Goal: Information Seeking & Learning: Find contact information

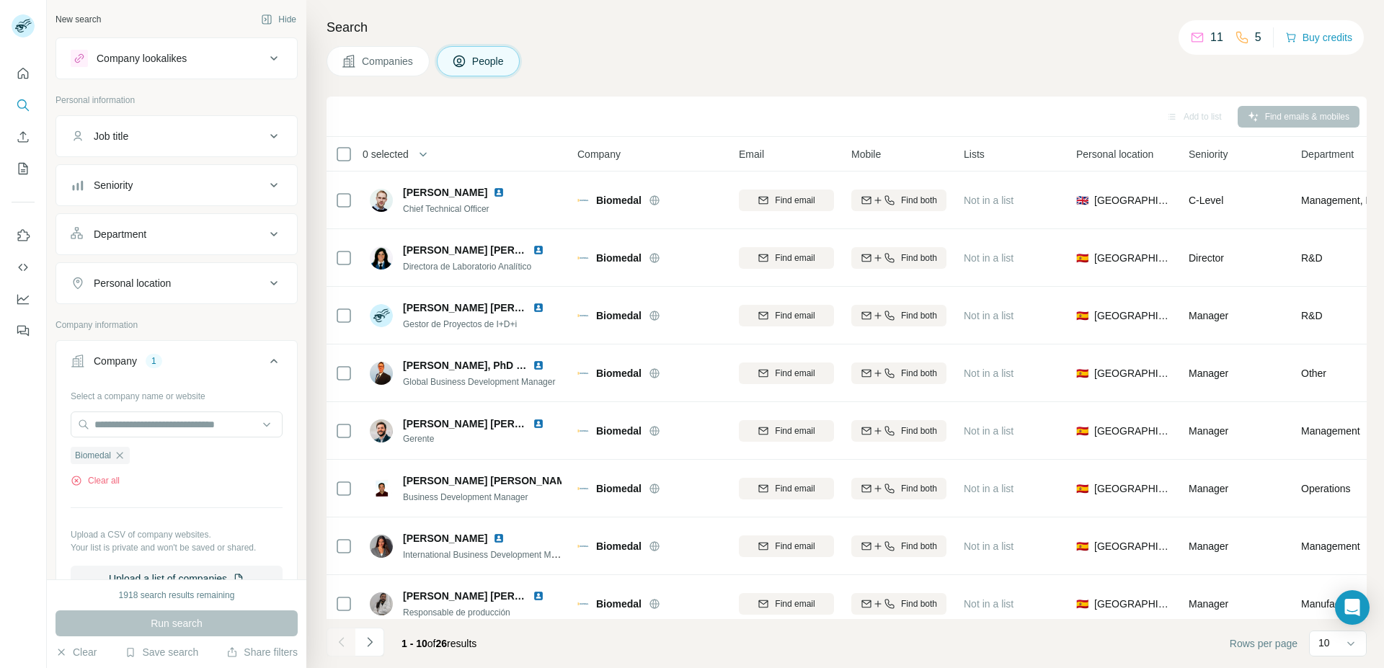
scroll to position [135, 0]
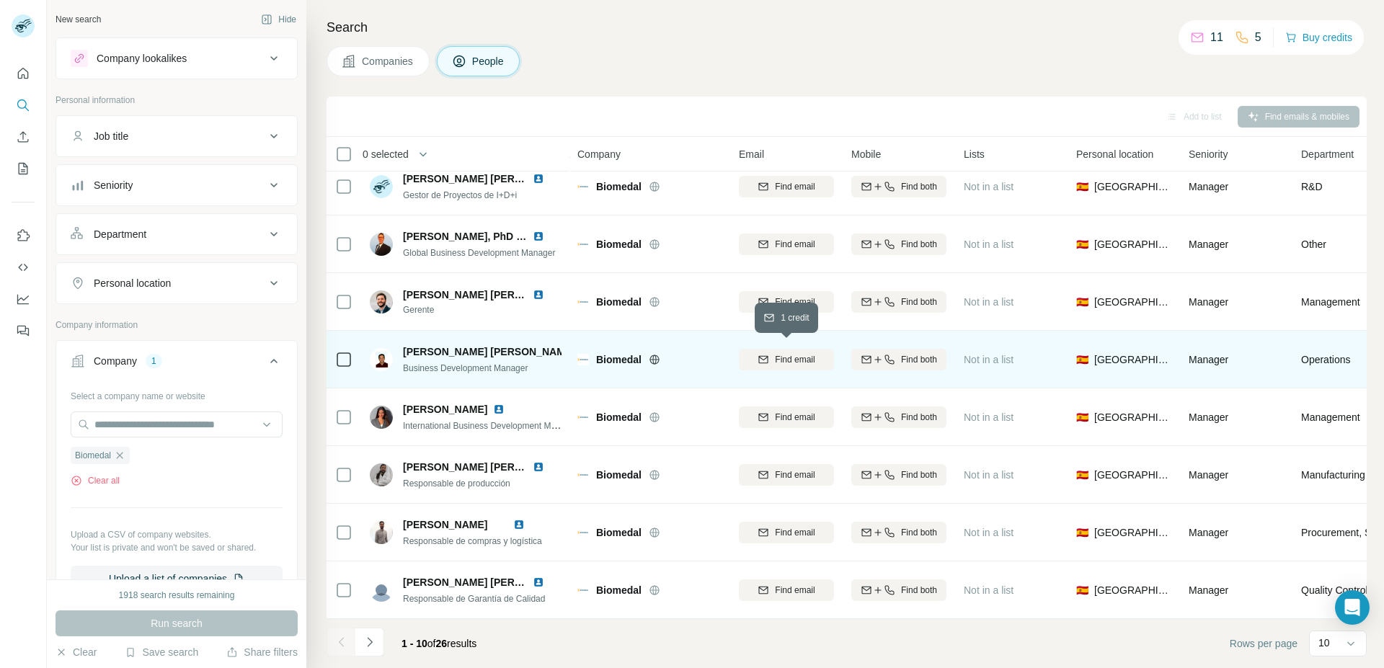
click at [793, 357] on span "Find email" at bounding box center [795, 359] width 40 height 13
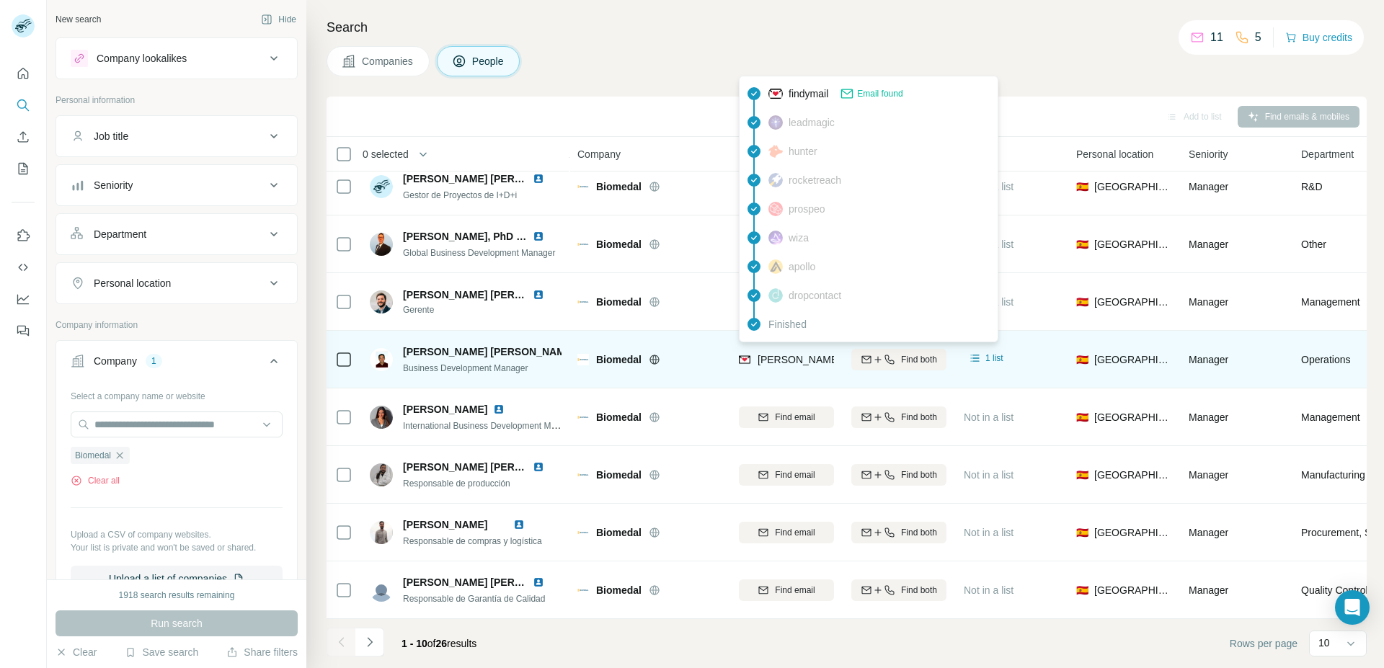
click at [787, 354] on span "[PERSON_NAME][EMAIL_ADDRESS][PERSON_NAME][DOMAIN_NAME]" at bounding box center [926, 360] width 337 height 12
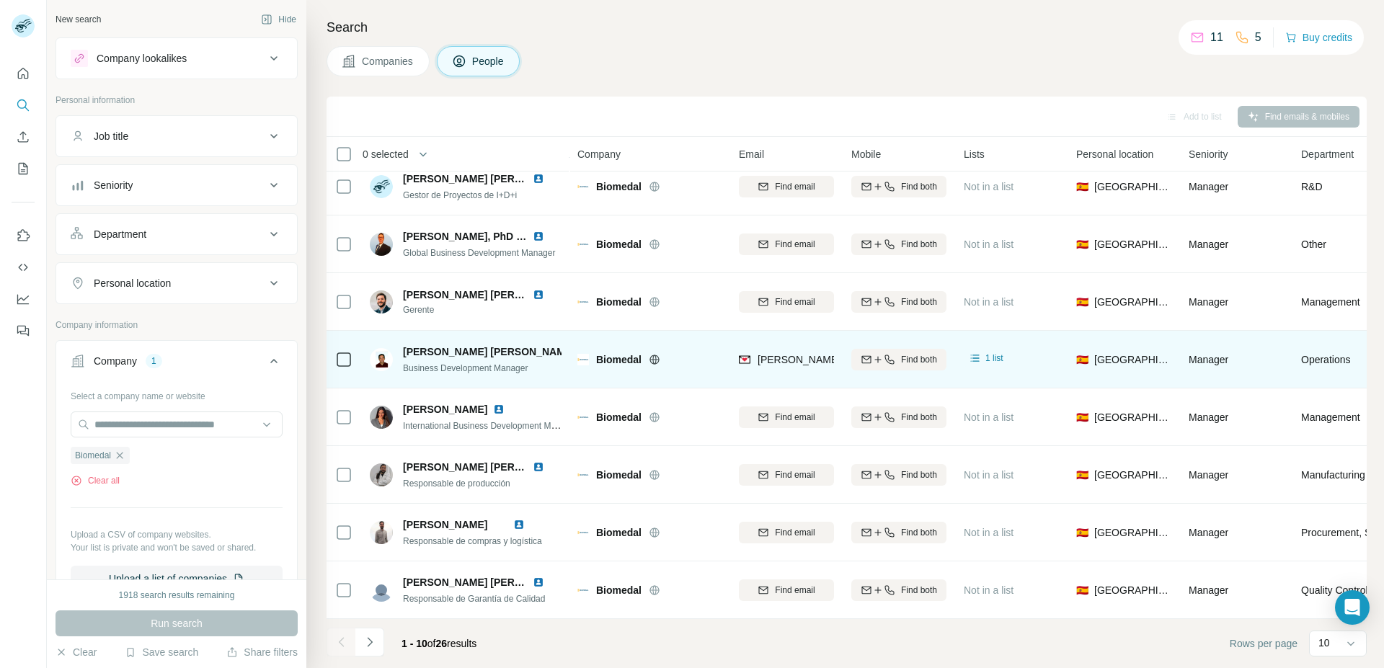
click at [438, 347] on span "[PERSON_NAME] [PERSON_NAME]" at bounding box center [489, 352] width 172 height 14
click at [497, 363] on span "Business Development Manager" at bounding box center [465, 368] width 125 height 10
click at [489, 363] on span "Business Development Manager" at bounding box center [465, 368] width 125 height 10
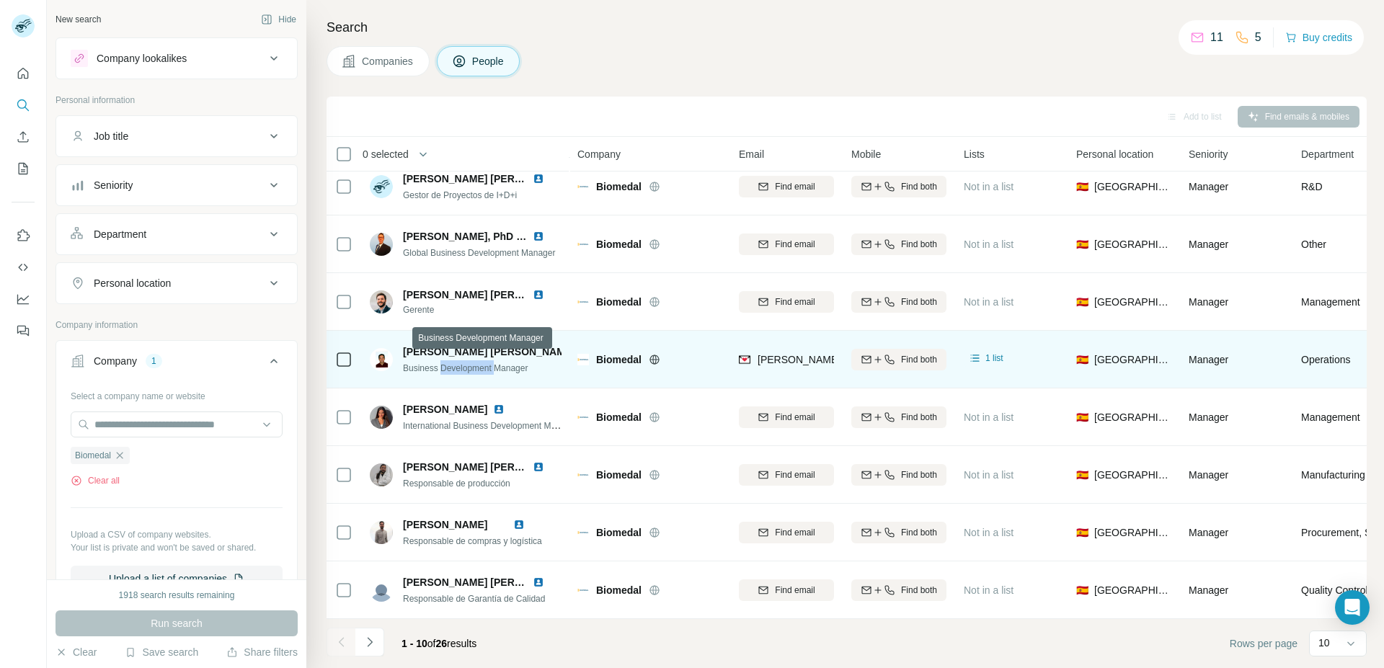
click at [489, 363] on span "Business Development Manager" at bounding box center [465, 368] width 125 height 10
click at [608, 356] on span "Biomedal" at bounding box center [618, 359] width 45 height 14
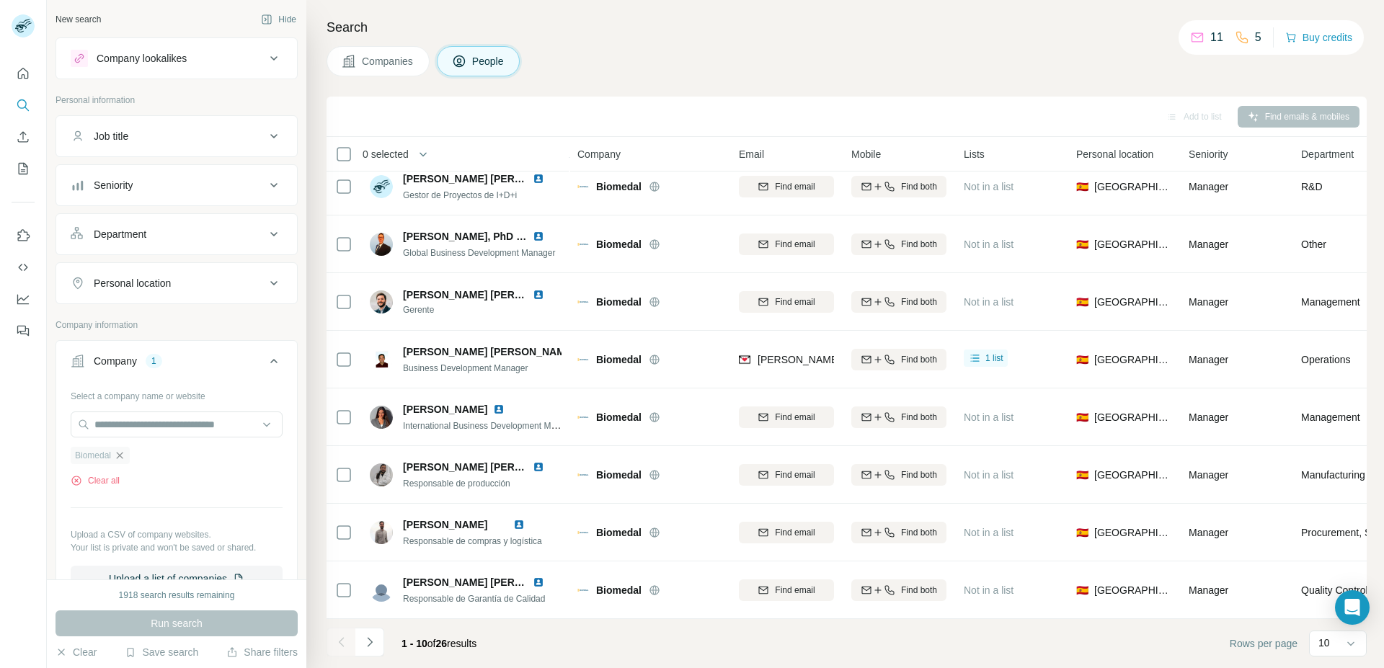
click at [118, 457] on icon "button" at bounding box center [120, 456] width 12 height 12
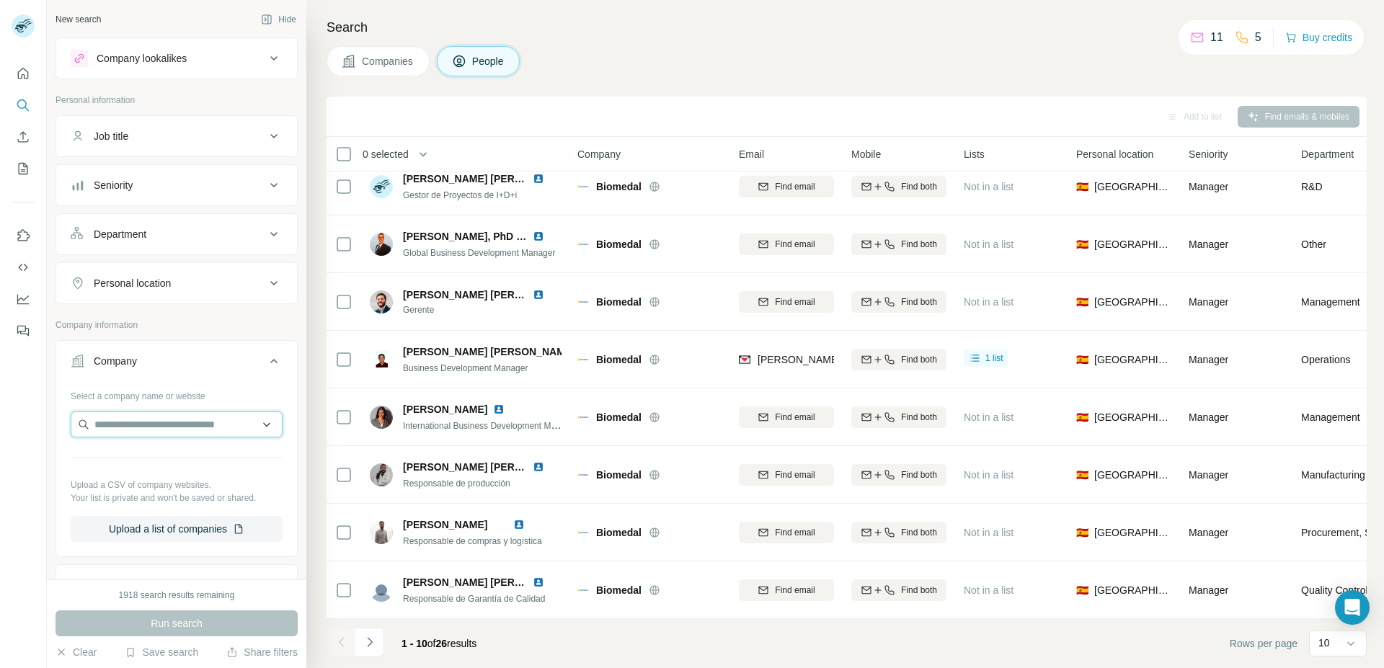
click at [132, 427] on input "text" at bounding box center [177, 425] width 212 height 26
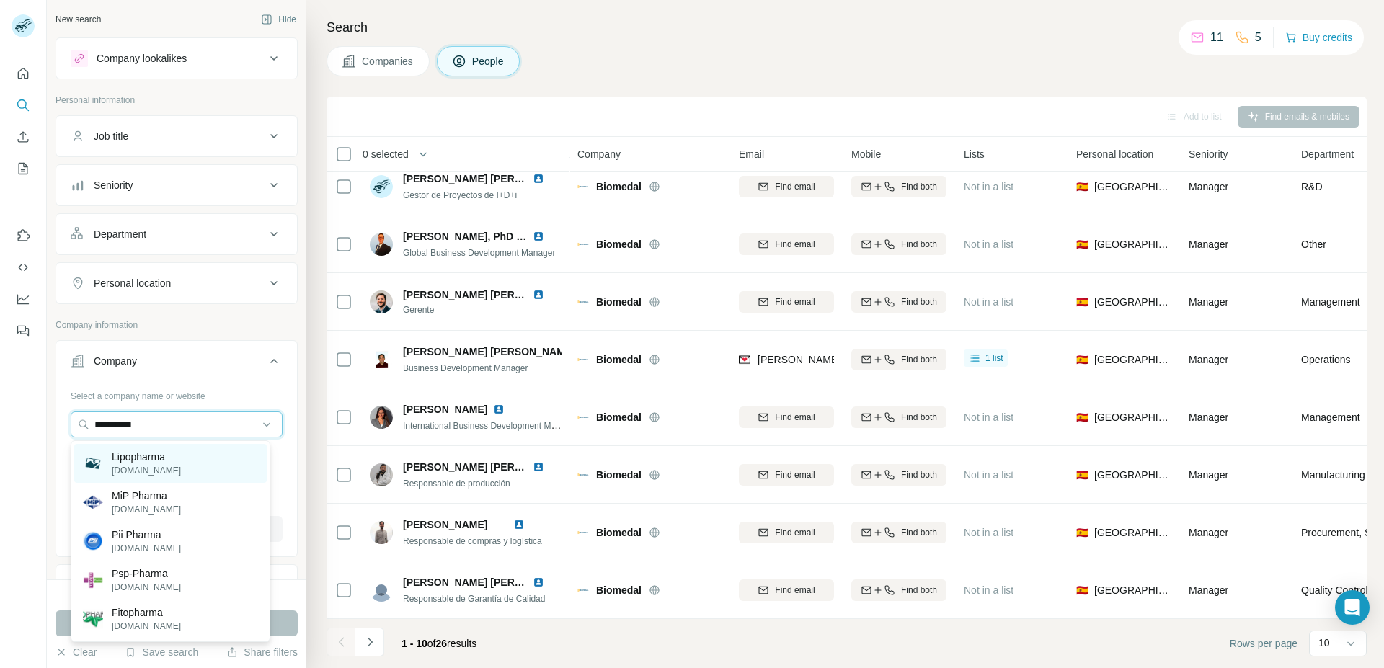
type input "**********"
click at [169, 470] on p "[DOMAIN_NAME]" at bounding box center [146, 470] width 69 height 13
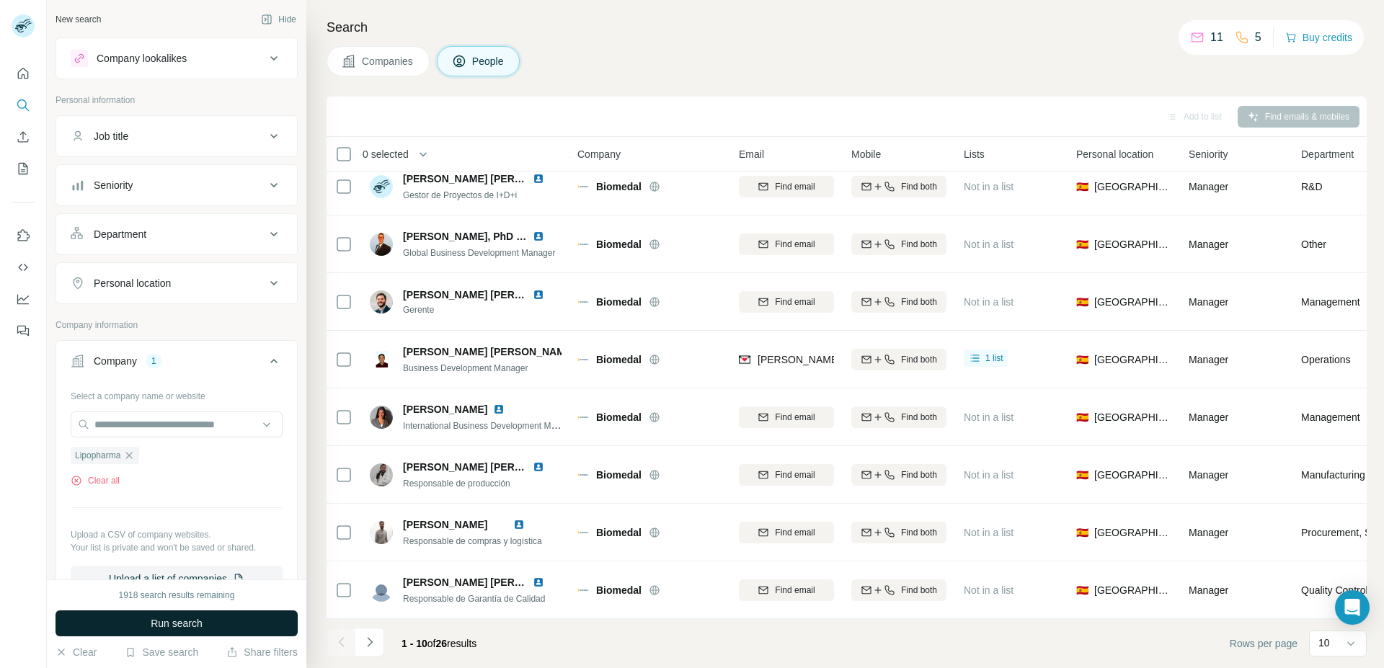
click at [225, 621] on button "Run search" at bounding box center [177, 624] width 242 height 26
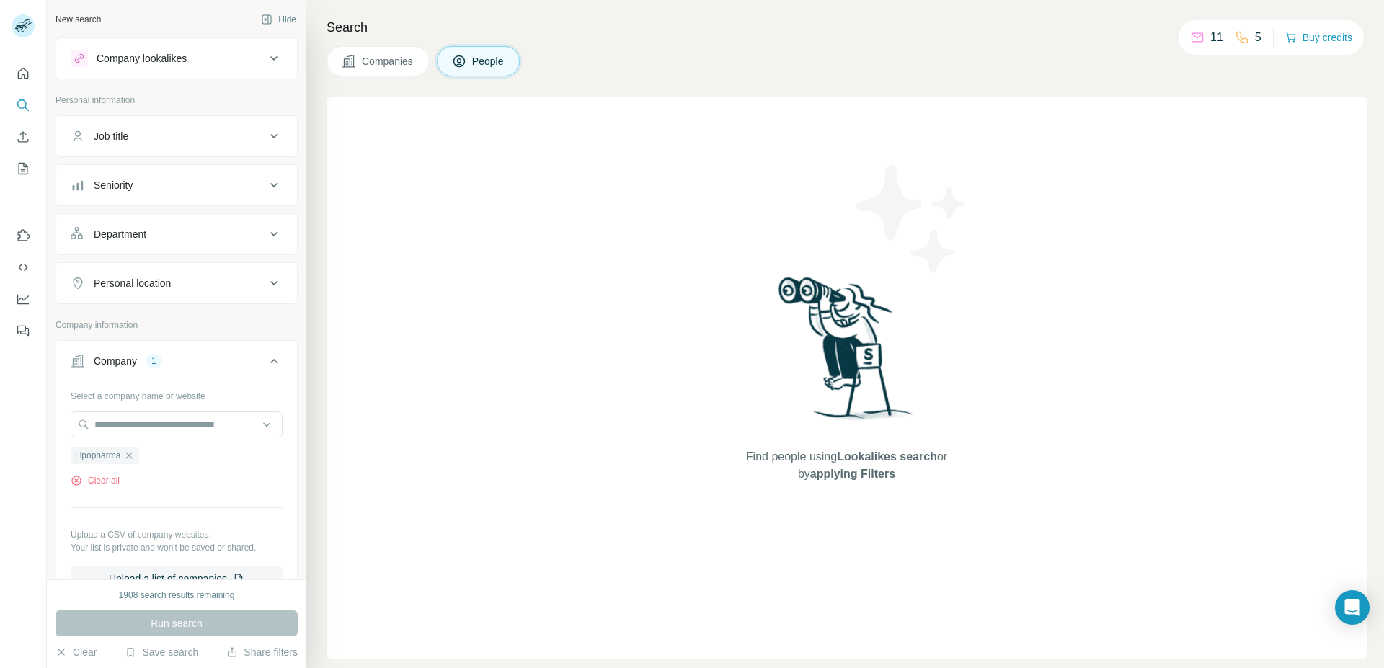
click at [391, 67] on span "Companies" at bounding box center [388, 61] width 53 height 14
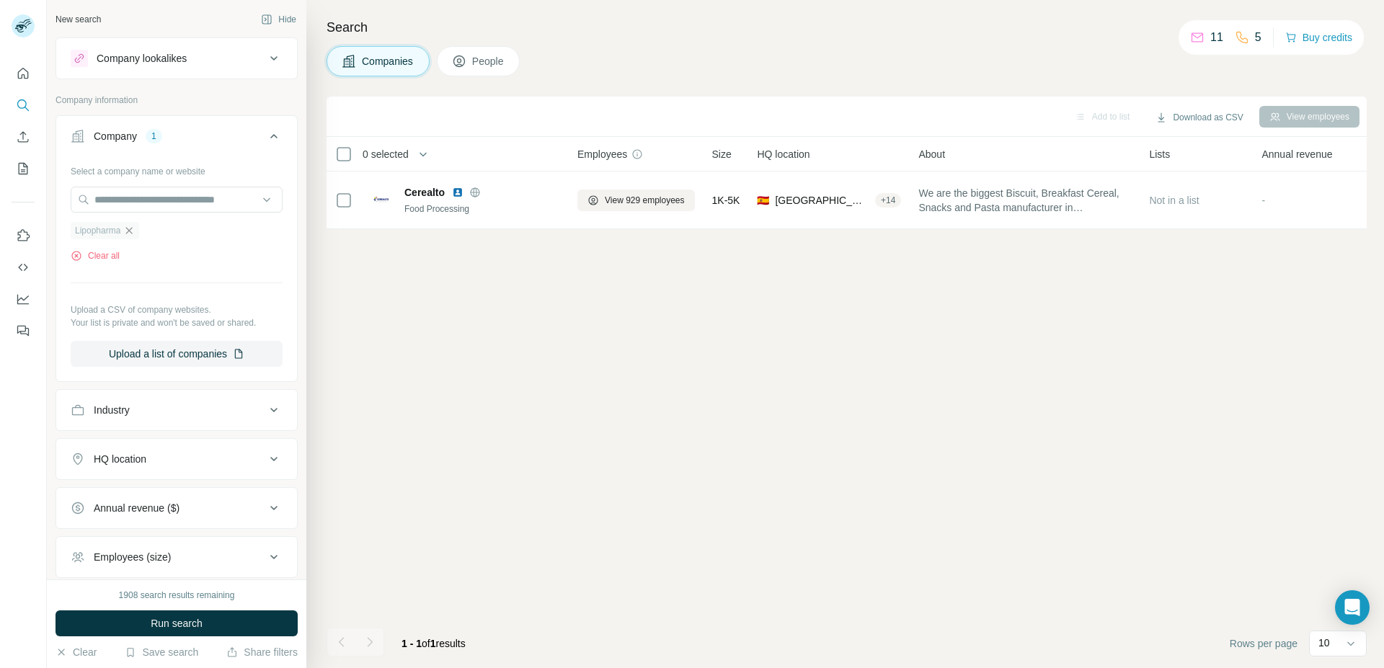
click at [127, 233] on icon "button" at bounding box center [129, 231] width 12 height 12
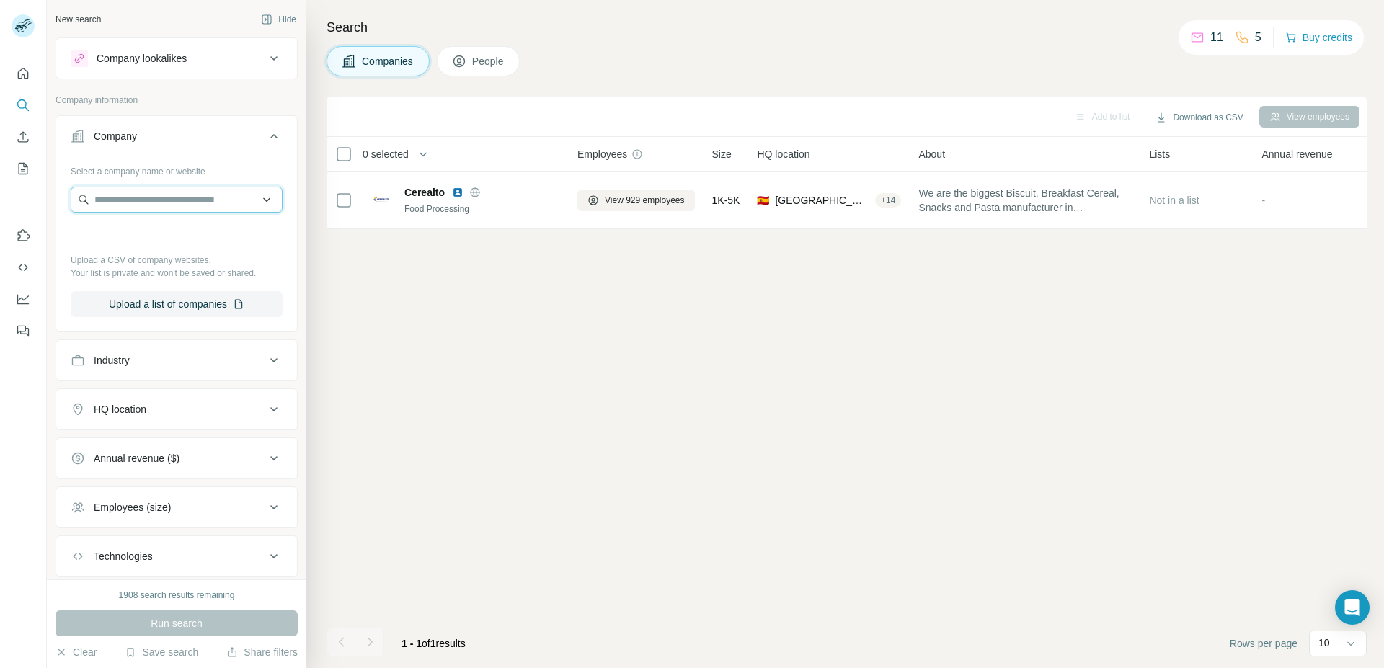
click at [135, 205] on input "text" at bounding box center [177, 200] width 212 height 26
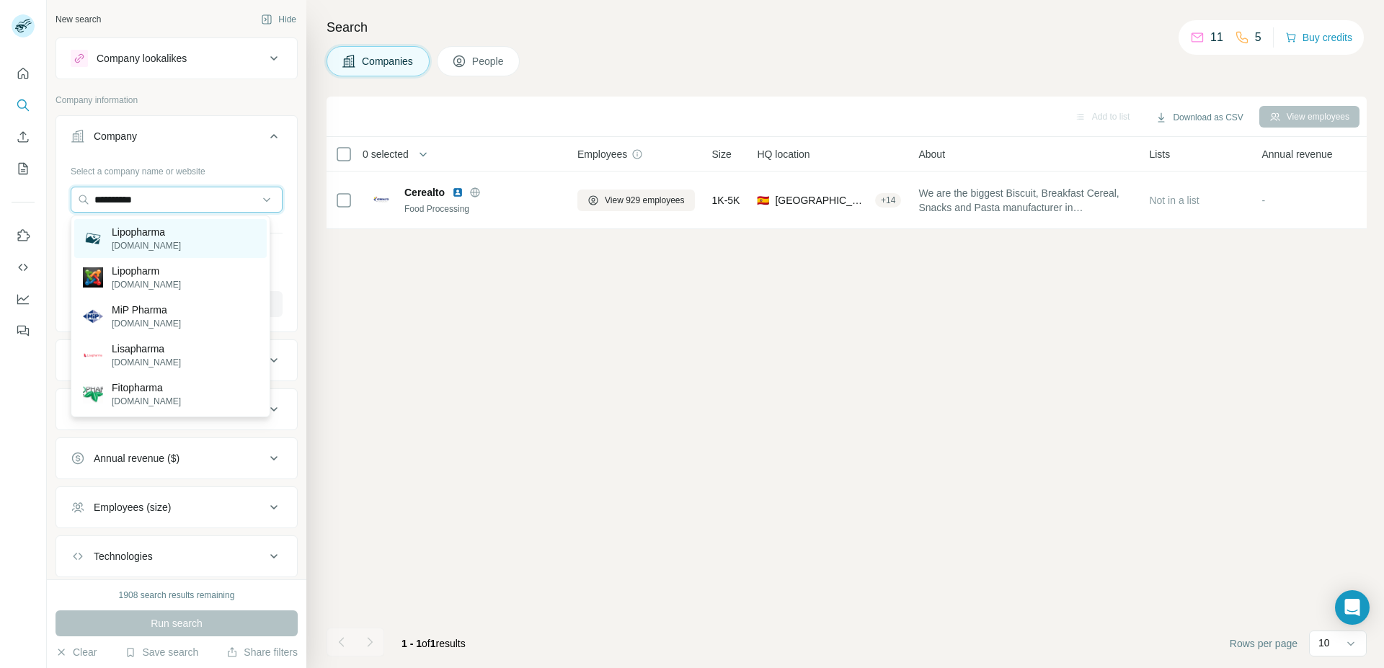
type input "**********"
click at [184, 237] on div "Lipopharma [DOMAIN_NAME]" at bounding box center [170, 238] width 192 height 39
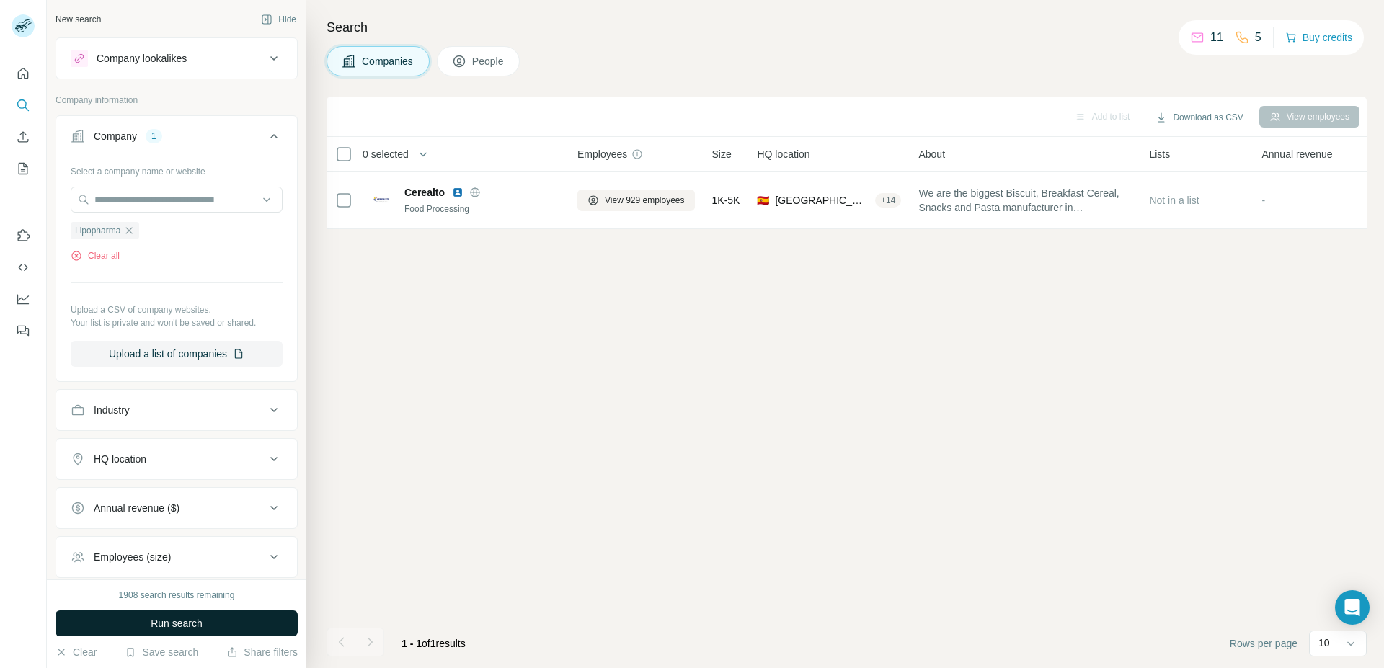
click at [188, 625] on span "Run search" at bounding box center [177, 623] width 52 height 14
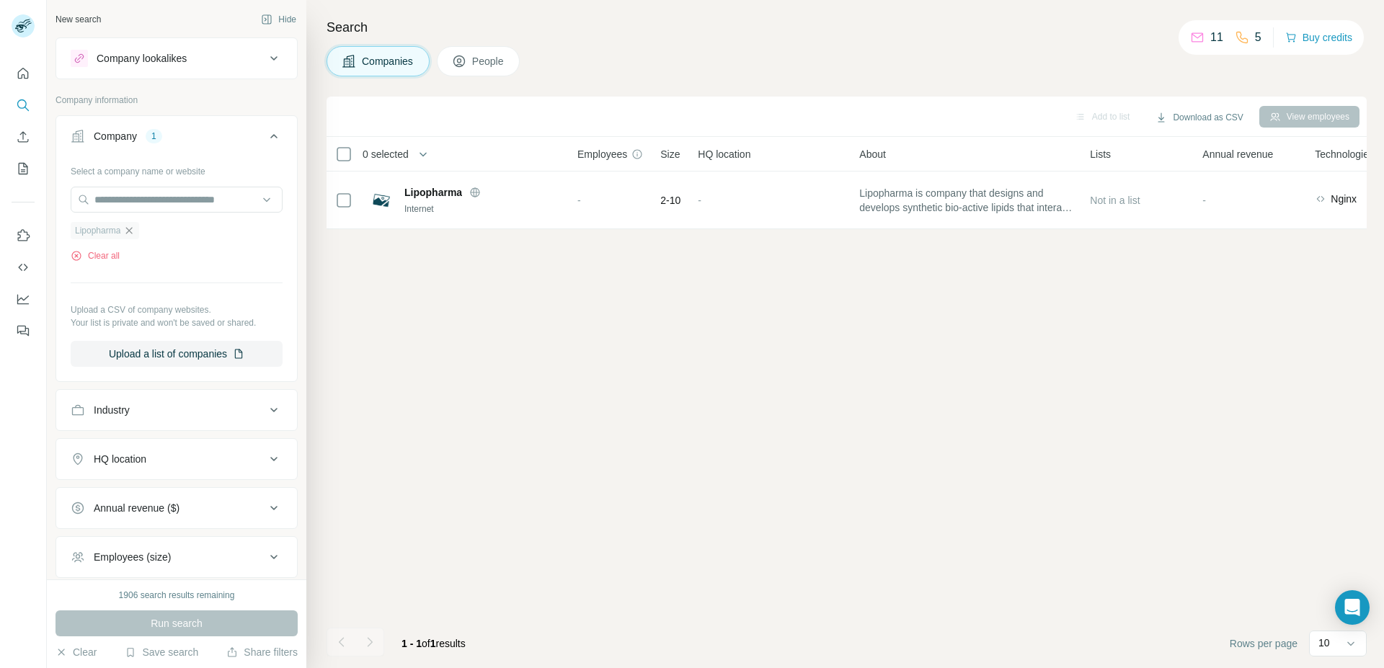
click at [125, 229] on icon "button" at bounding box center [129, 231] width 12 height 12
click at [128, 205] on input "text" at bounding box center [177, 200] width 212 height 26
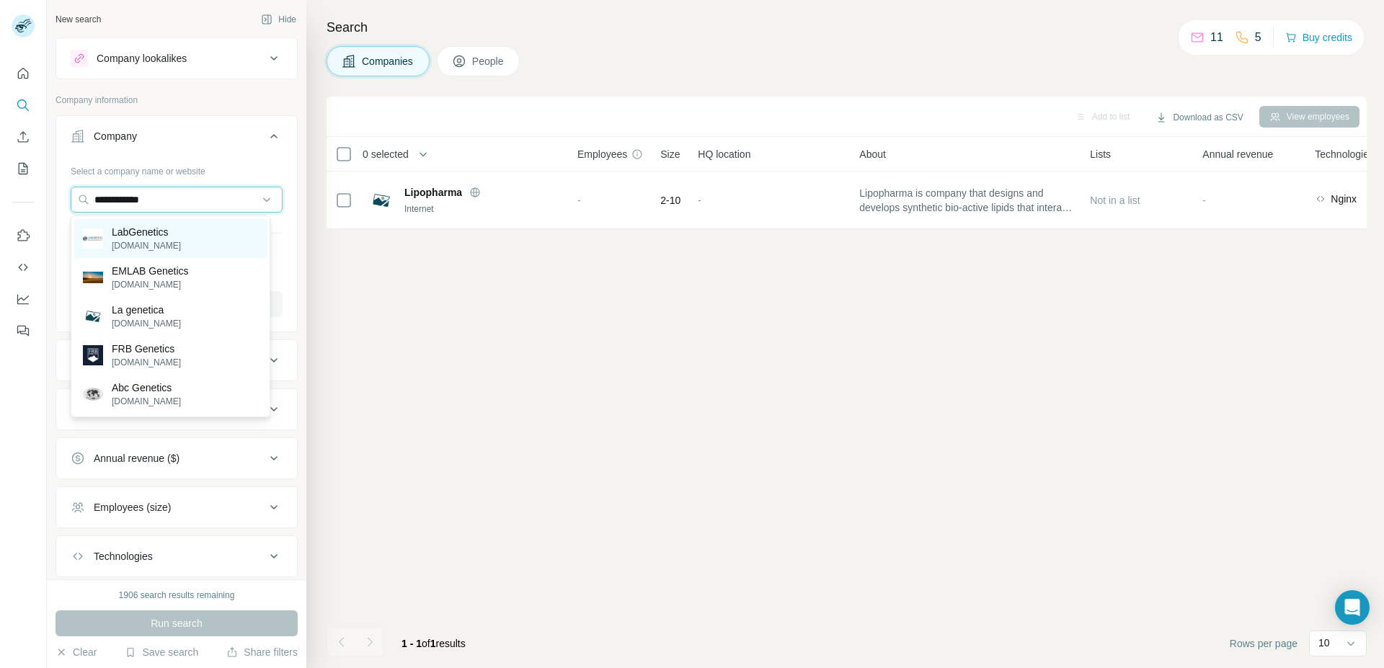
type input "**********"
click at [194, 234] on div "LabGenetics [DOMAIN_NAME]" at bounding box center [170, 238] width 192 height 39
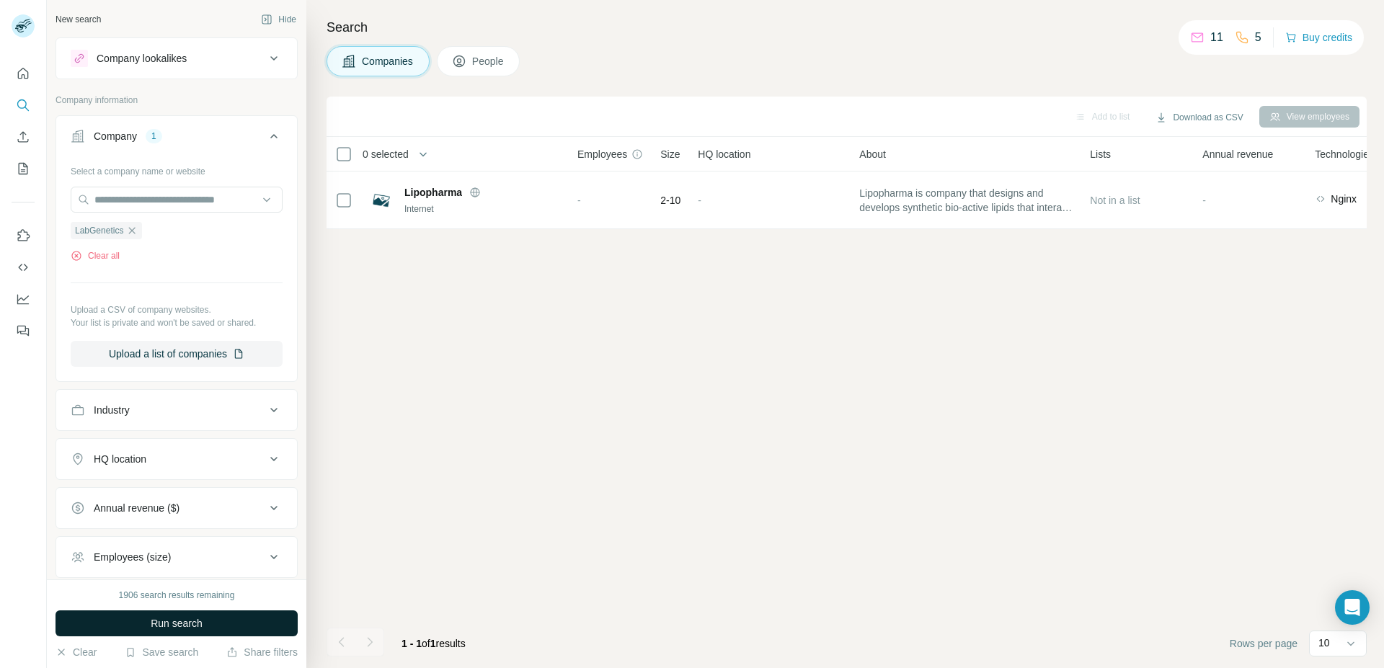
click at [191, 631] on button "Run search" at bounding box center [177, 624] width 242 height 26
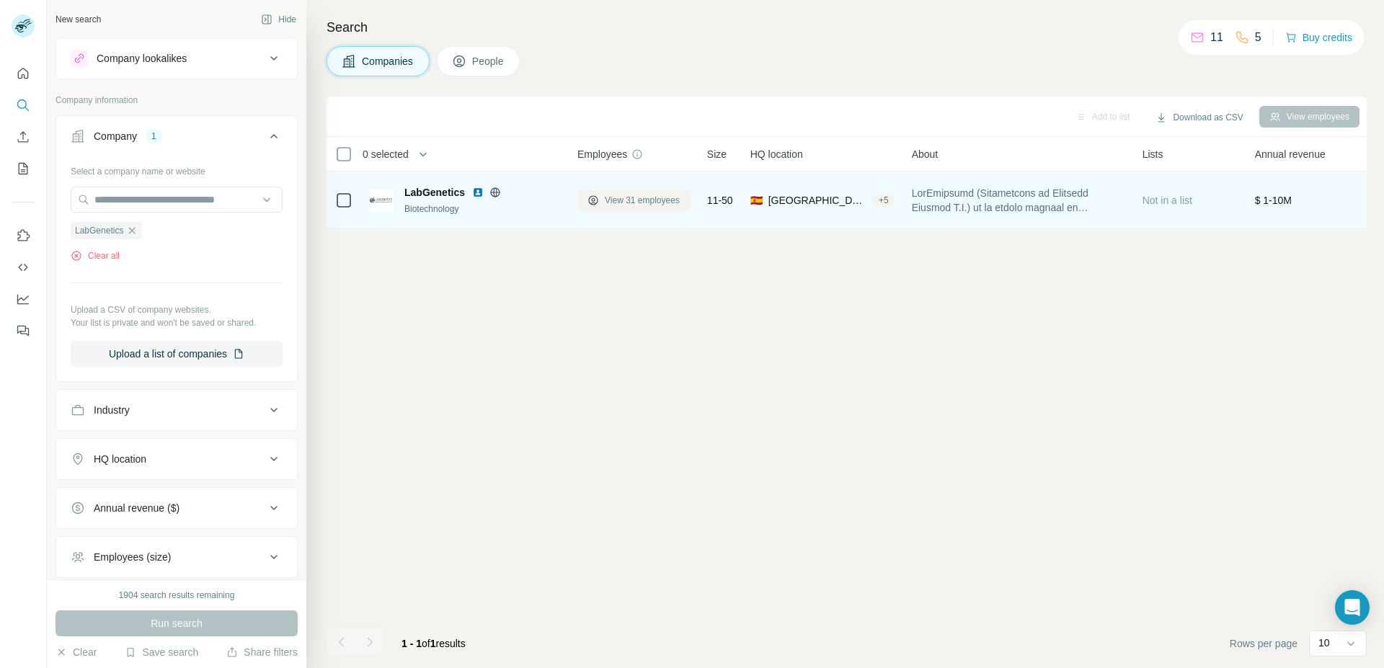
click at [602, 201] on button "View 31 employees" at bounding box center [633, 201] width 112 height 22
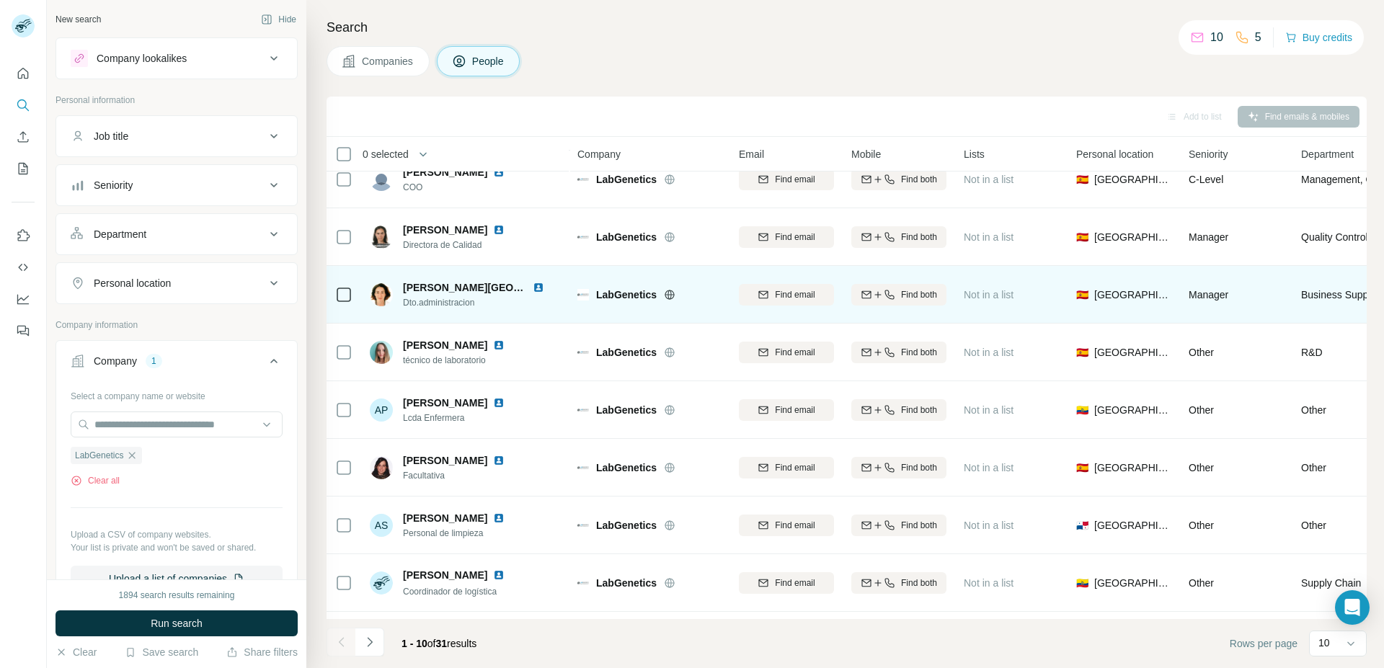
scroll to position [135, 0]
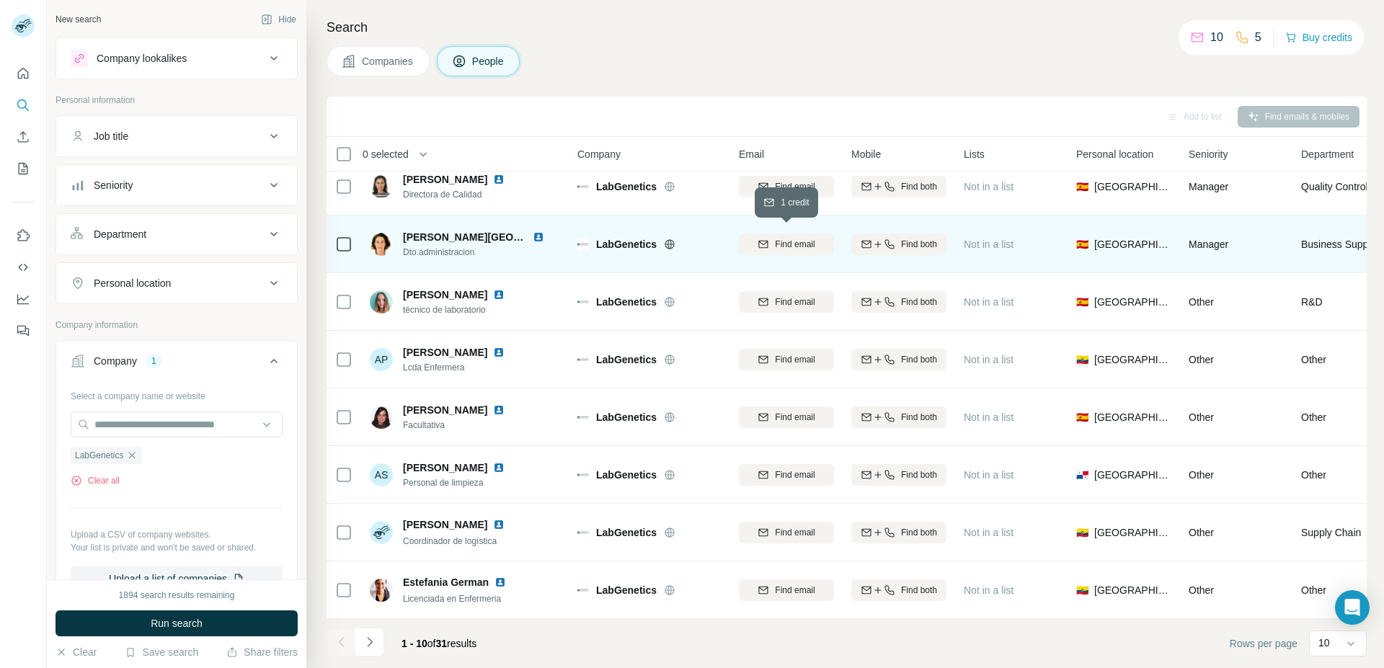
click at [778, 238] on span "Find email" at bounding box center [795, 244] width 40 height 13
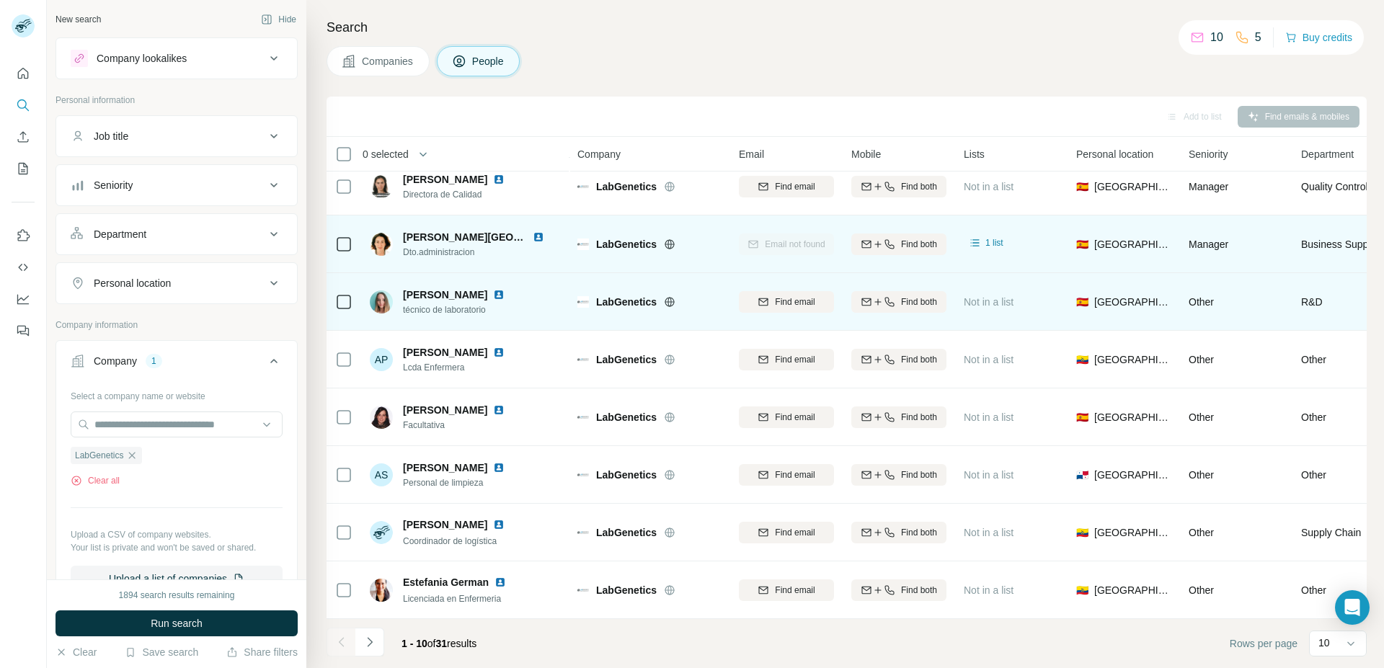
scroll to position [0, 0]
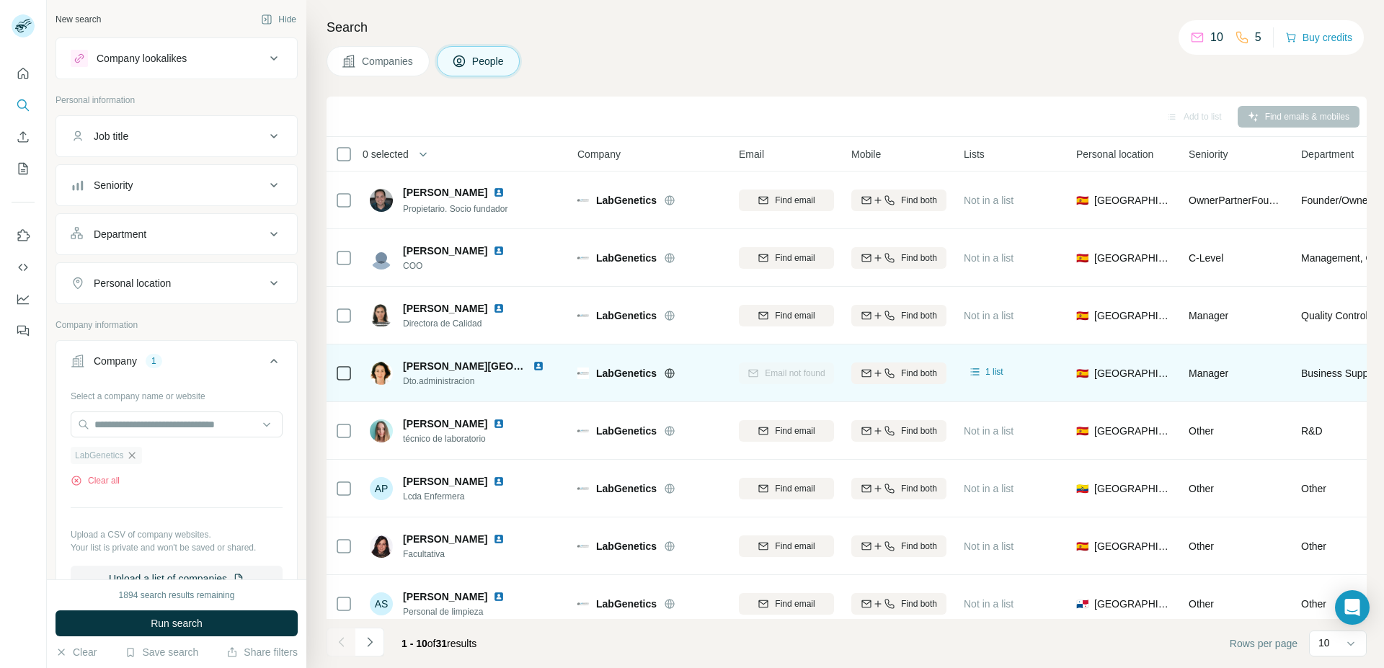
click at [130, 450] on icon "button" at bounding box center [132, 456] width 12 height 12
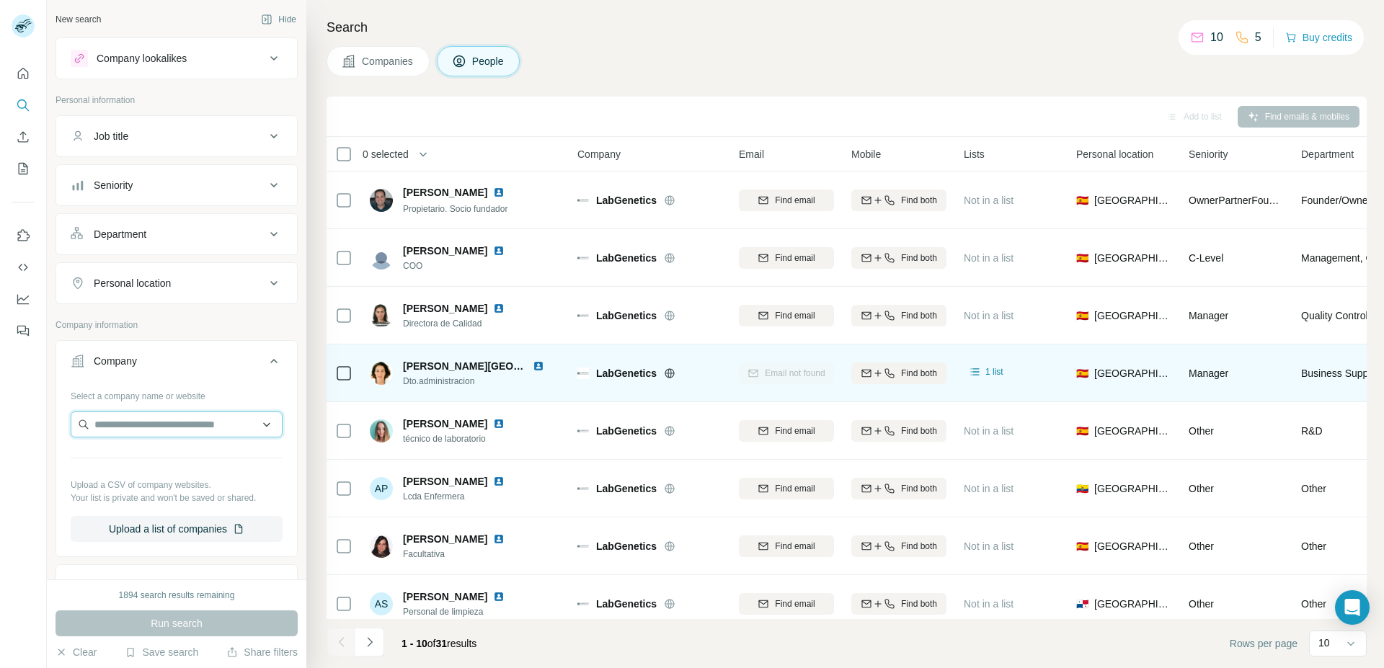
click at [142, 419] on input "text" at bounding box center [177, 425] width 212 height 26
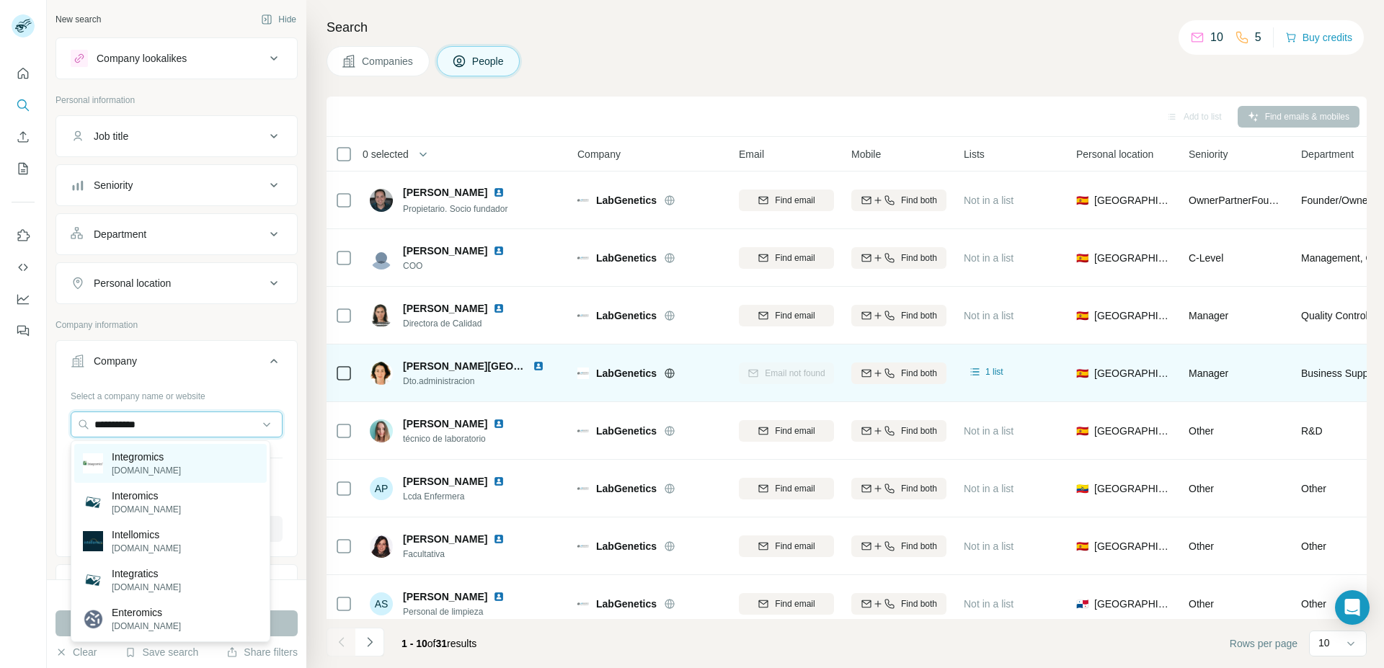
type input "**********"
click at [151, 456] on p "Integromics" at bounding box center [146, 457] width 69 height 14
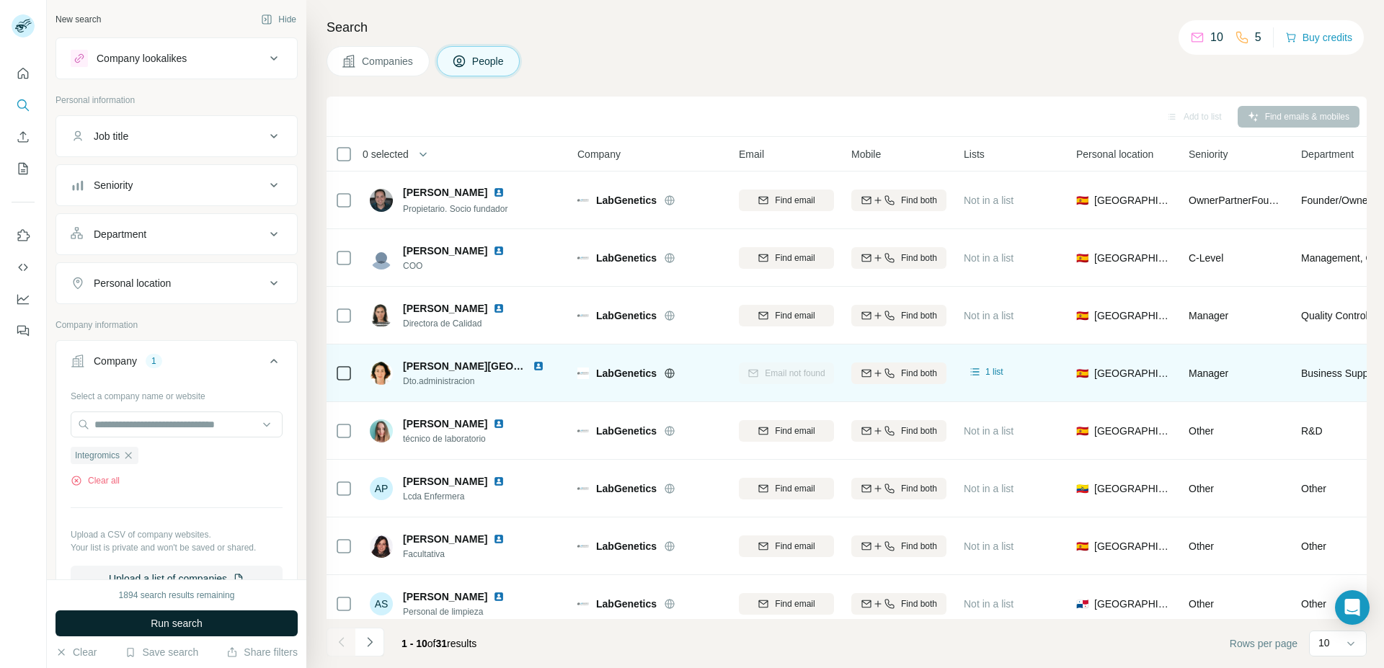
click at [178, 614] on button "Run search" at bounding box center [177, 624] width 242 height 26
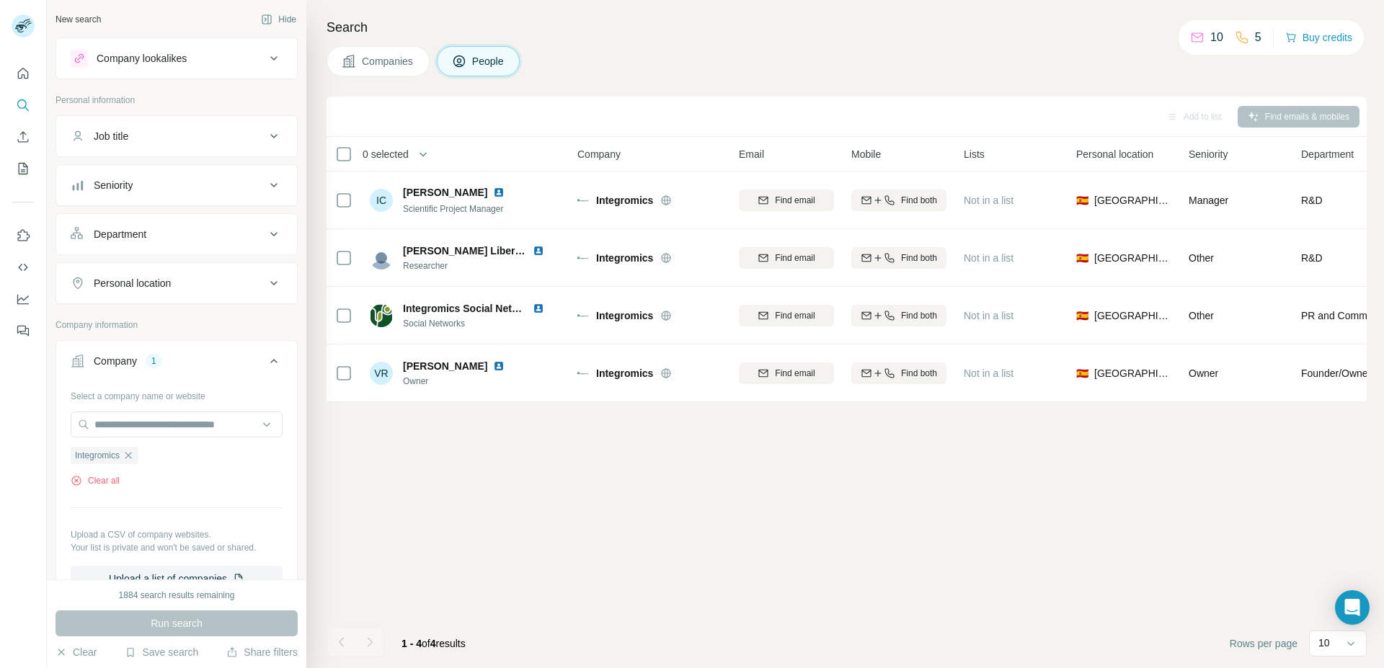
click at [399, 65] on span "Companies" at bounding box center [388, 61] width 53 height 14
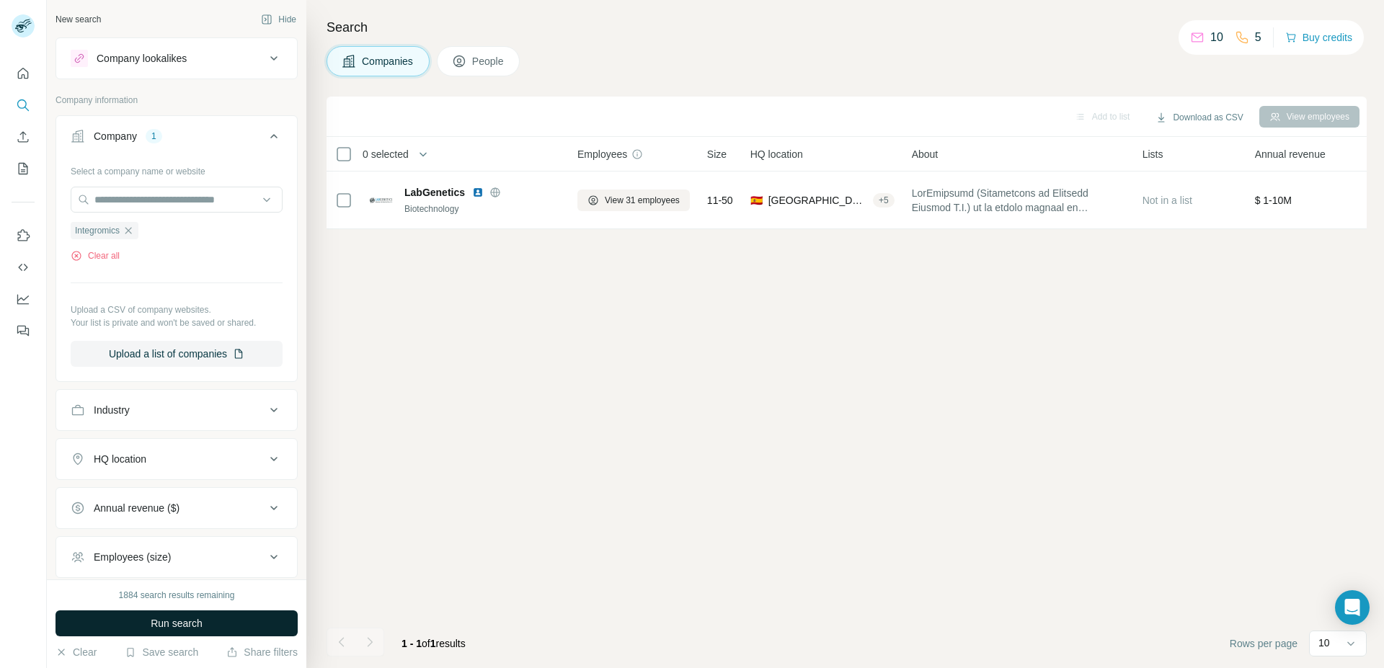
click at [275, 618] on button "Run search" at bounding box center [177, 624] width 242 height 26
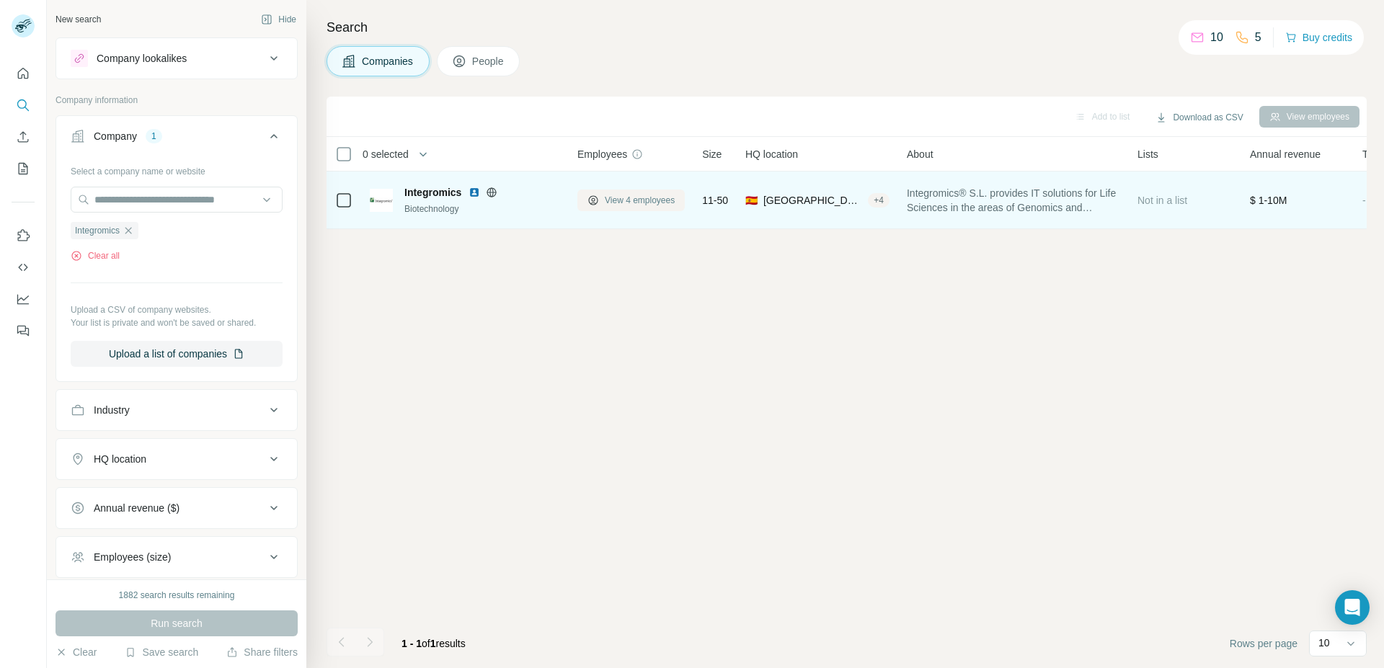
click at [635, 199] on span "View 4 employees" at bounding box center [640, 200] width 70 height 13
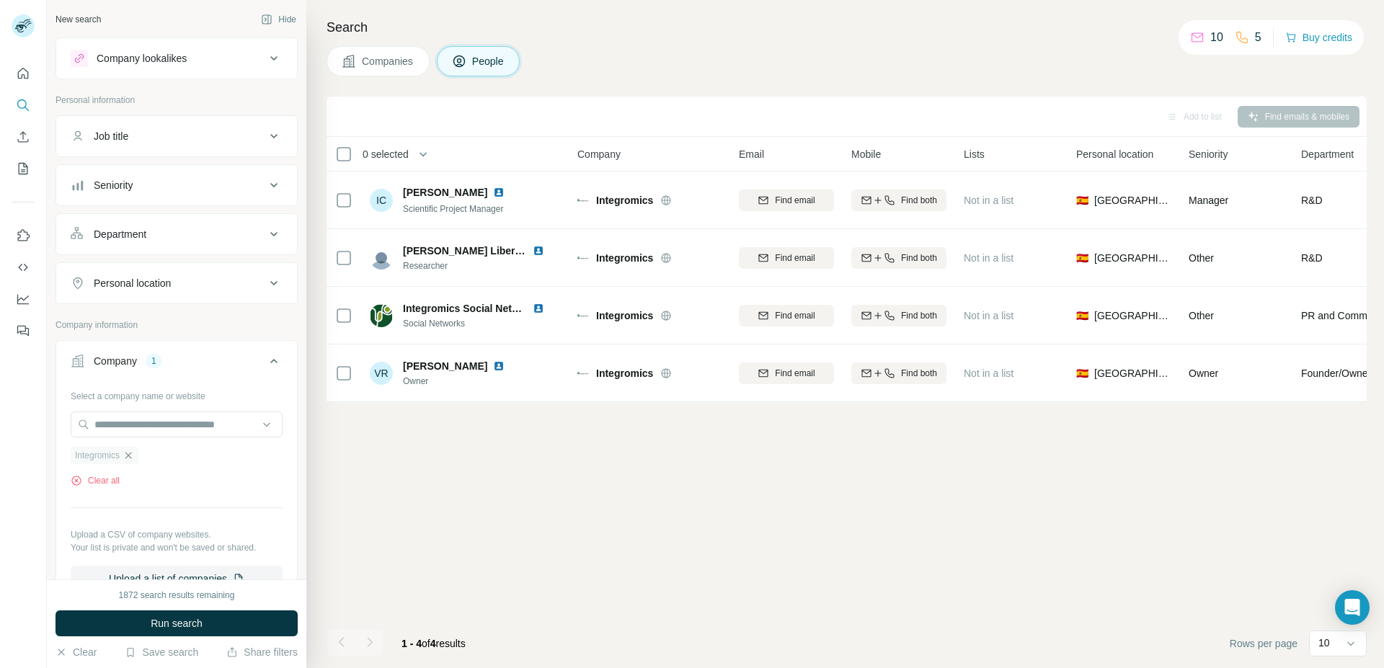
click at [128, 458] on icon "button" at bounding box center [129, 456] width 12 height 12
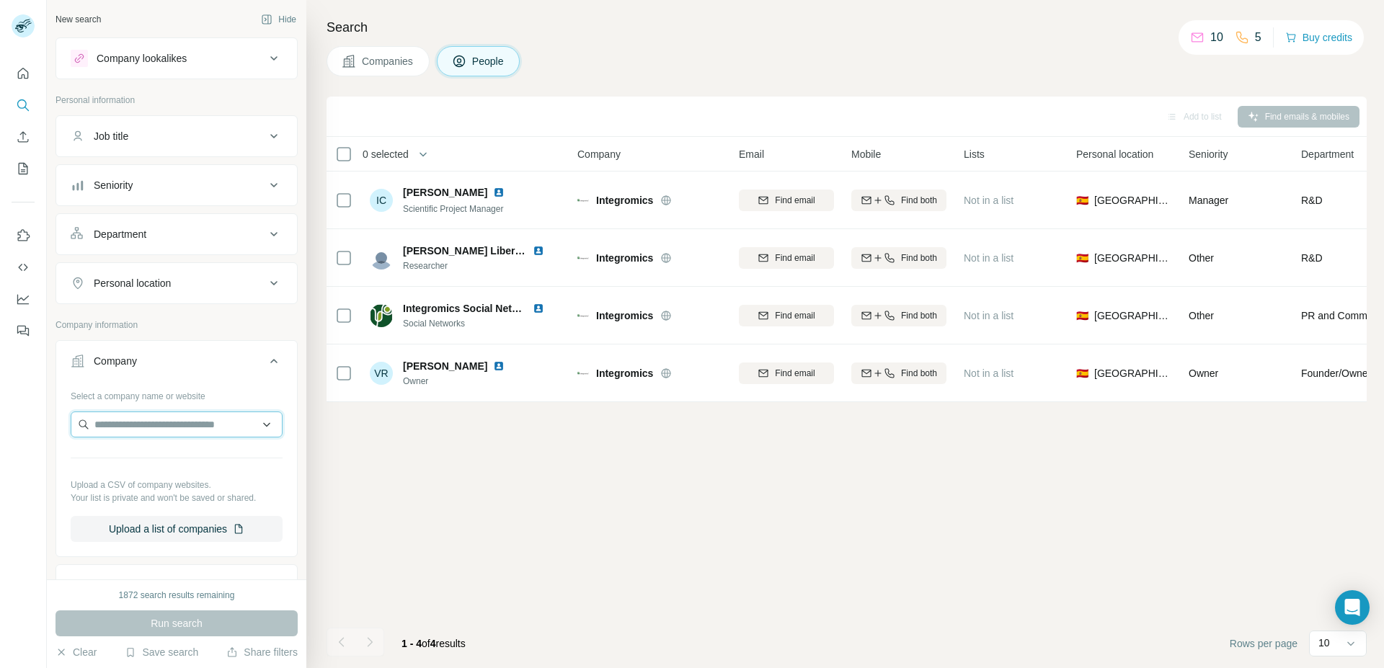
click at [133, 427] on input "text" at bounding box center [177, 425] width 212 height 26
click at [106, 421] on input "**********" at bounding box center [177, 425] width 212 height 26
click at [213, 416] on input "**********" at bounding box center [177, 425] width 212 height 26
drag, startPoint x: 168, startPoint y: 425, endPoint x: 92, endPoint y: 415, distance: 77.1
click at [92, 415] on input "**********" at bounding box center [177, 425] width 212 height 26
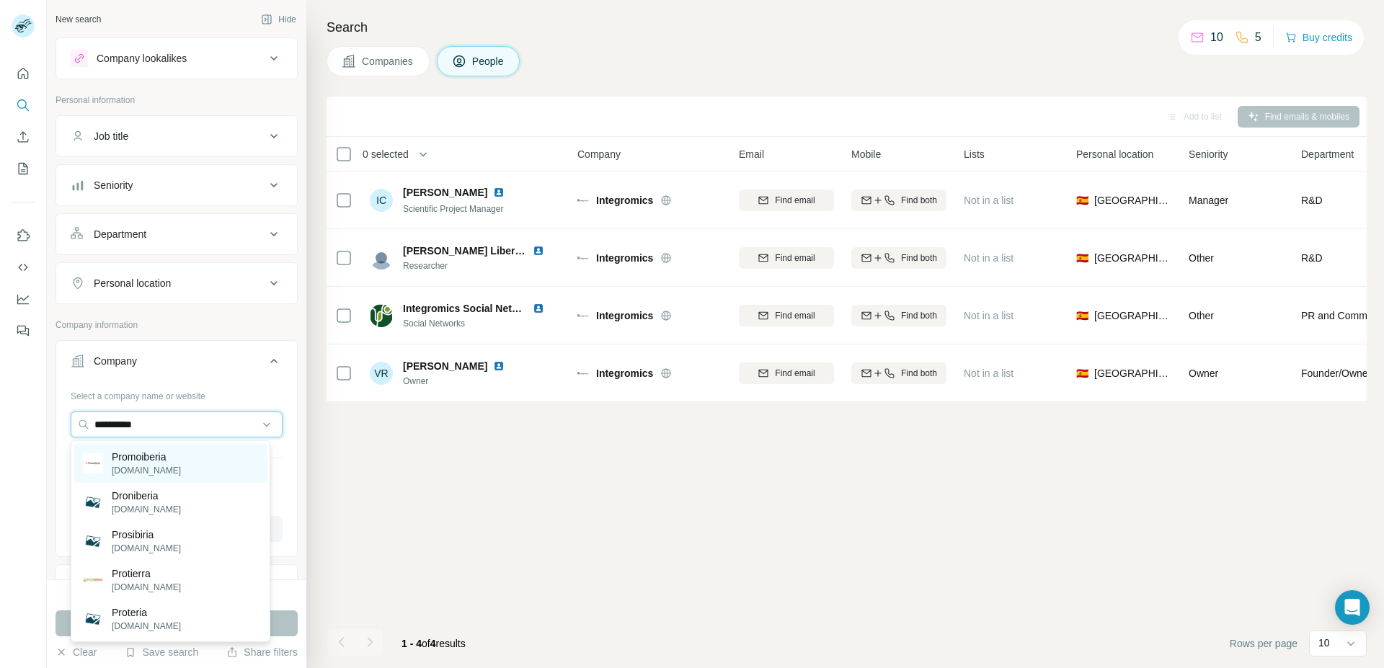
type input "**********"
click at [161, 460] on p "Promoiberia" at bounding box center [146, 457] width 69 height 14
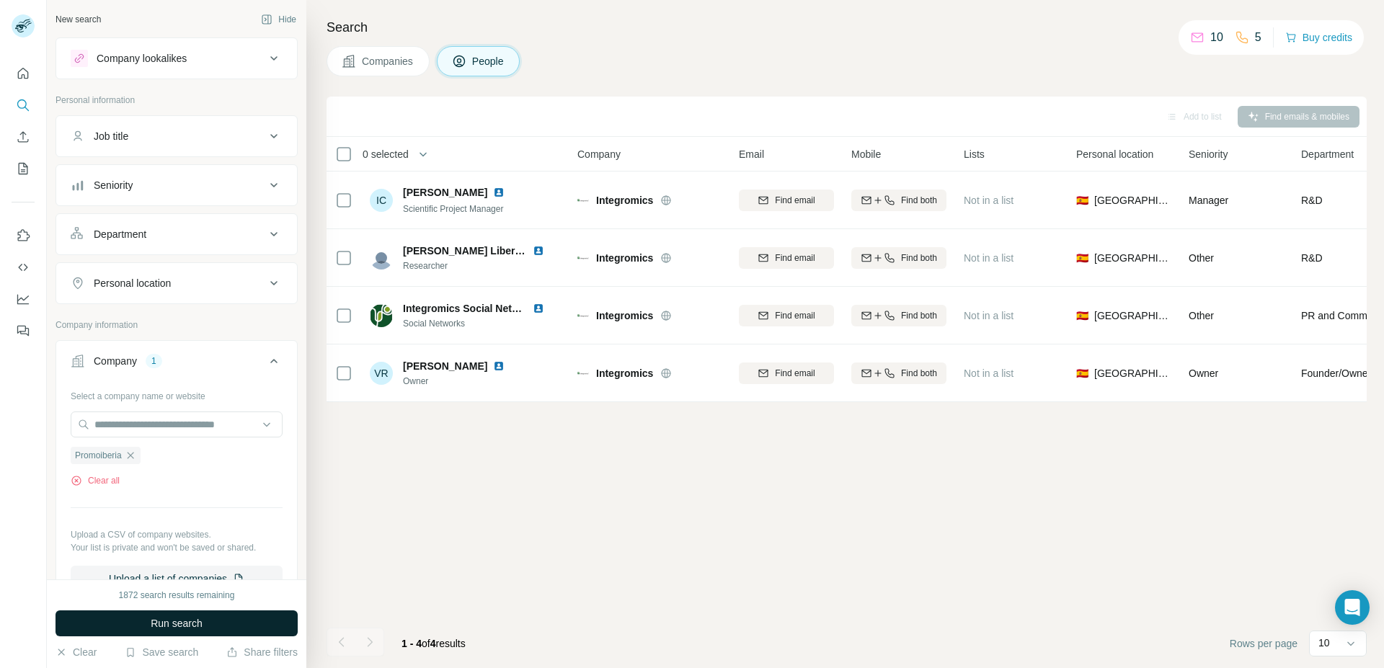
click at [204, 628] on button "Run search" at bounding box center [177, 624] width 242 height 26
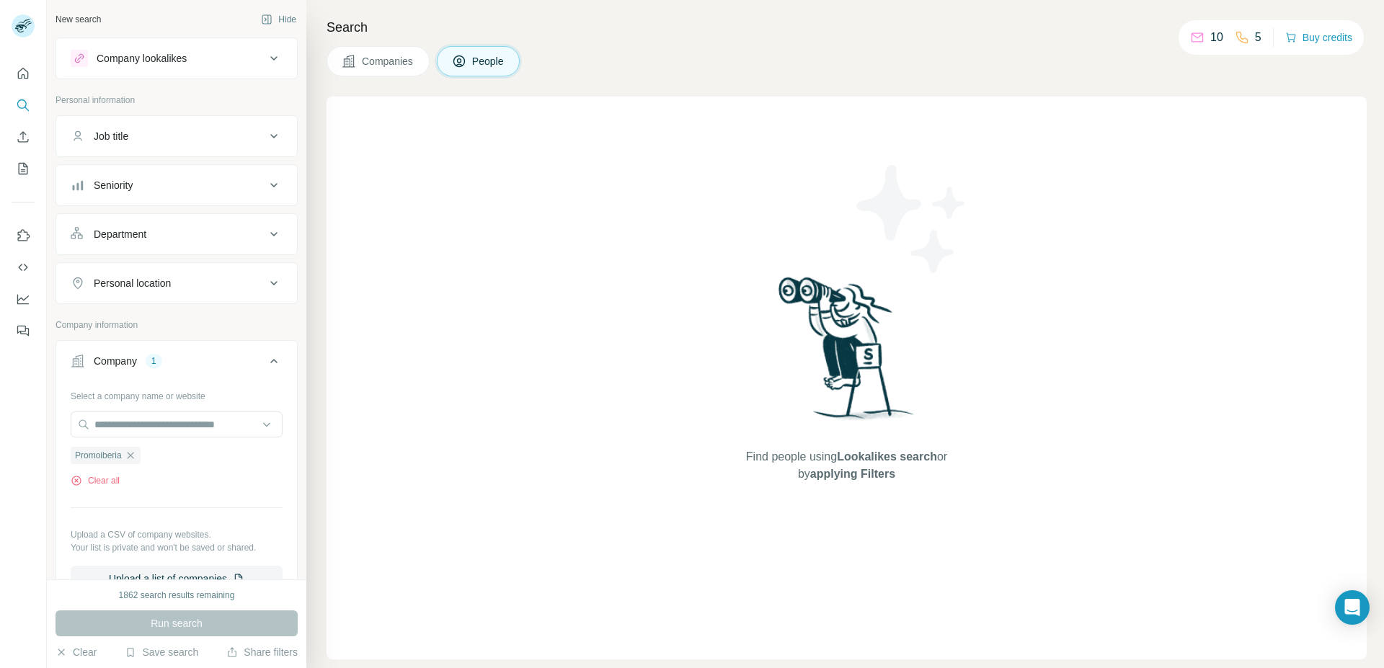
click at [415, 60] on button "Companies" at bounding box center [378, 61] width 103 height 30
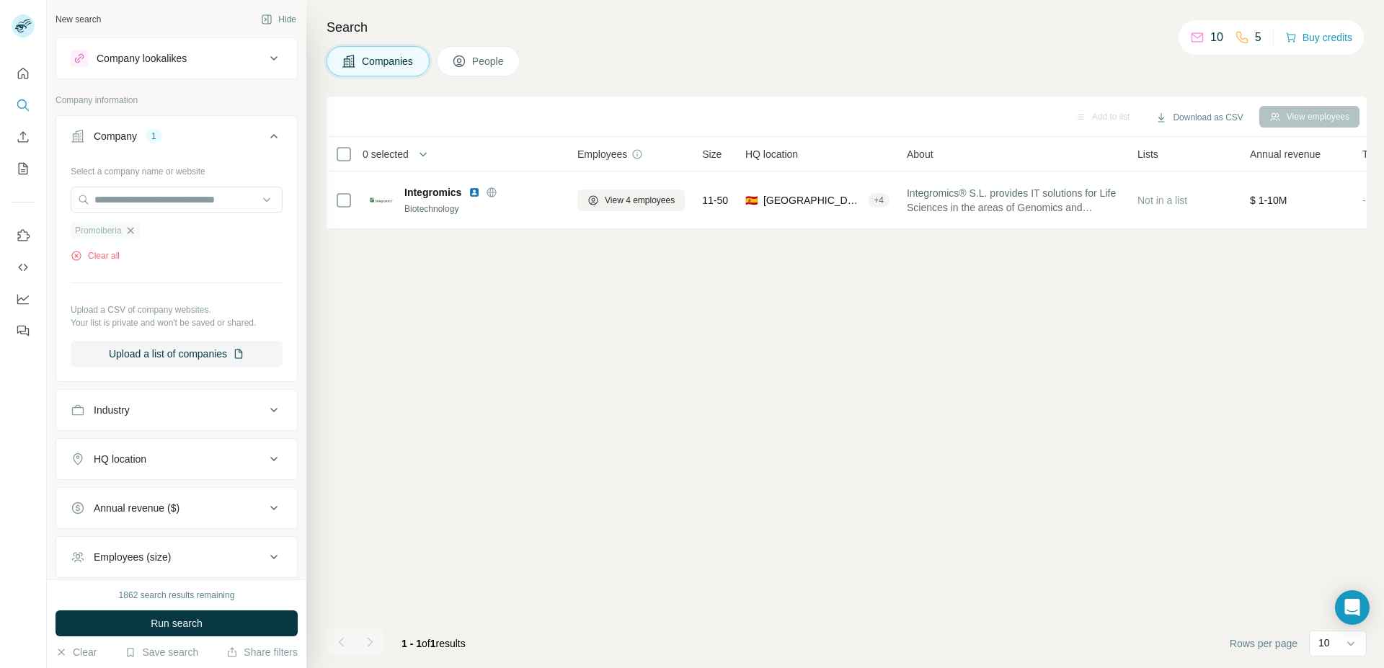
click at [128, 231] on icon "button" at bounding box center [131, 231] width 12 height 12
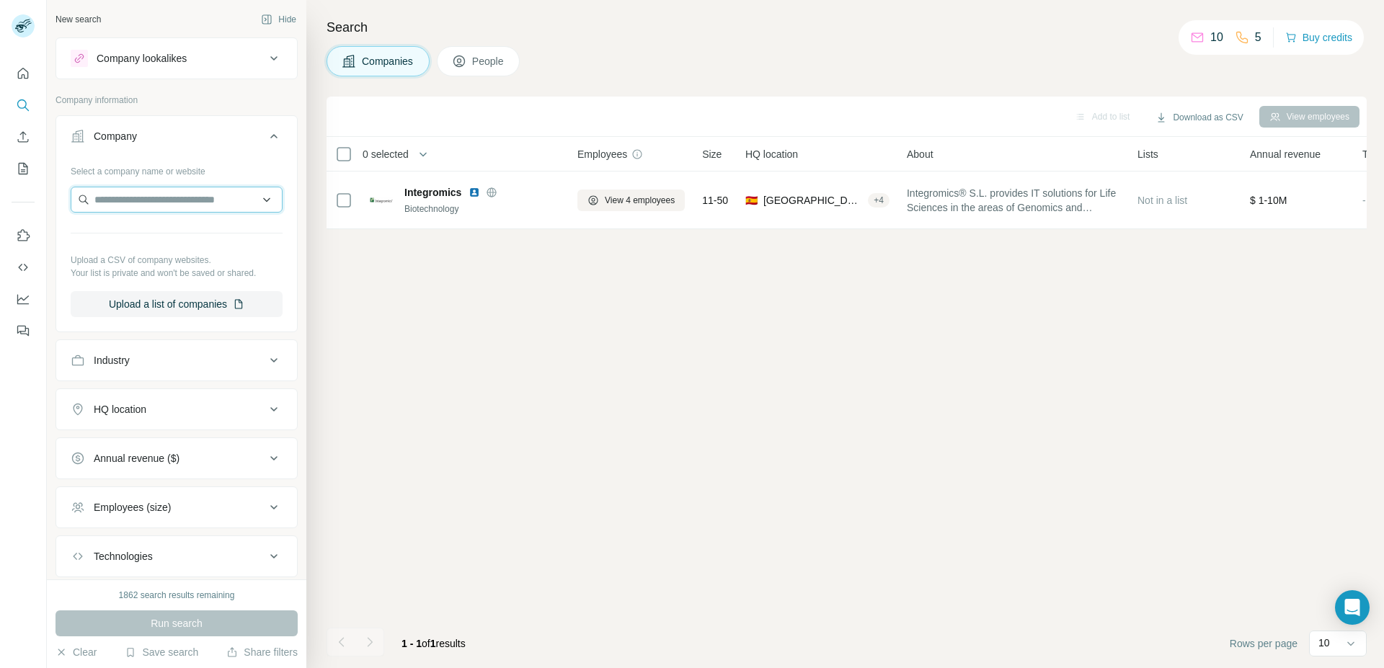
click at [133, 205] on input "text" at bounding box center [177, 200] width 212 height 26
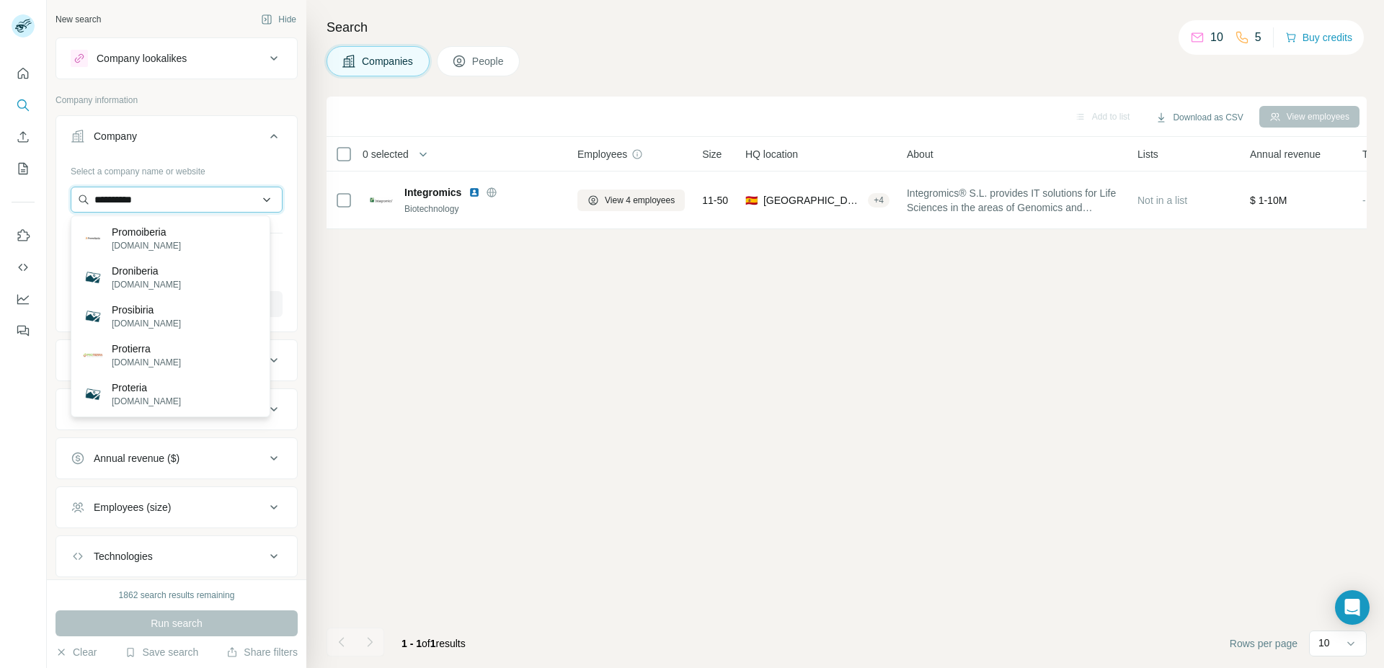
drag, startPoint x: 173, startPoint y: 205, endPoint x: 19, endPoint y: 197, distance: 154.5
click at [71, 197] on input "**********" at bounding box center [177, 200] width 212 height 26
drag, startPoint x: 177, startPoint y: 203, endPoint x: 0, endPoint y: 210, distance: 177.4
click at [71, 210] on input "**********" at bounding box center [177, 200] width 212 height 26
type input "**********"
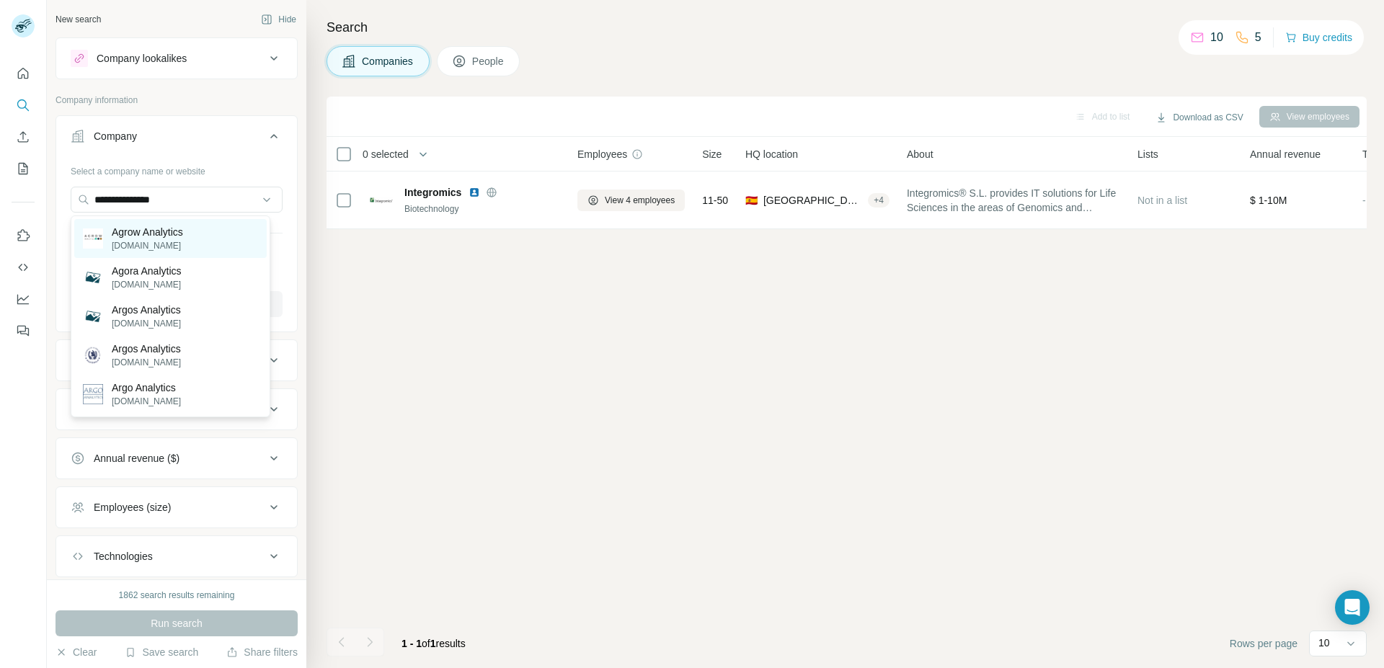
click at [183, 239] on p "[DOMAIN_NAME]" at bounding box center [147, 245] width 71 height 13
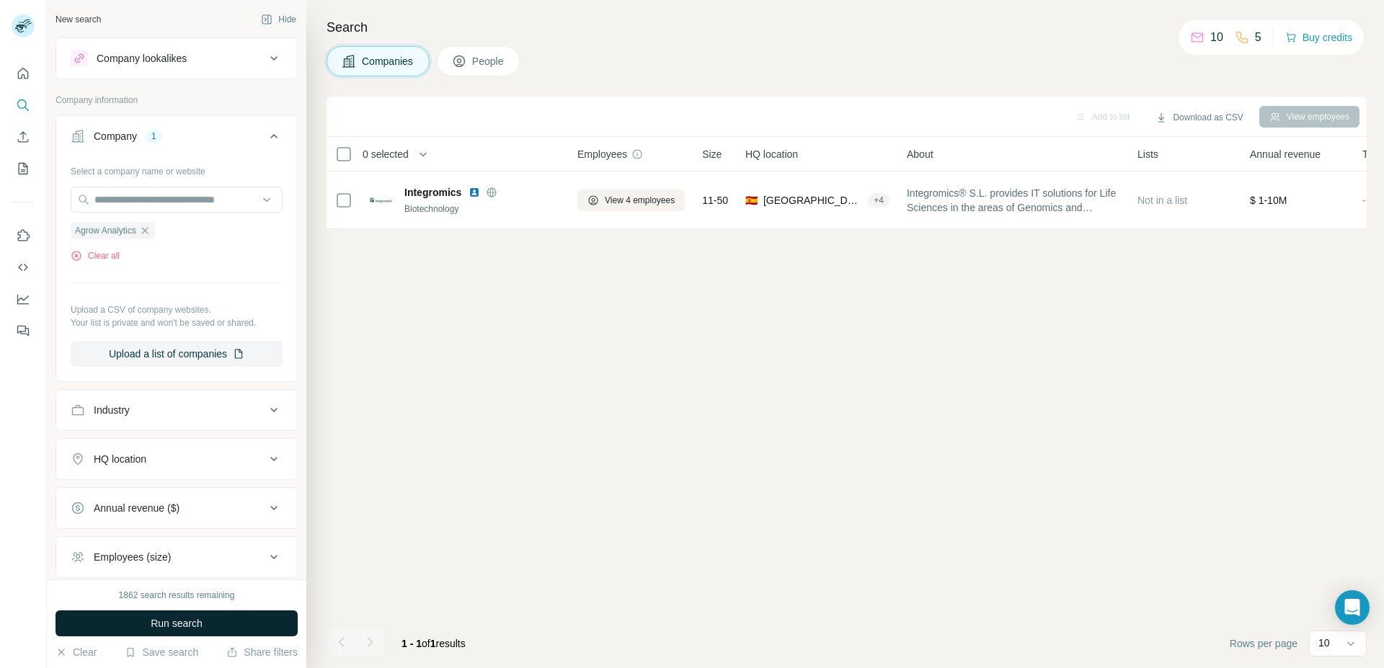
click at [217, 613] on button "Run search" at bounding box center [177, 624] width 242 height 26
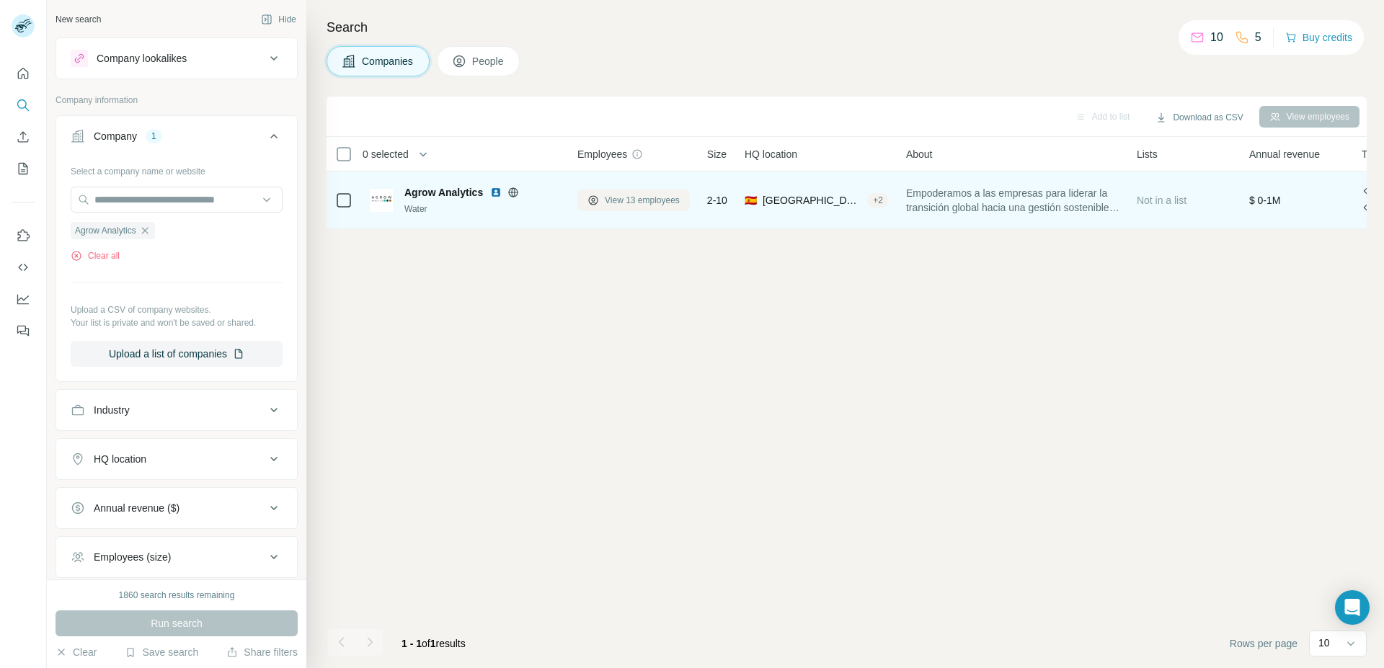
click at [652, 195] on span "View 13 employees" at bounding box center [642, 200] width 75 height 13
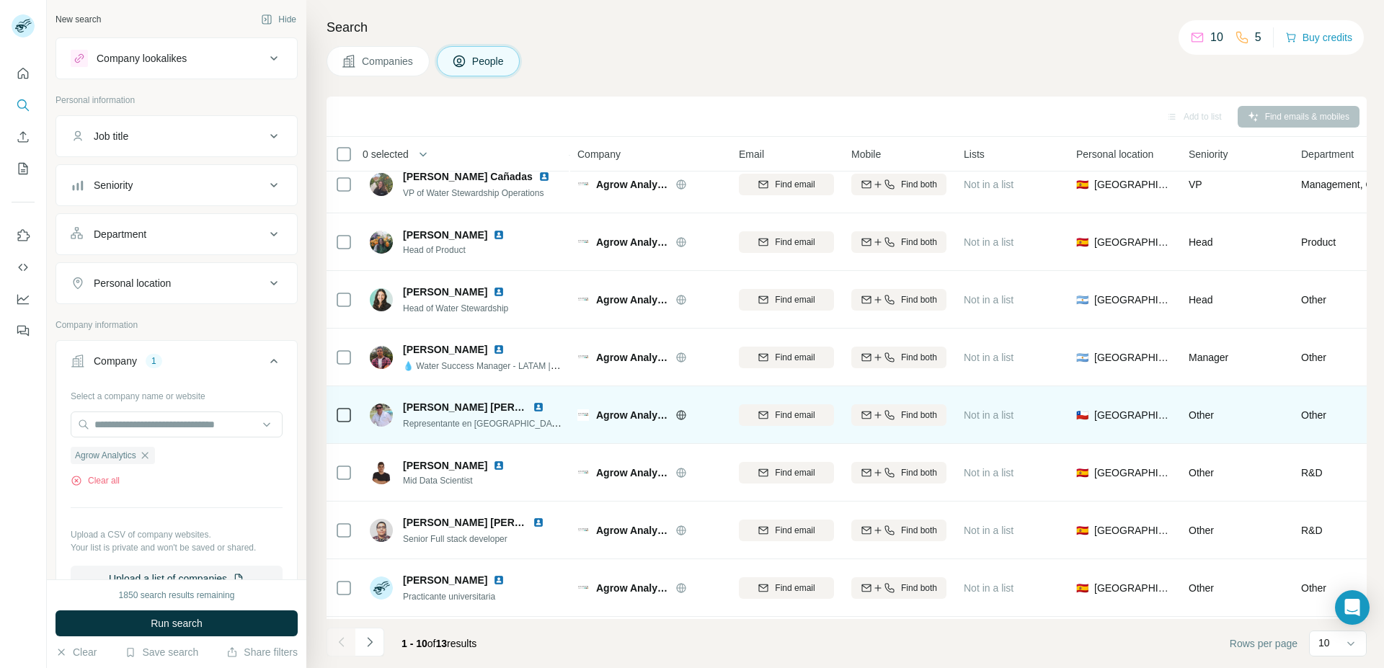
scroll to position [135, 0]
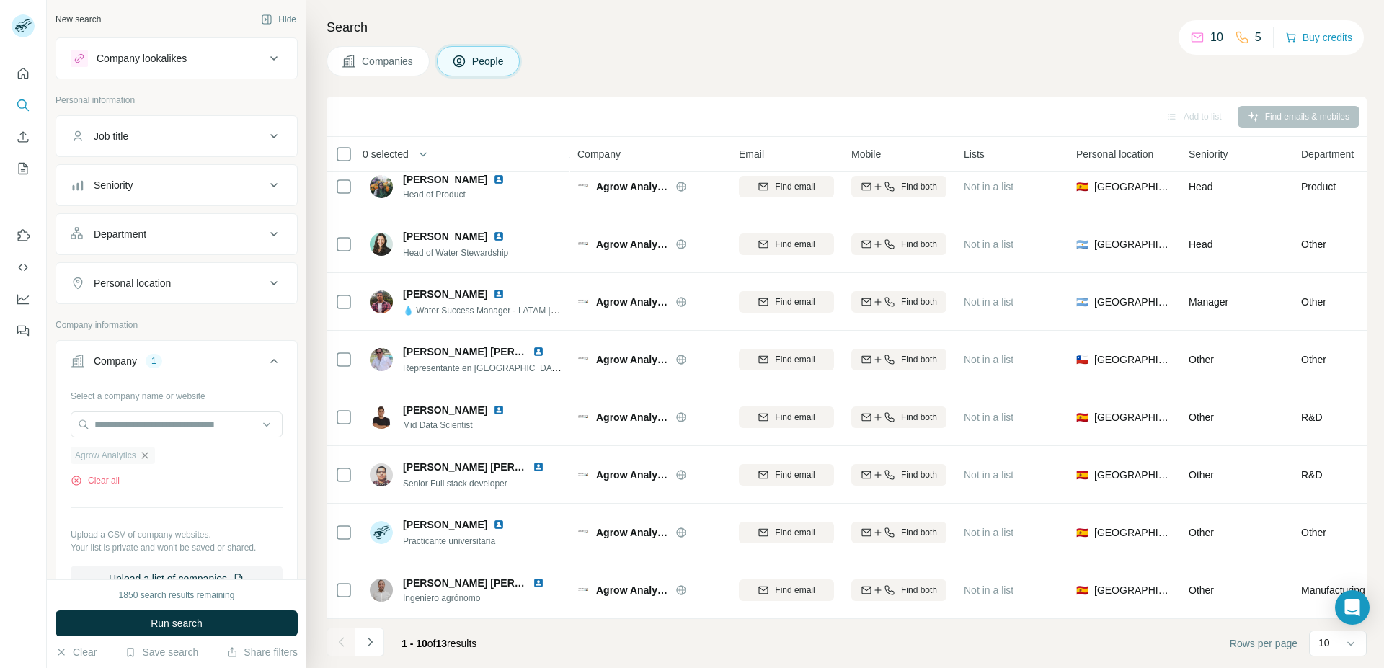
click at [143, 456] on icon "button" at bounding box center [145, 456] width 12 height 12
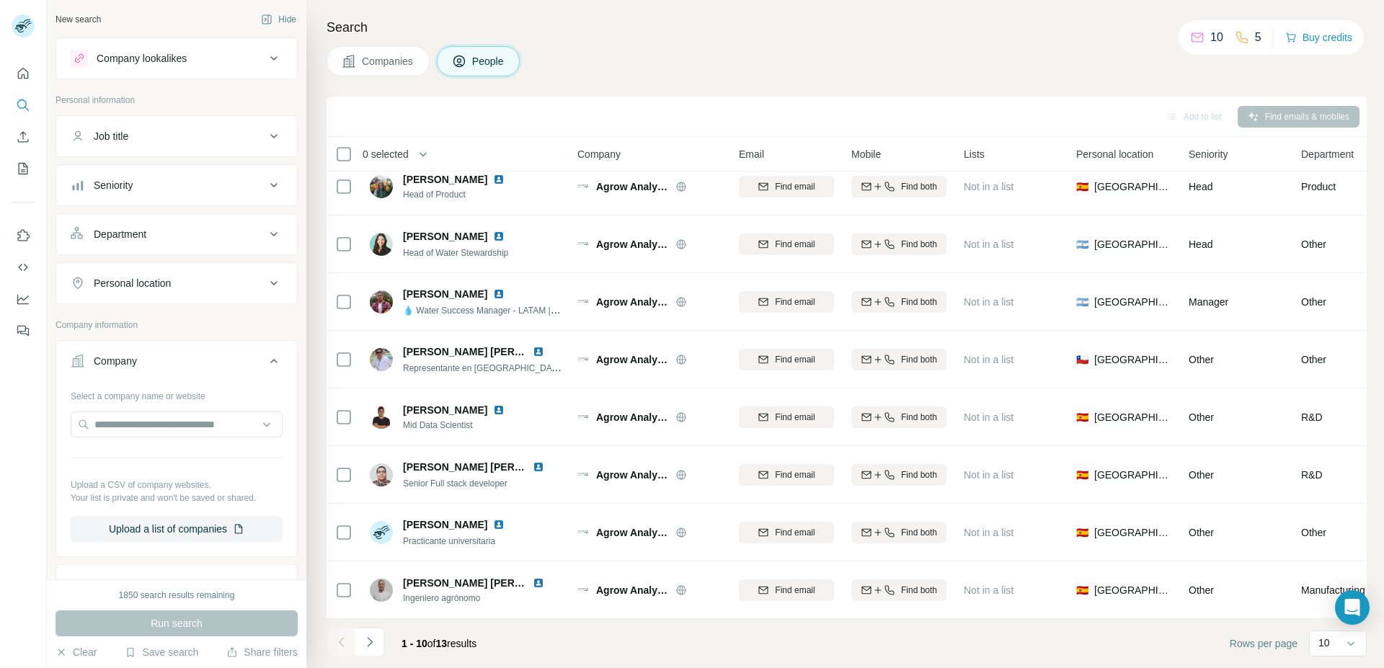
click at [174, 288] on div "Personal location" at bounding box center [168, 283] width 195 height 14
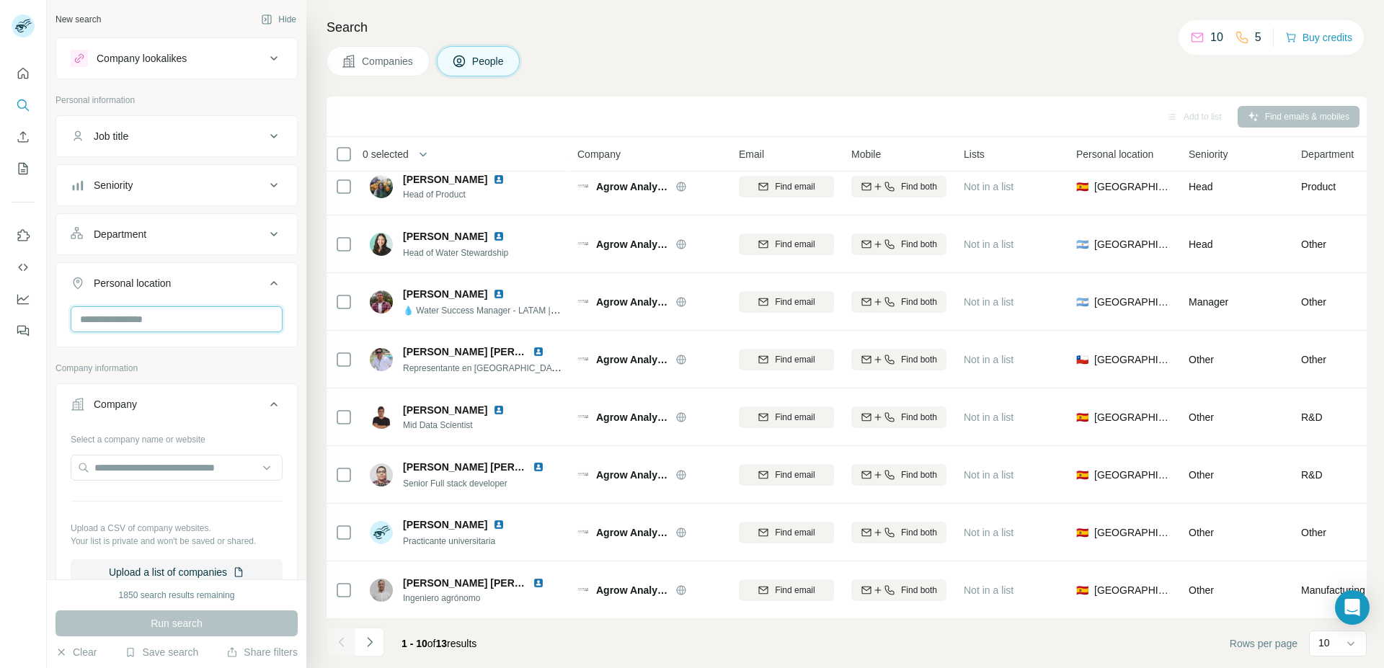
click at [171, 321] on input "text" at bounding box center [177, 319] width 212 height 26
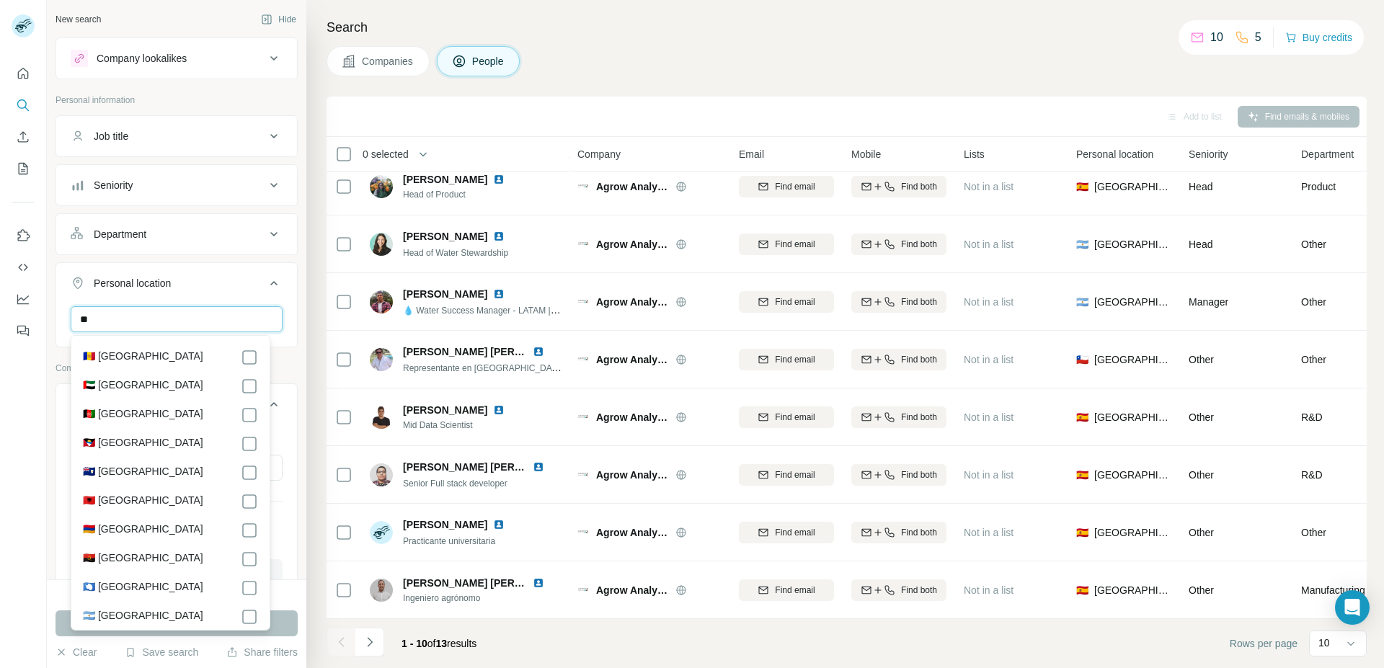
type input "*"
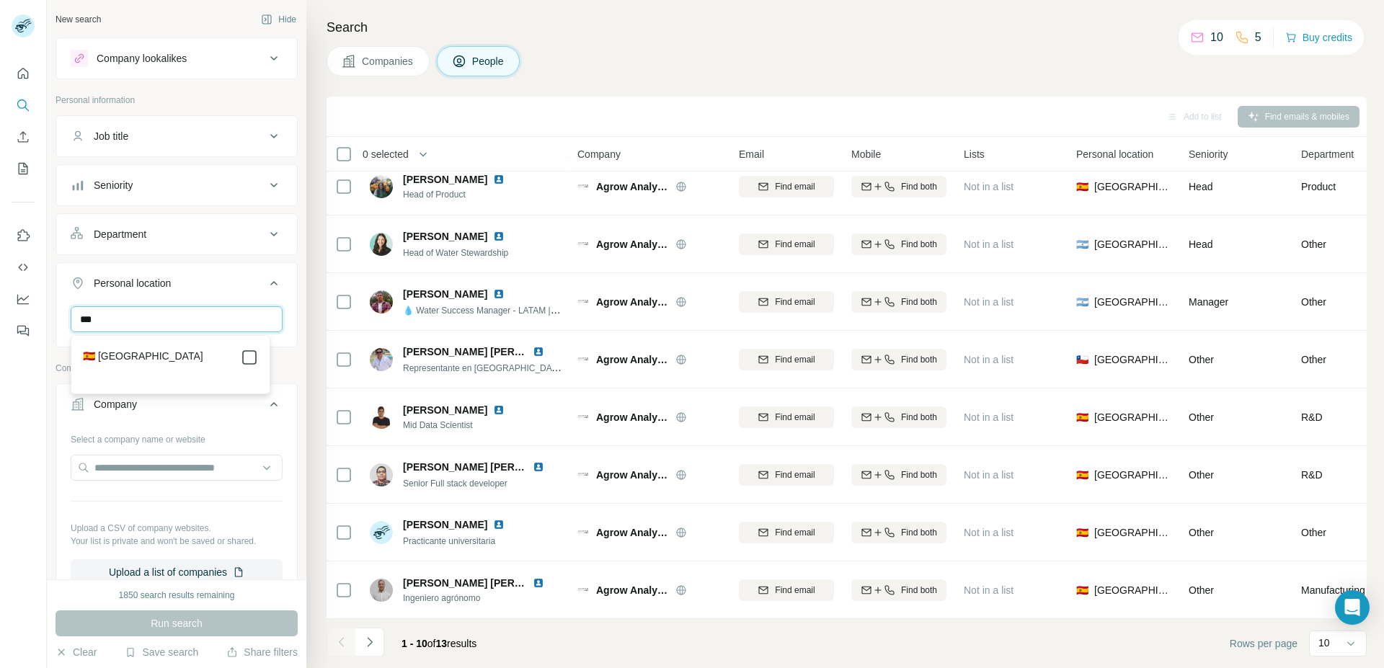
type input "***"
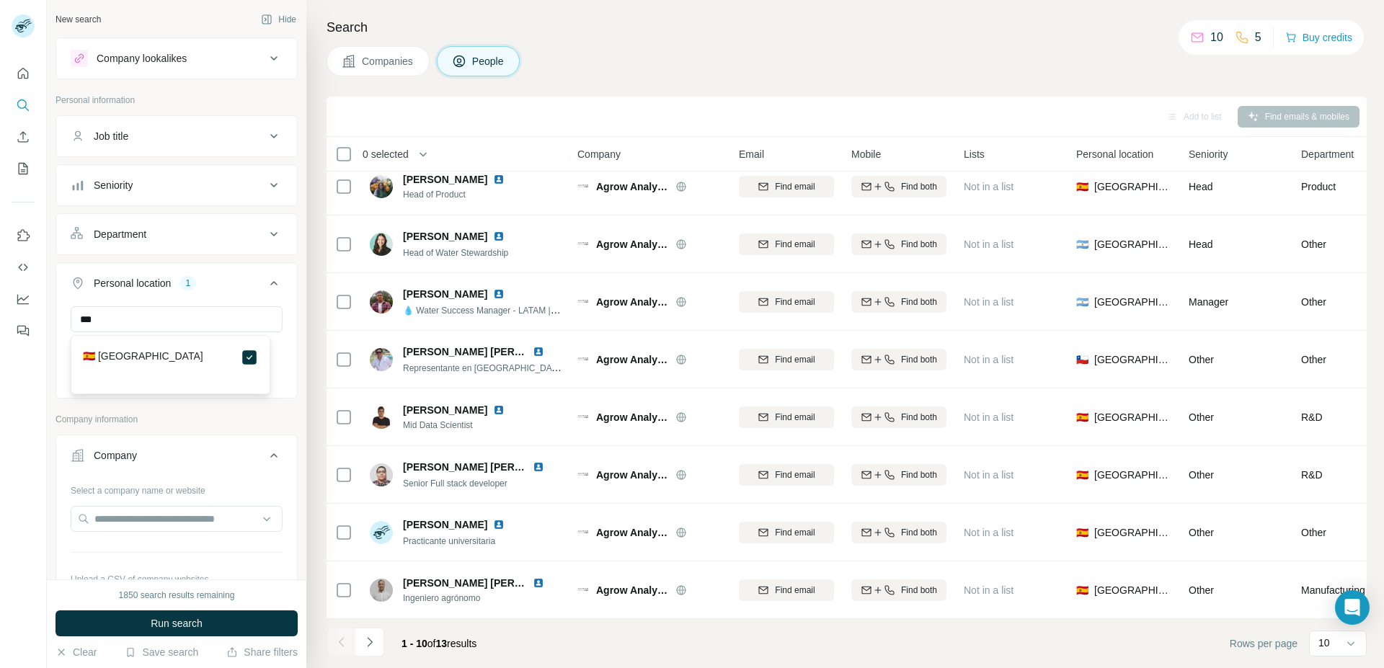
click at [240, 281] on div "Personal location 1" at bounding box center [168, 283] width 195 height 14
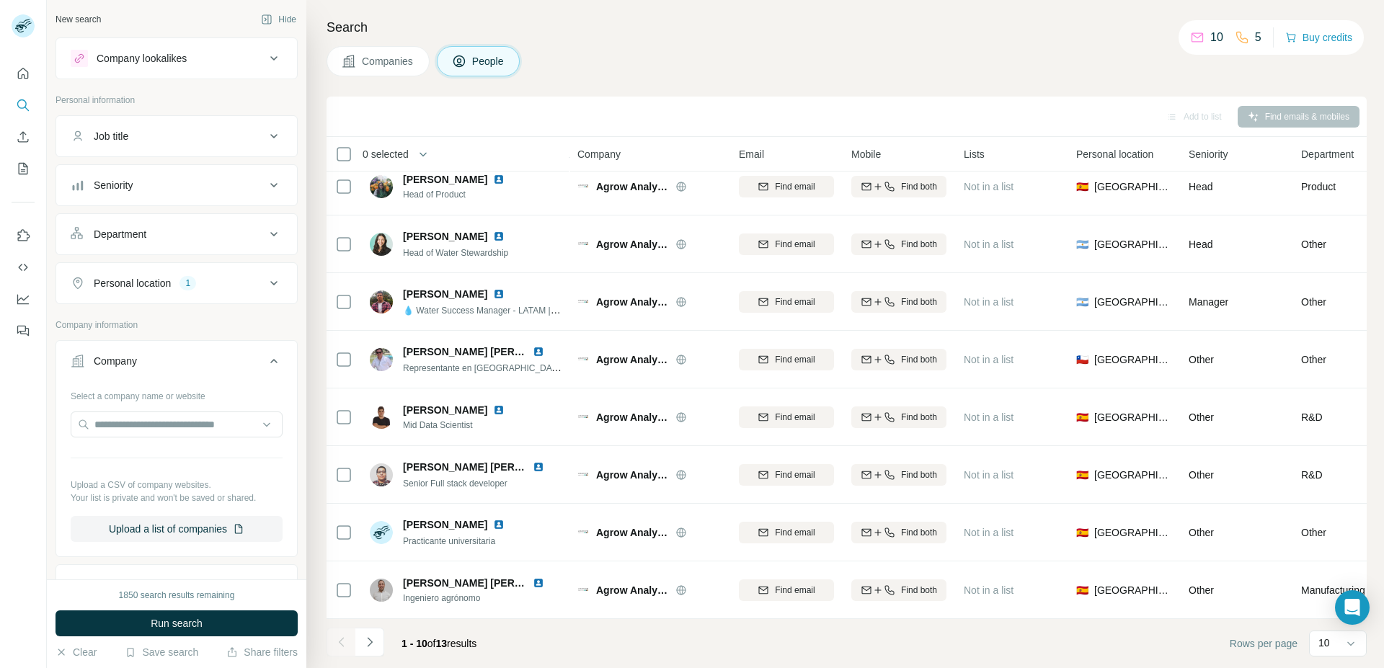
click at [249, 234] on div "Department" at bounding box center [168, 234] width 195 height 14
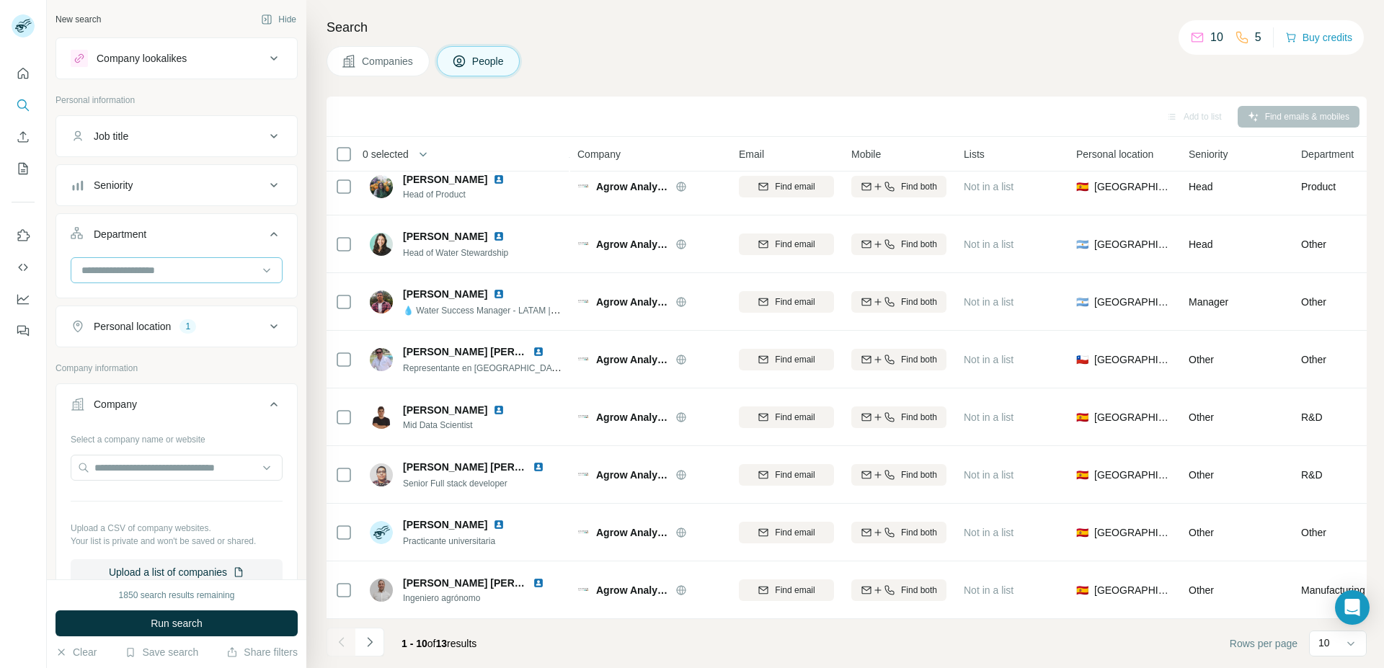
click at [220, 267] on input at bounding box center [169, 270] width 178 height 16
click at [213, 257] on div at bounding box center [177, 270] width 212 height 26
click at [221, 183] on div "Seniority" at bounding box center [168, 185] width 195 height 14
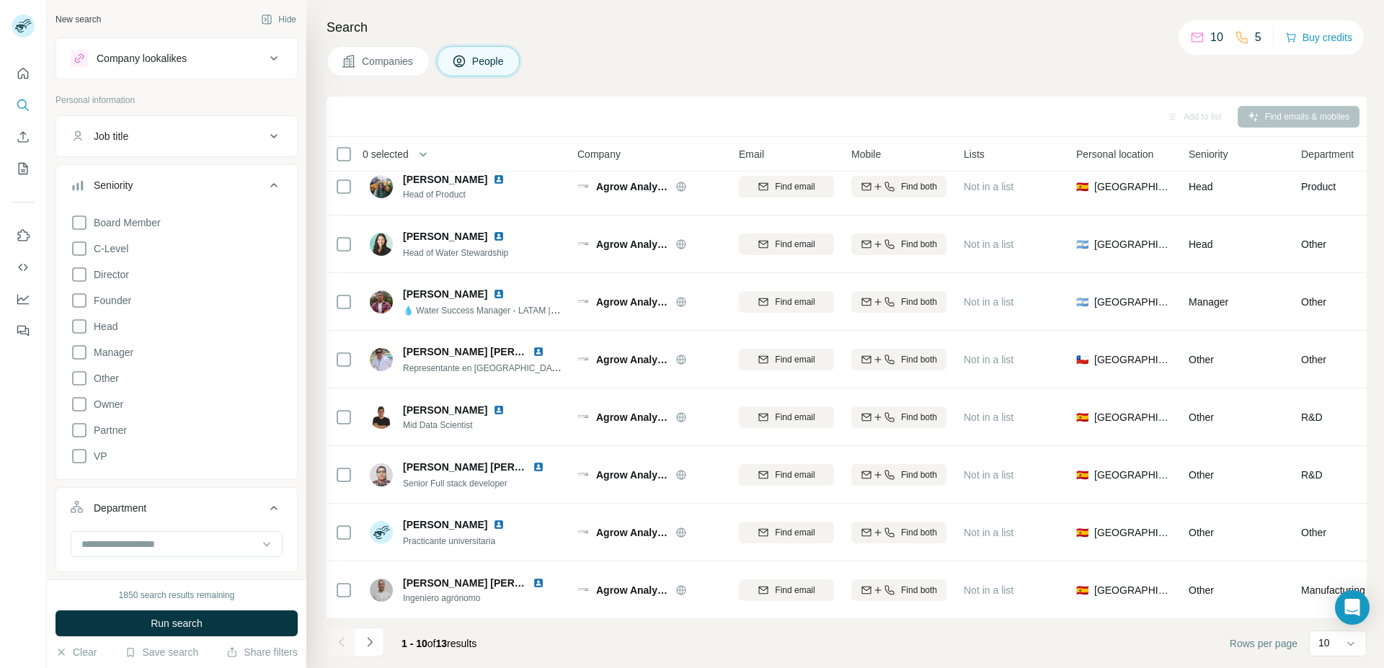
click at [368, 64] on span "Companies" at bounding box center [388, 61] width 53 height 14
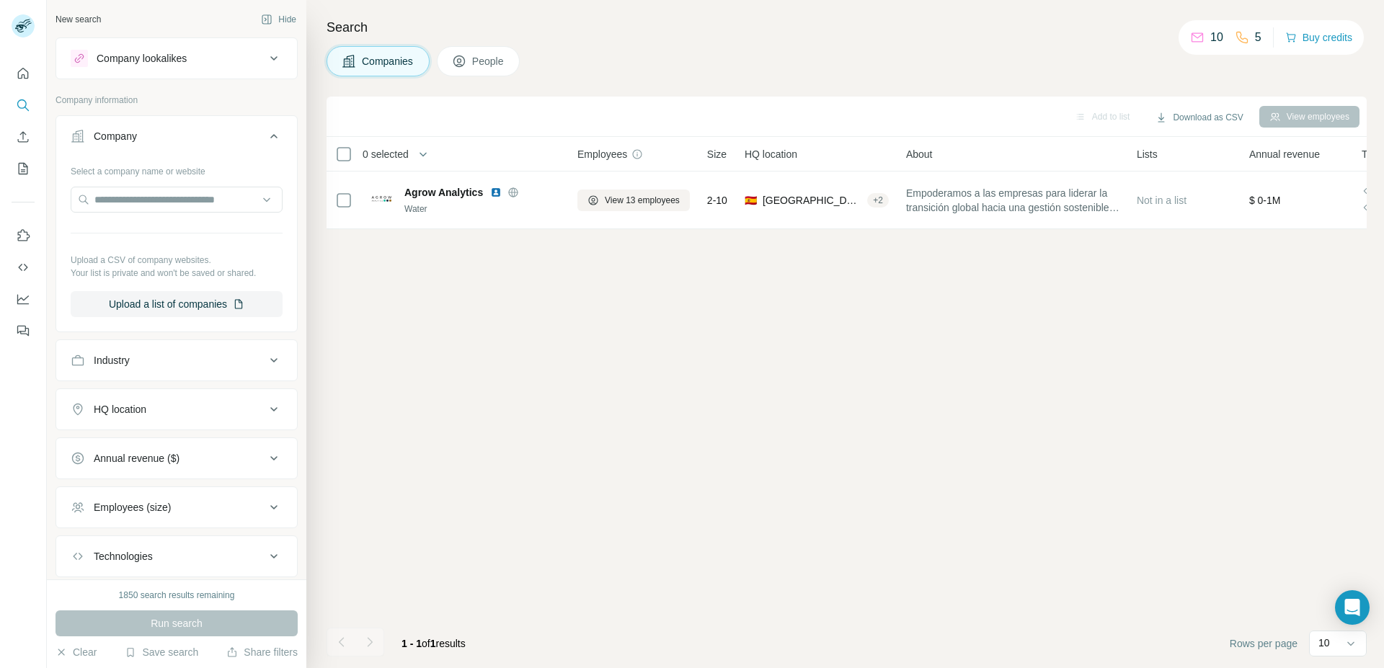
click at [151, 361] on div "Industry" at bounding box center [168, 360] width 195 height 14
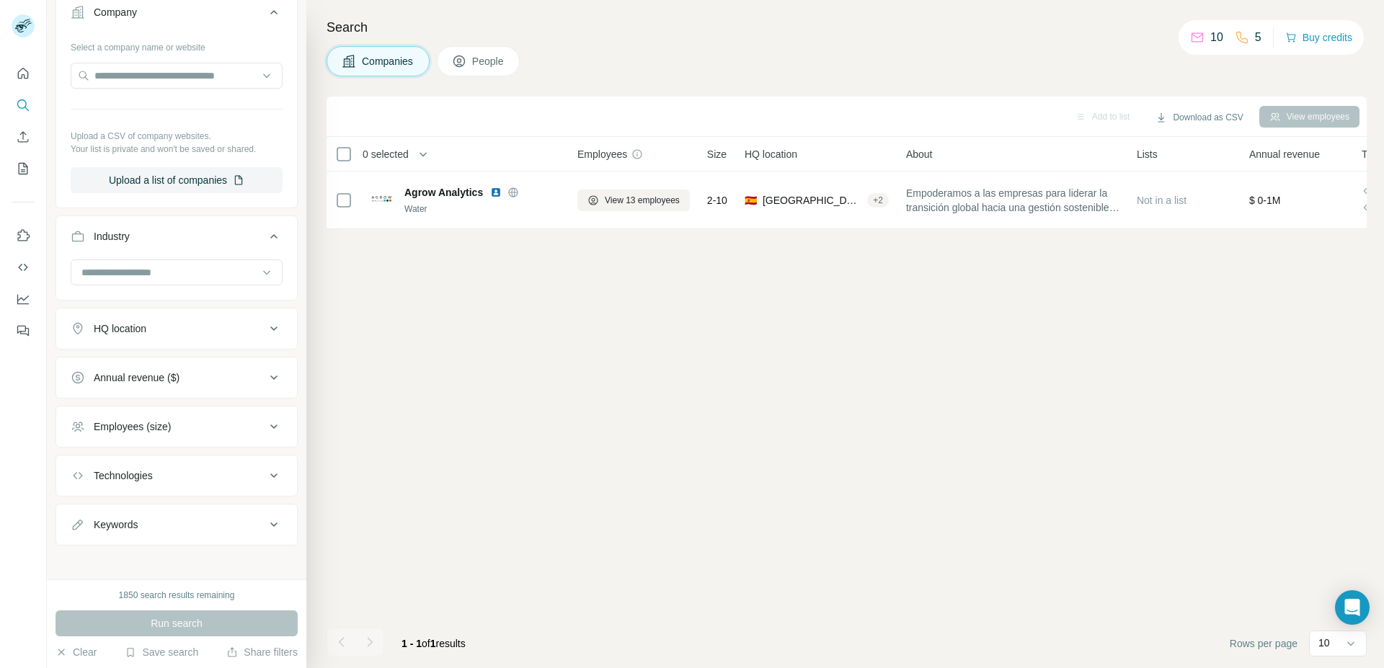
scroll to position [130, 0]
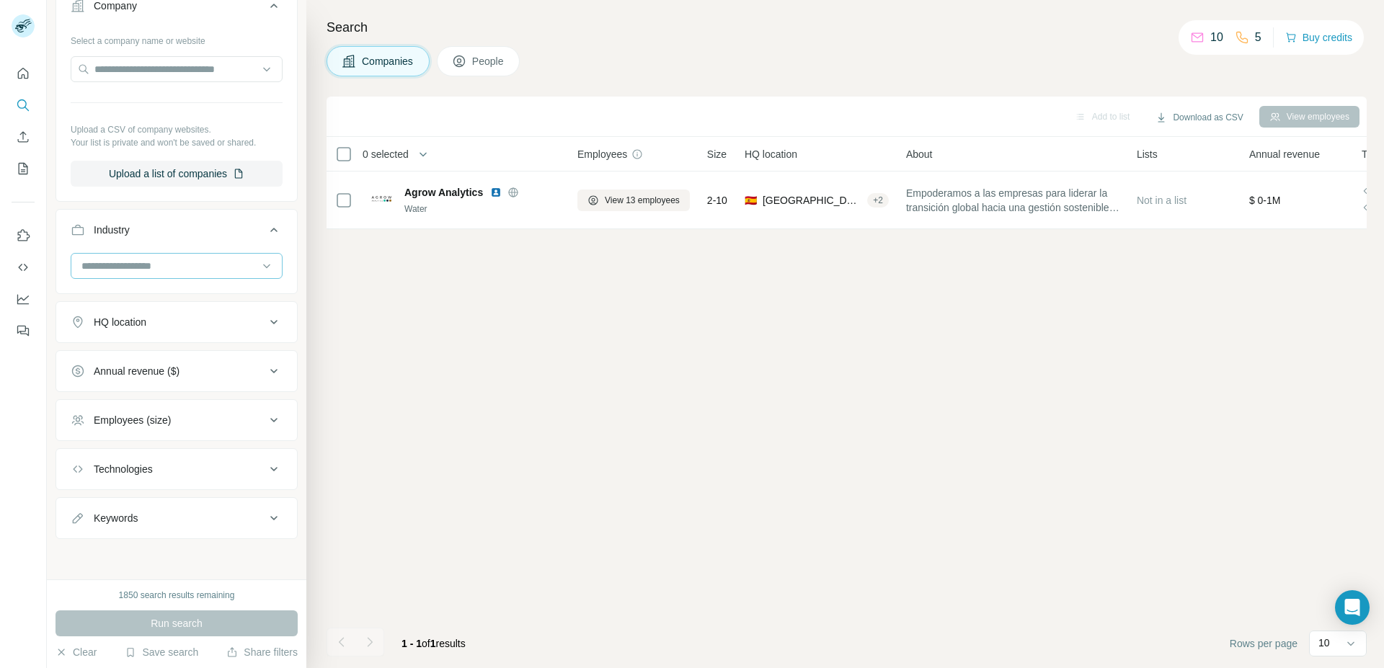
click at [232, 257] on div at bounding box center [169, 266] width 178 height 25
click at [156, 336] on div "AgTech" at bounding box center [170, 341] width 175 height 14
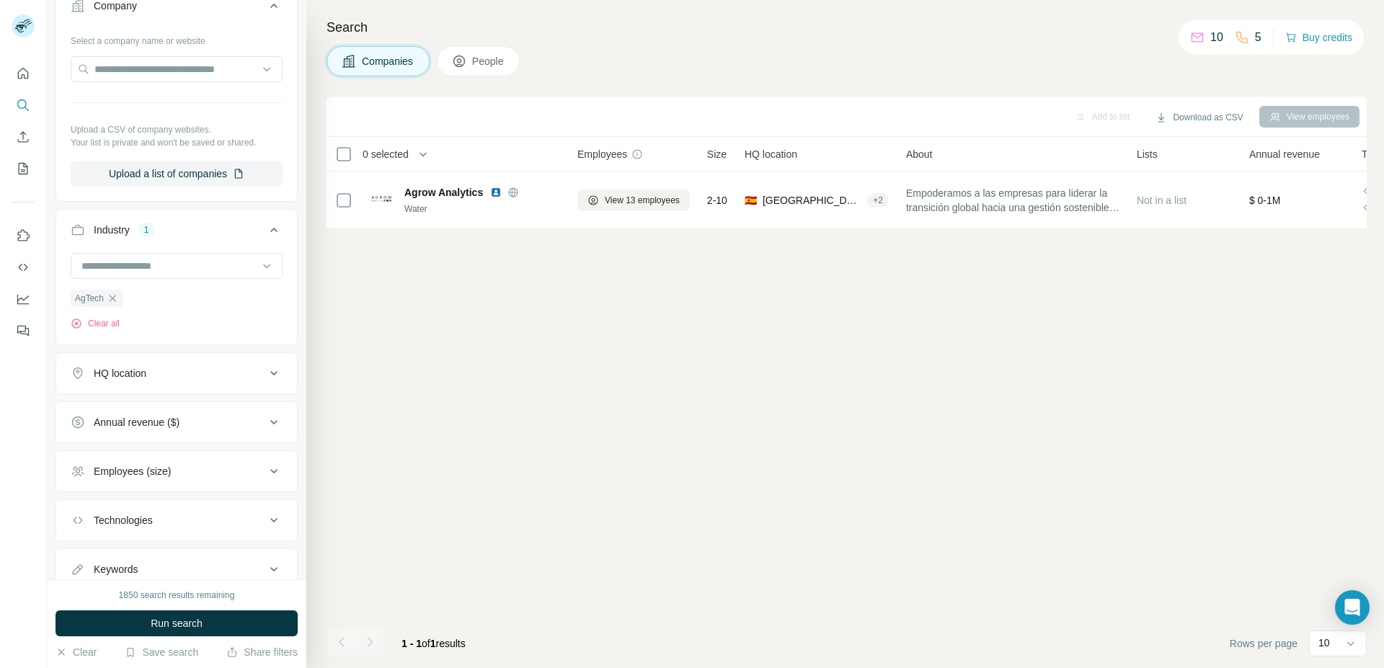
scroll to position [294, 0]
click at [162, 263] on input at bounding box center [169, 266] width 178 height 16
click at [163, 336] on div "Biopharma" at bounding box center [170, 328] width 175 height 14
click at [186, 259] on input at bounding box center [169, 266] width 178 height 16
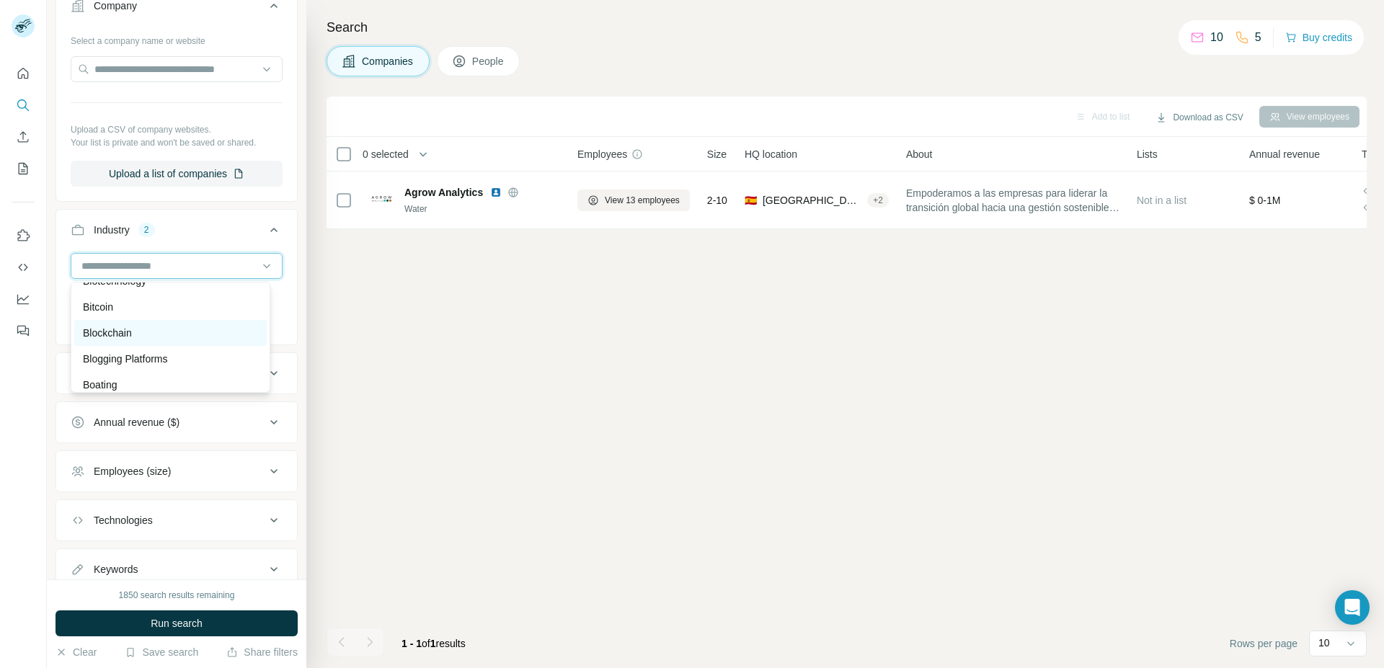
scroll to position [1397, 0]
click at [136, 362] on p "Biotechnology" at bounding box center [114, 354] width 63 height 14
click at [205, 381] on div "HQ location" at bounding box center [168, 373] width 195 height 14
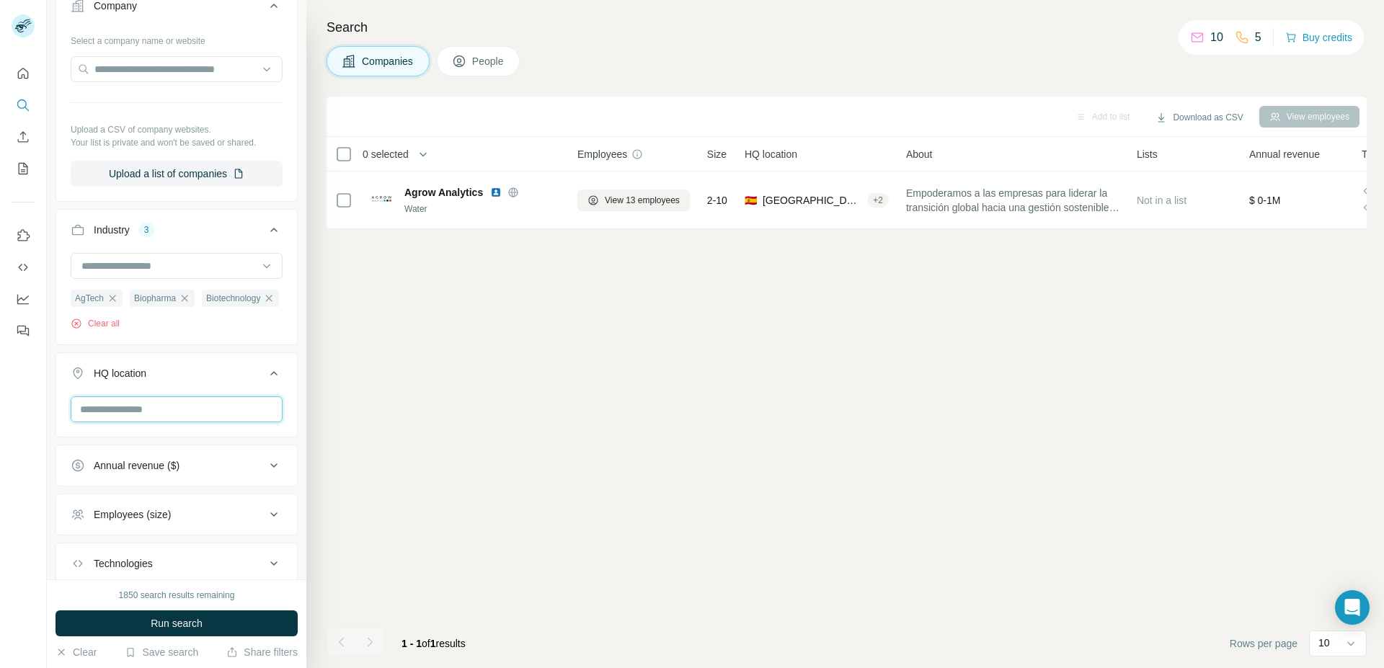
click at [192, 422] on input "text" at bounding box center [177, 409] width 212 height 26
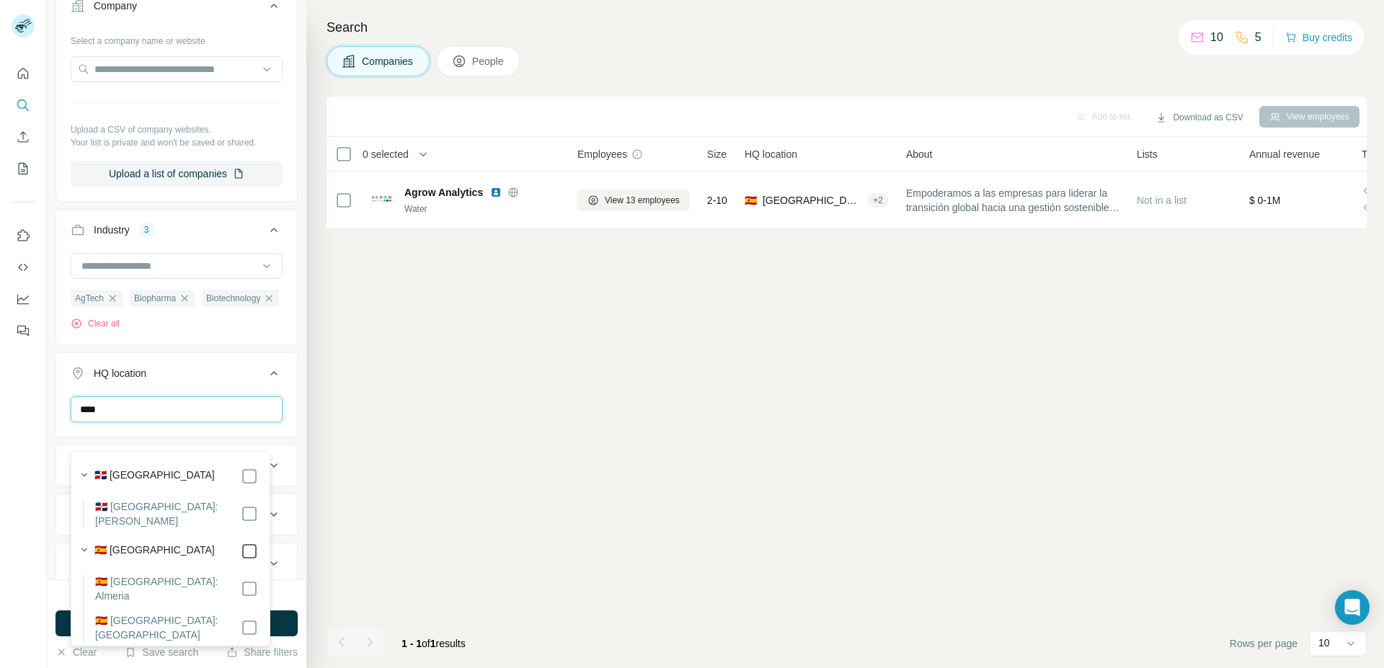
type input "****"
click at [241, 543] on icon at bounding box center [249, 551] width 17 height 17
click at [257, 342] on div "AgTech Biopharma Biotechnology Clear all" at bounding box center [176, 297] width 241 height 89
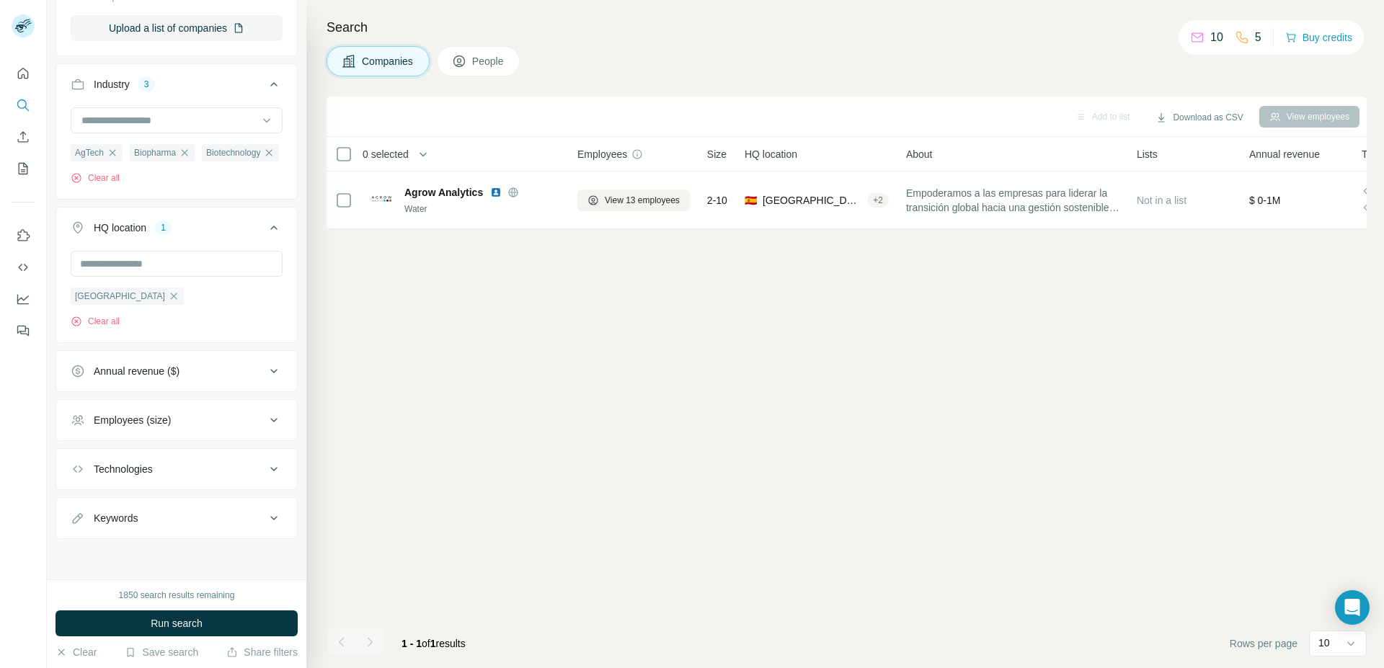
scroll to position [303, 0]
click at [167, 623] on span "Run search" at bounding box center [177, 623] width 52 height 14
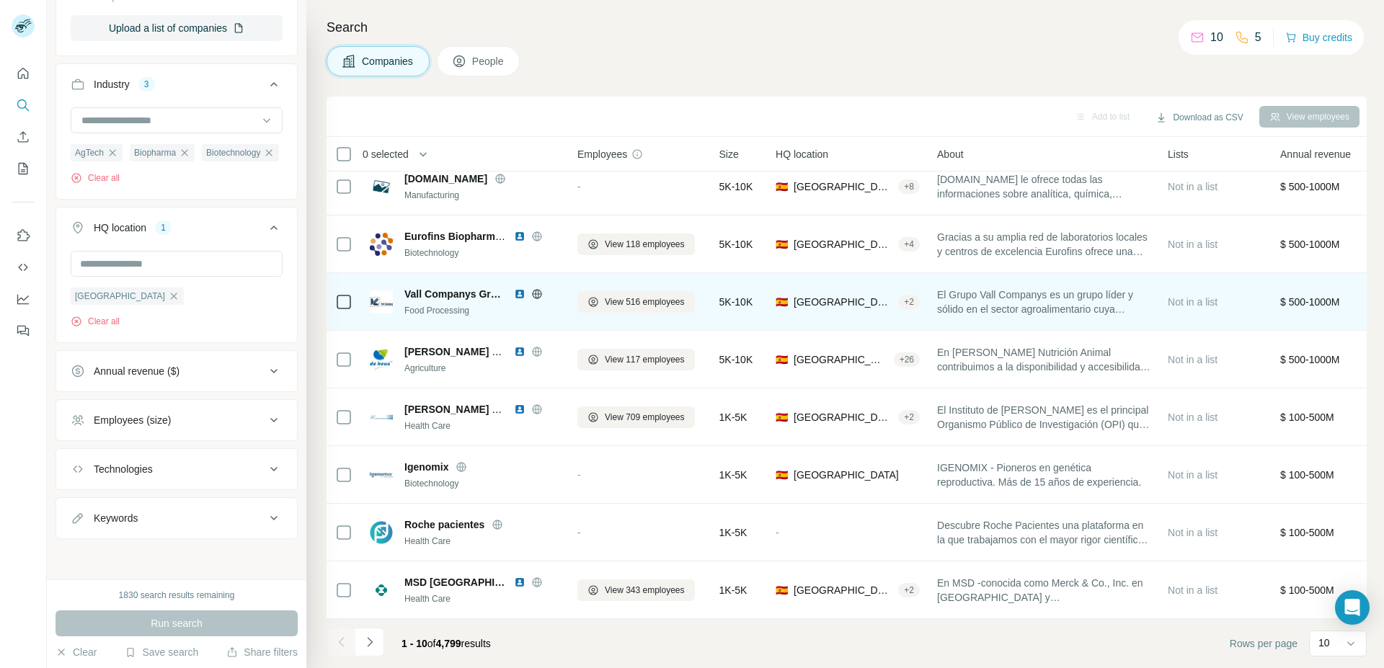
scroll to position [0, 0]
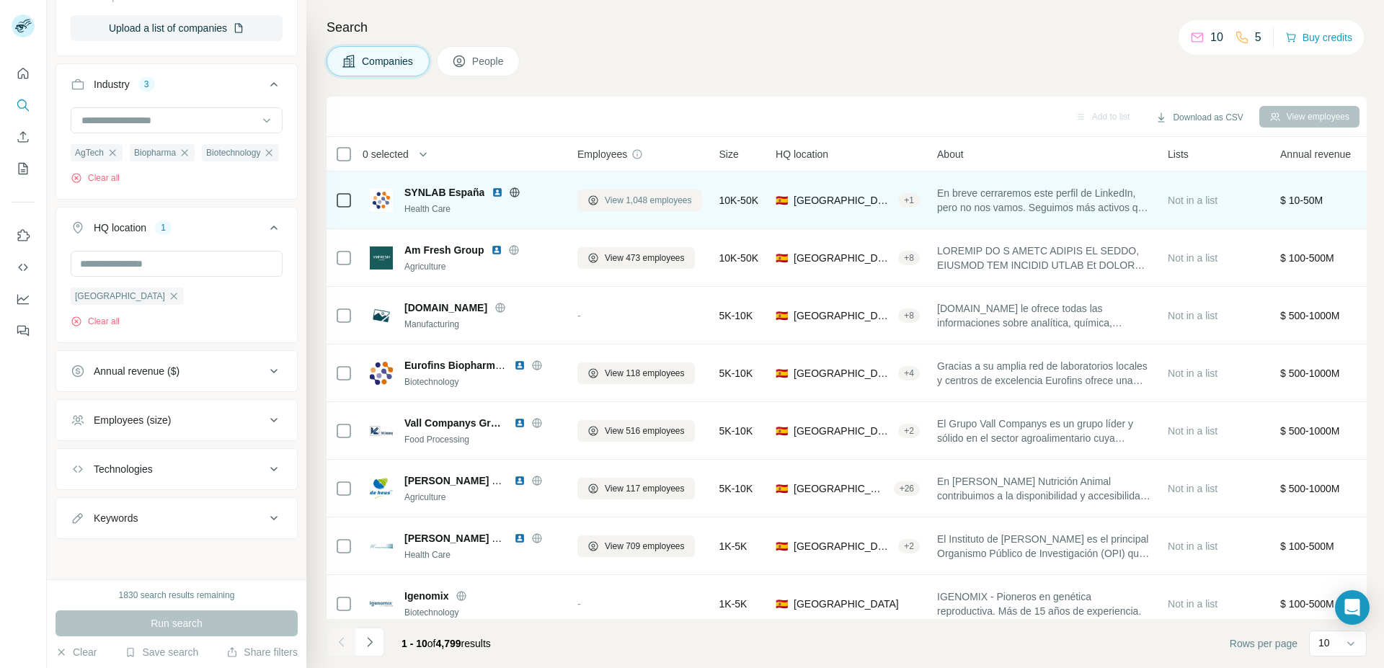
click at [604, 200] on button "View 1,048 employees" at bounding box center [639, 201] width 125 height 22
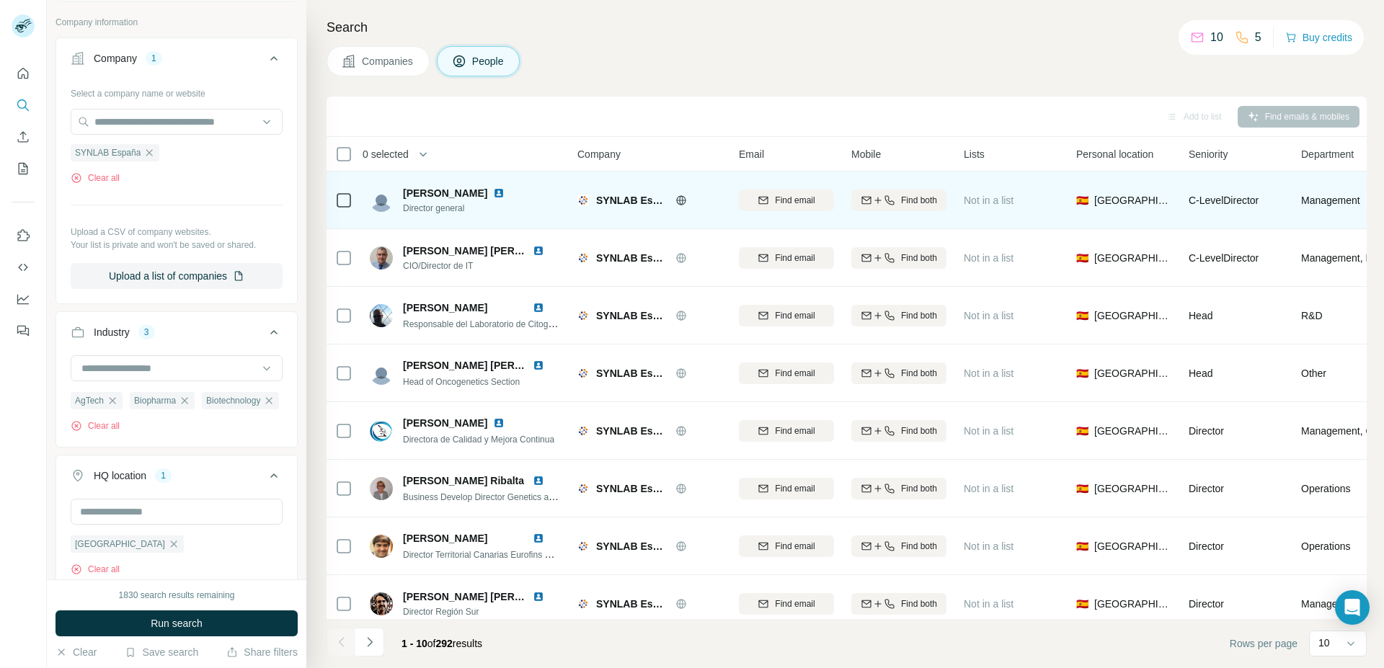
scroll to position [577, 0]
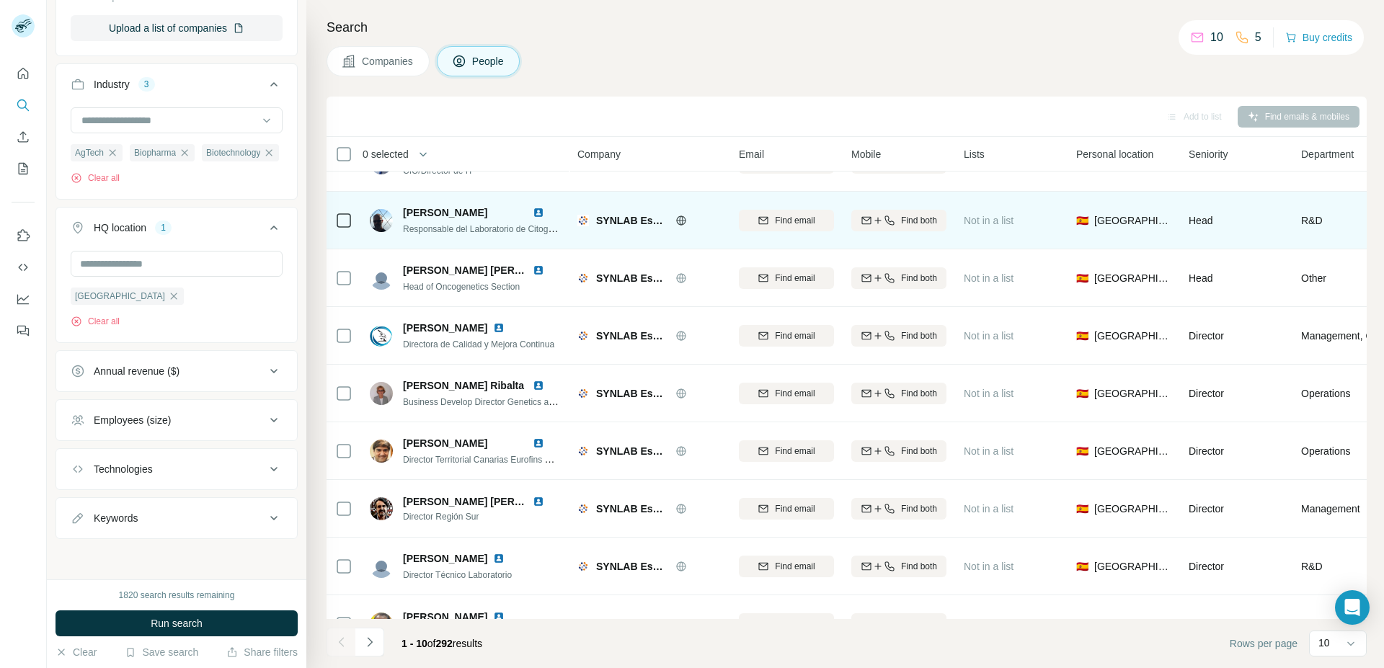
scroll to position [135, 0]
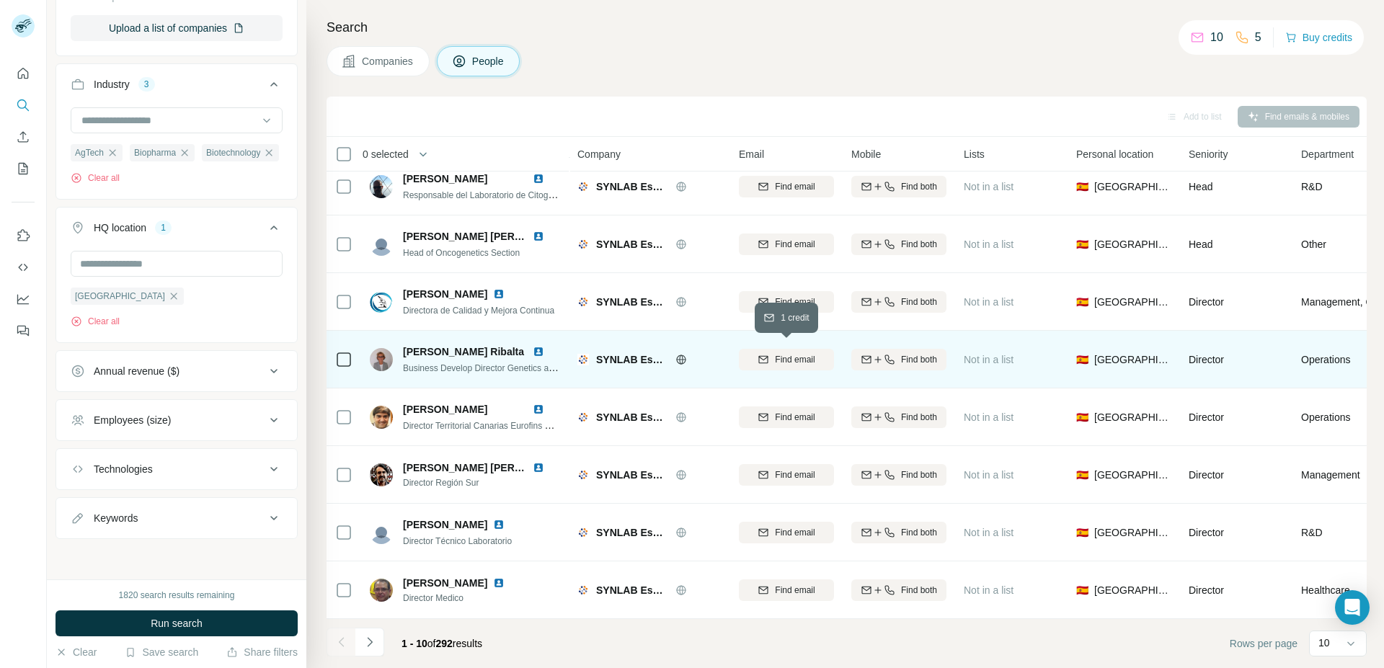
click at [777, 355] on span "Find email" at bounding box center [795, 359] width 40 height 13
click at [363, 640] on icon "Navigate to next page" at bounding box center [370, 642] width 14 height 14
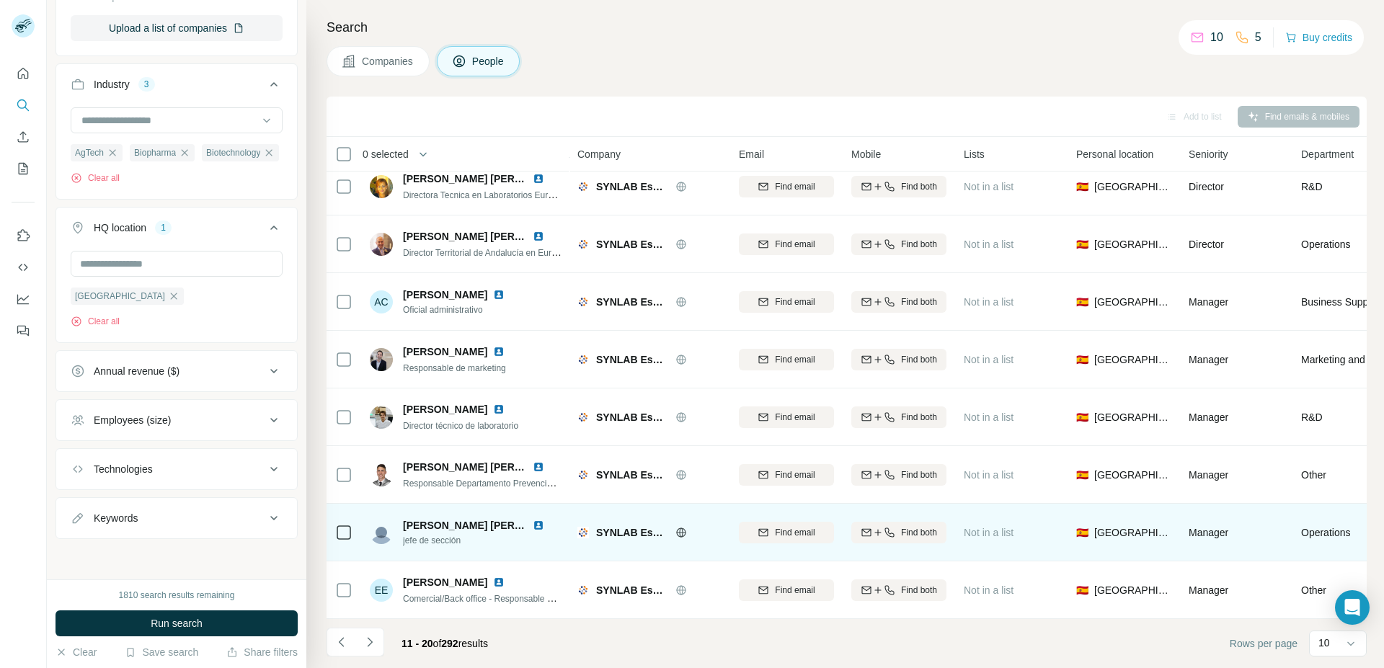
scroll to position [61, 0]
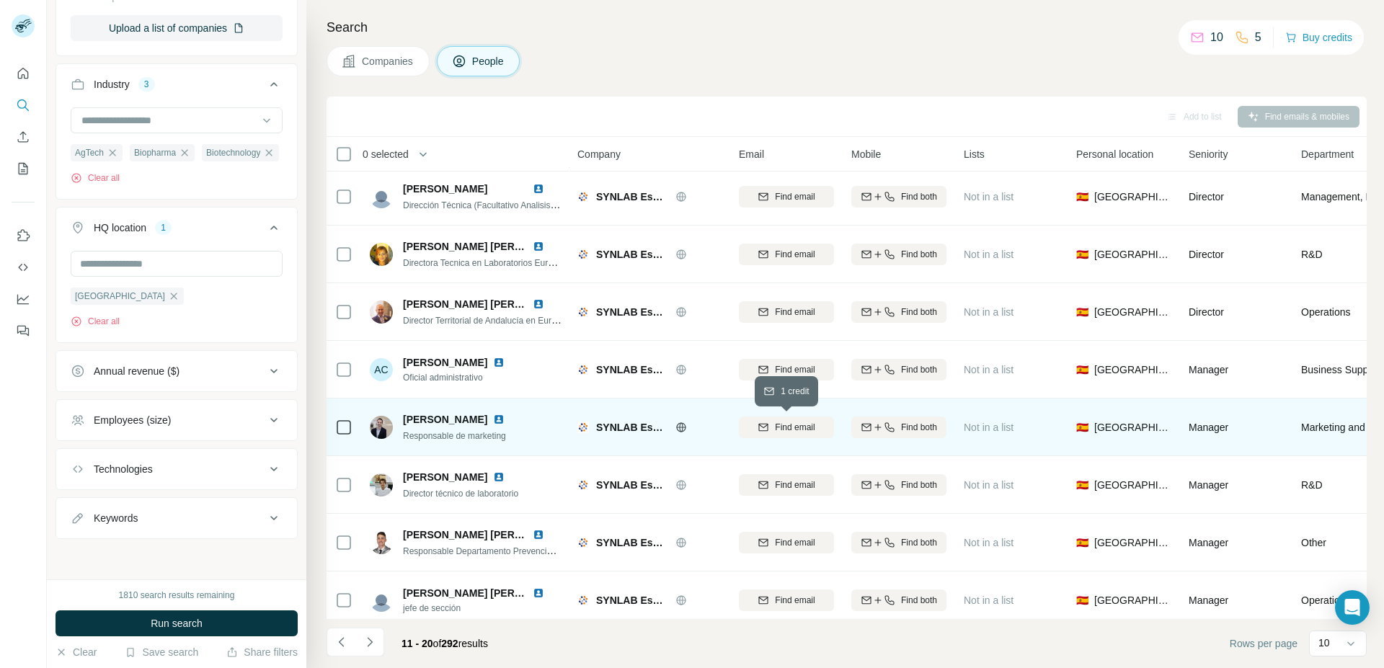
click at [766, 424] on icon "button" at bounding box center [763, 426] width 9 height 7
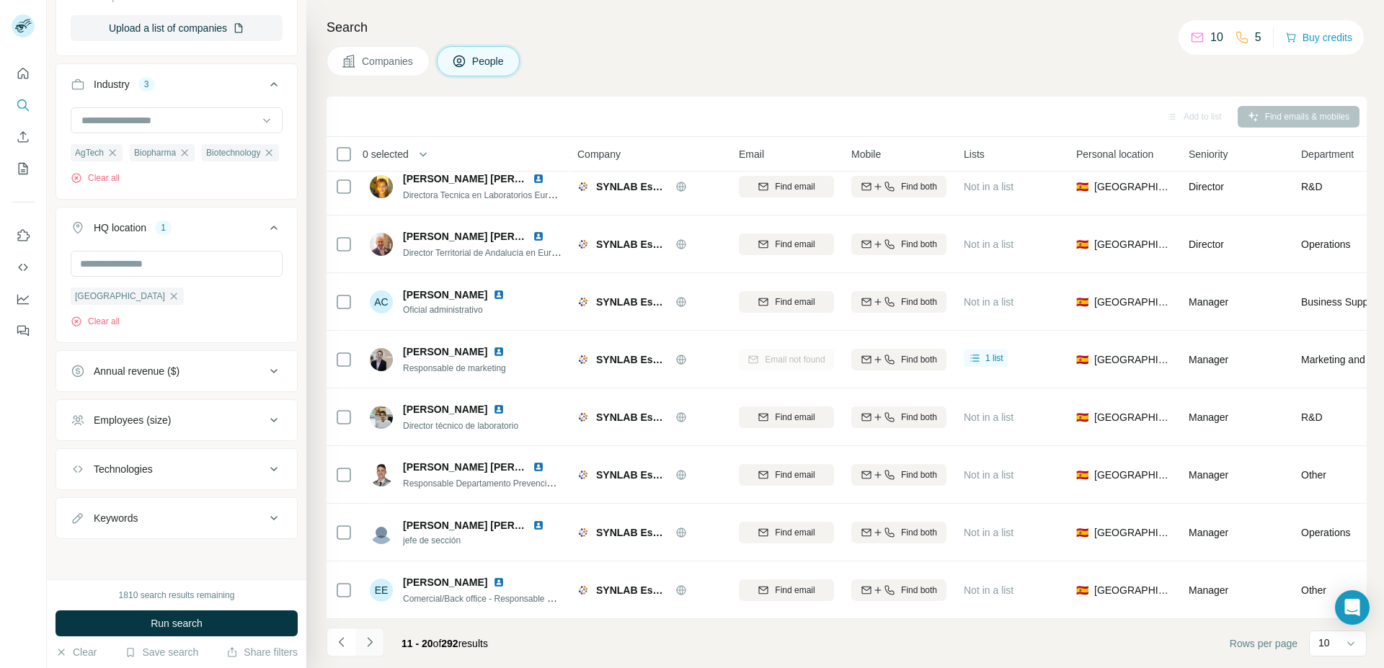
click at [371, 639] on icon "Navigate to next page" at bounding box center [370, 642] width 14 height 14
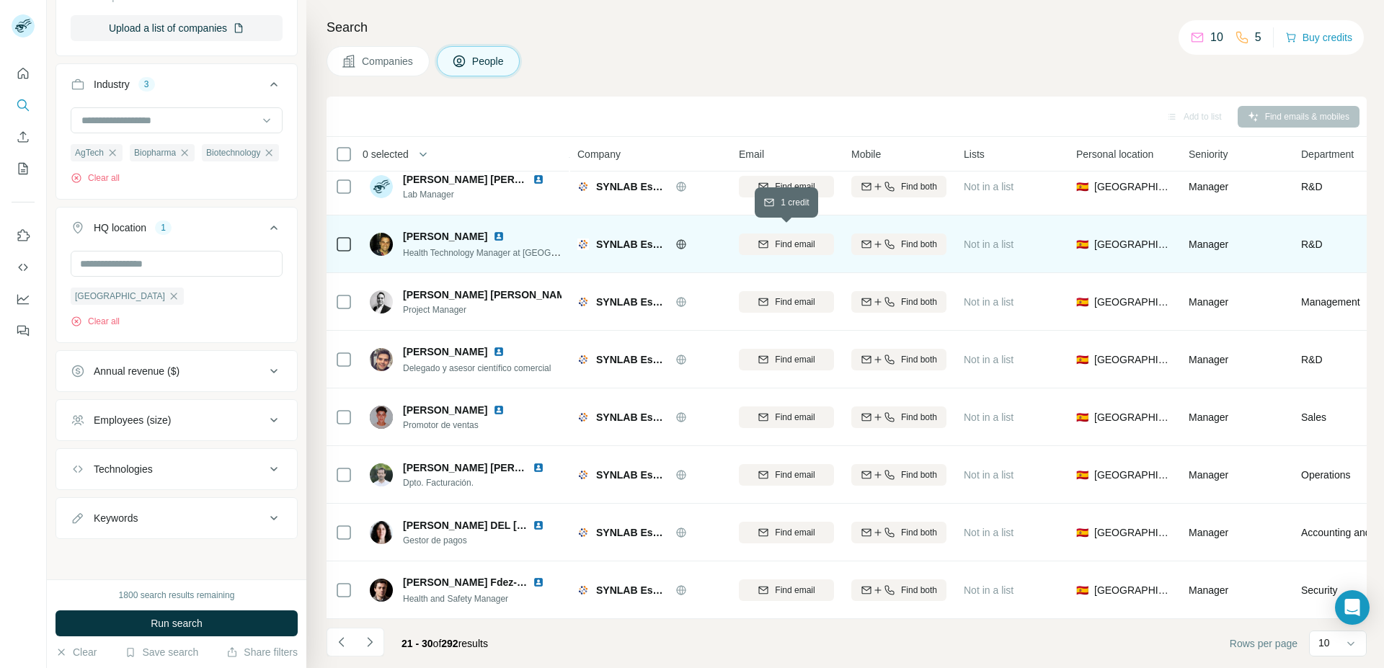
click at [777, 238] on span "Find email" at bounding box center [795, 244] width 40 height 13
click at [373, 642] on icon "Navigate to next page" at bounding box center [370, 642] width 14 height 14
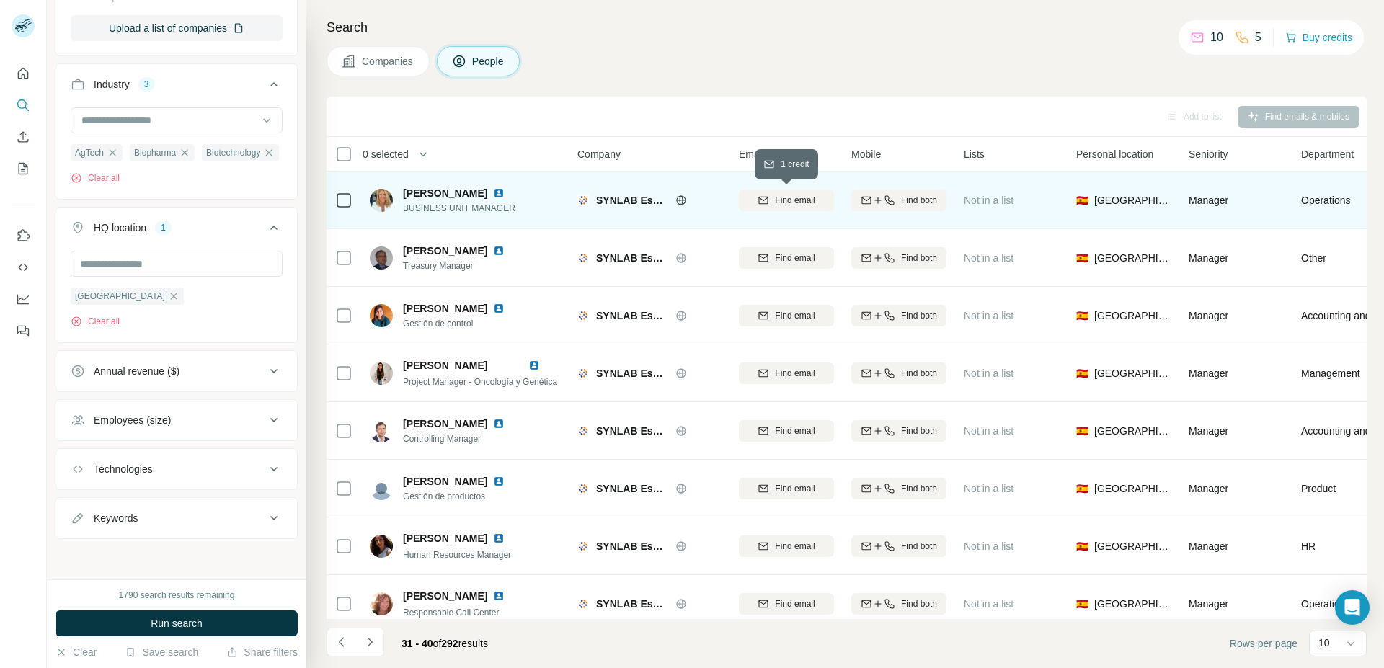
click at [791, 193] on button "Find email" at bounding box center [786, 201] width 95 height 22
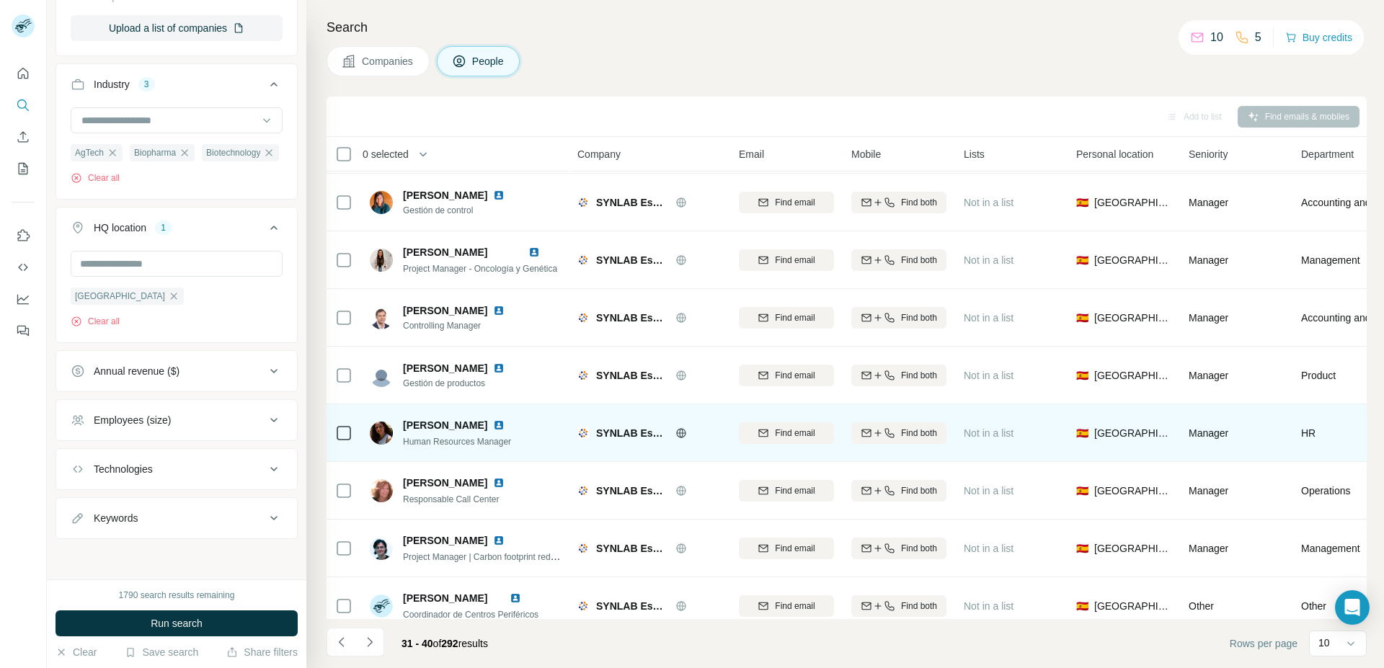
scroll to position [135, 0]
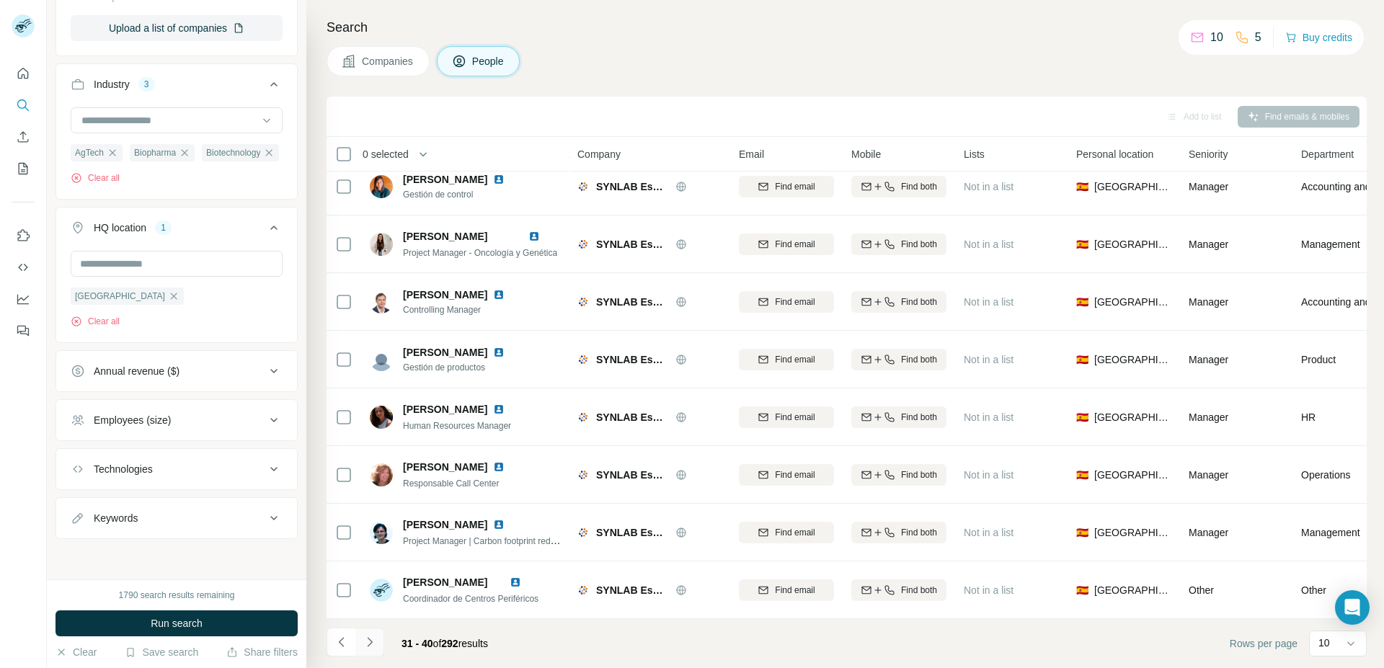
click at [366, 639] on icon "Navigate to next page" at bounding box center [370, 642] width 14 height 14
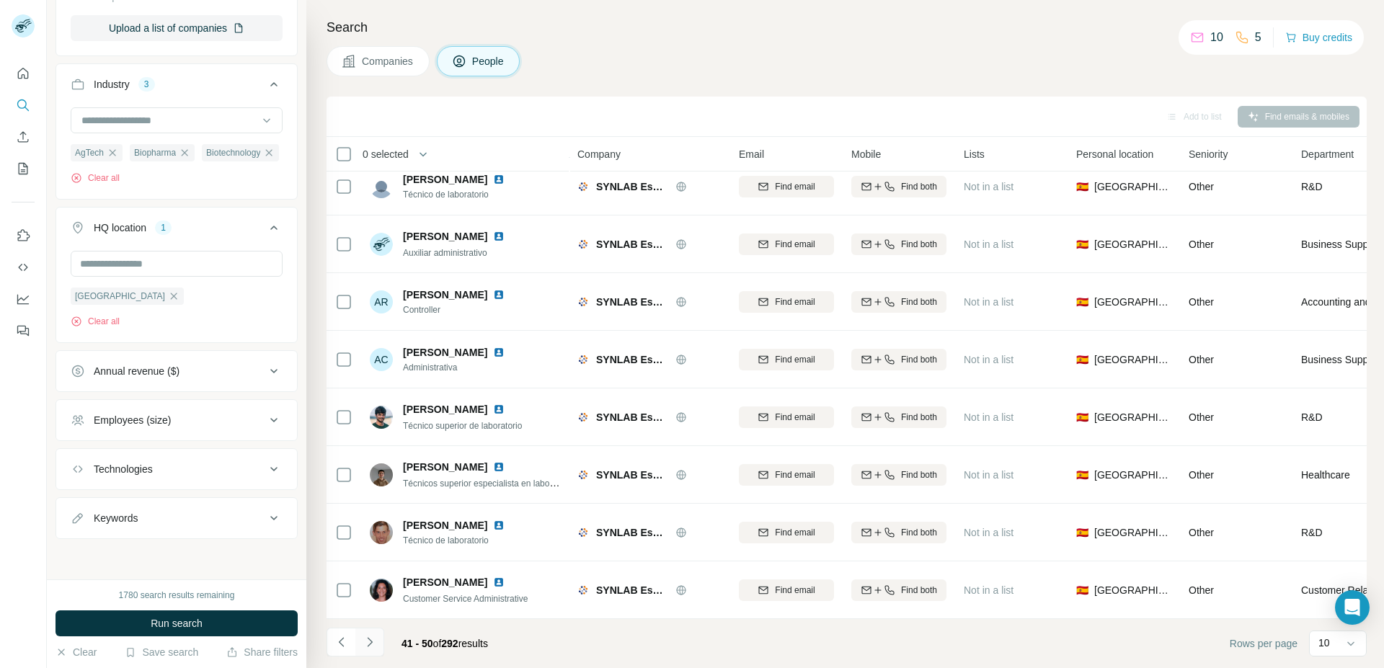
click at [369, 648] on icon "Navigate to next page" at bounding box center [370, 642] width 14 height 14
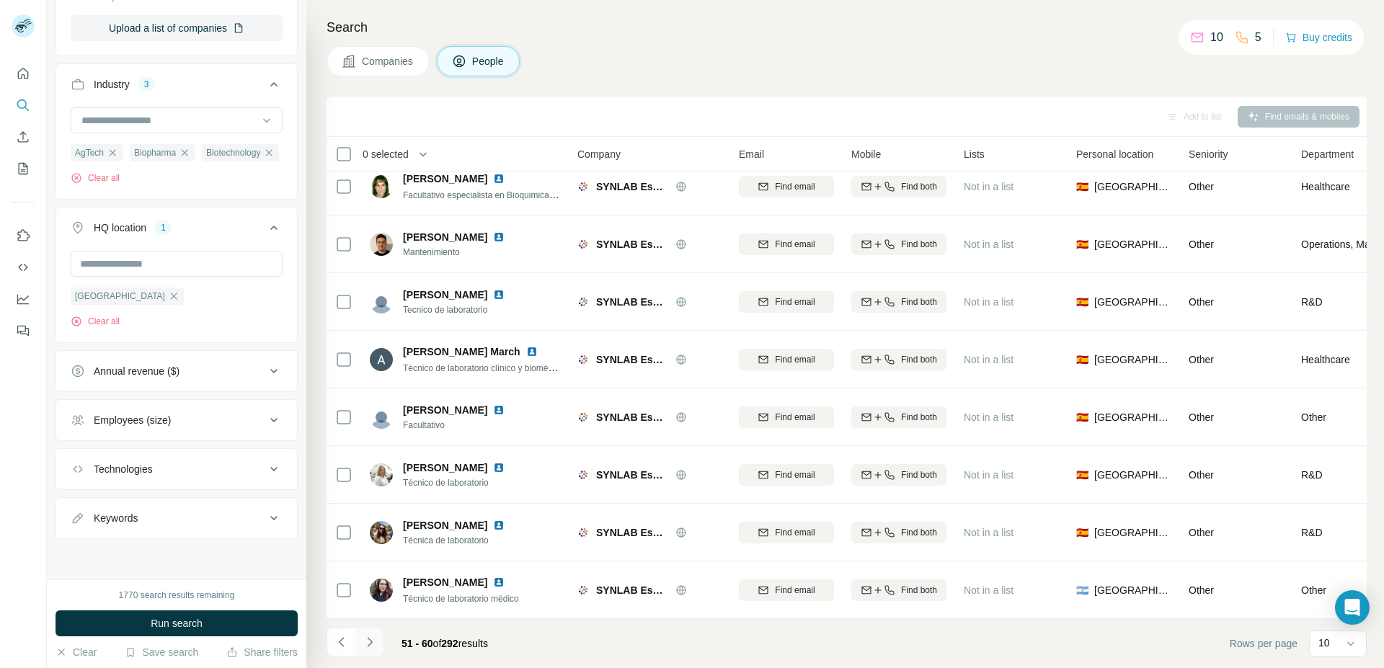
click at [372, 640] on icon "Navigate to next page" at bounding box center [370, 642] width 14 height 14
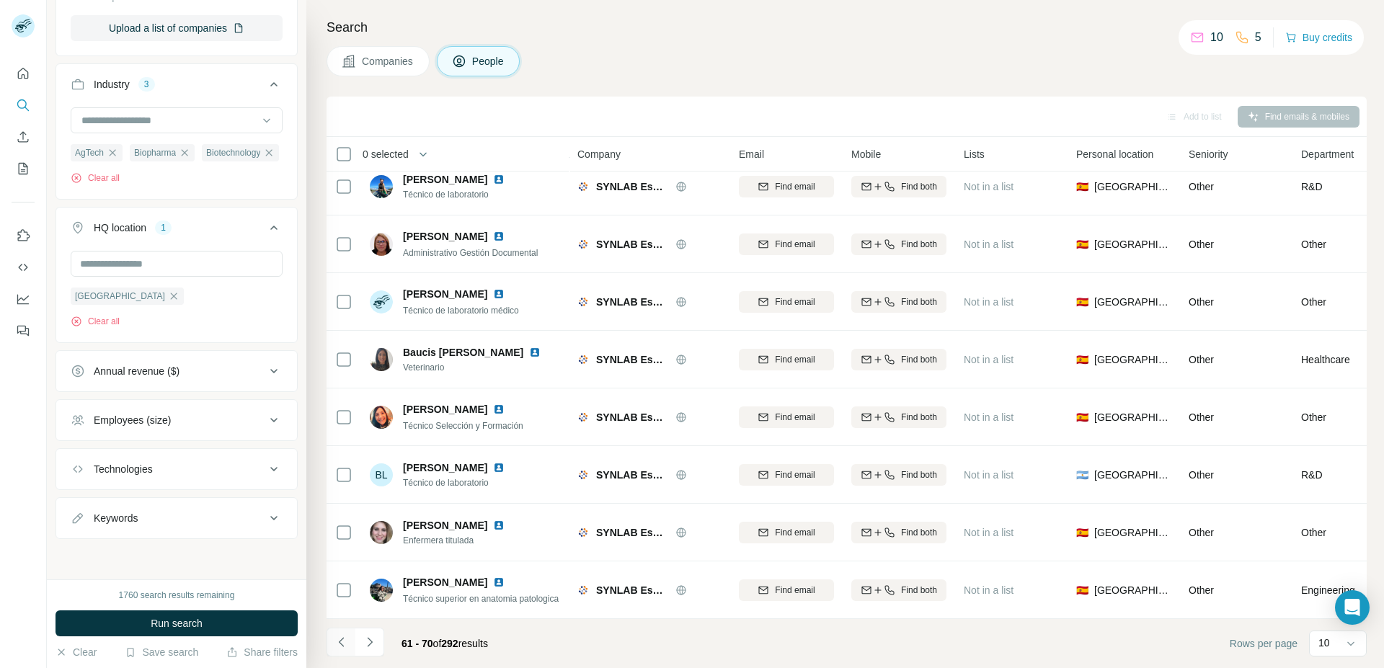
click at [338, 642] on icon "Navigate to previous page" at bounding box center [341, 642] width 14 height 14
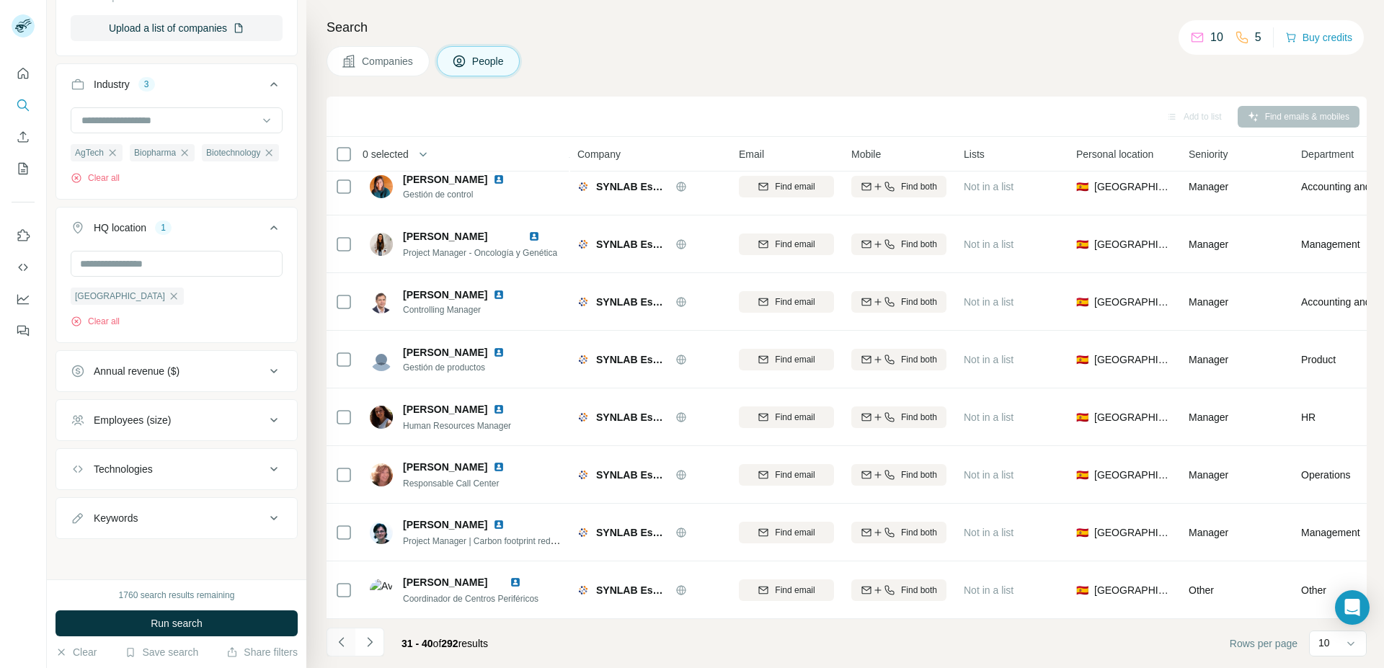
click at [341, 642] on icon "Navigate to previous page" at bounding box center [341, 642] width 14 height 14
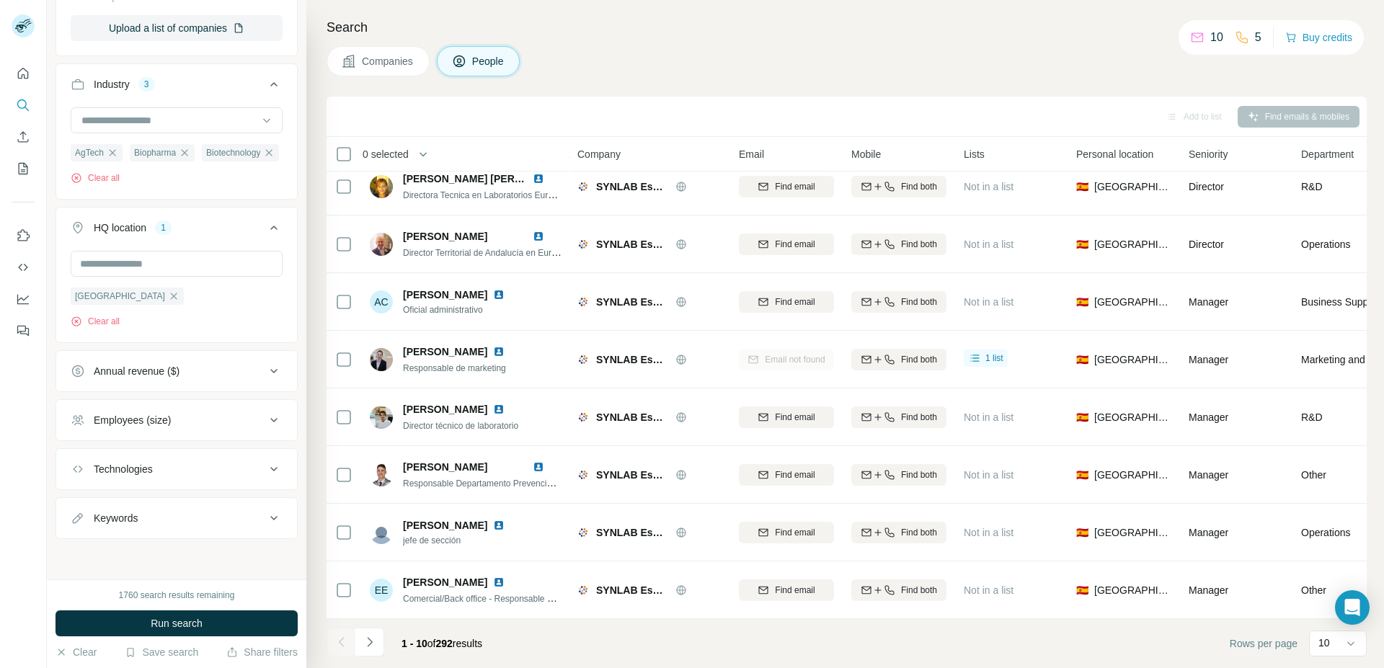
click at [341, 642] on div at bounding box center [341, 642] width 29 height 29
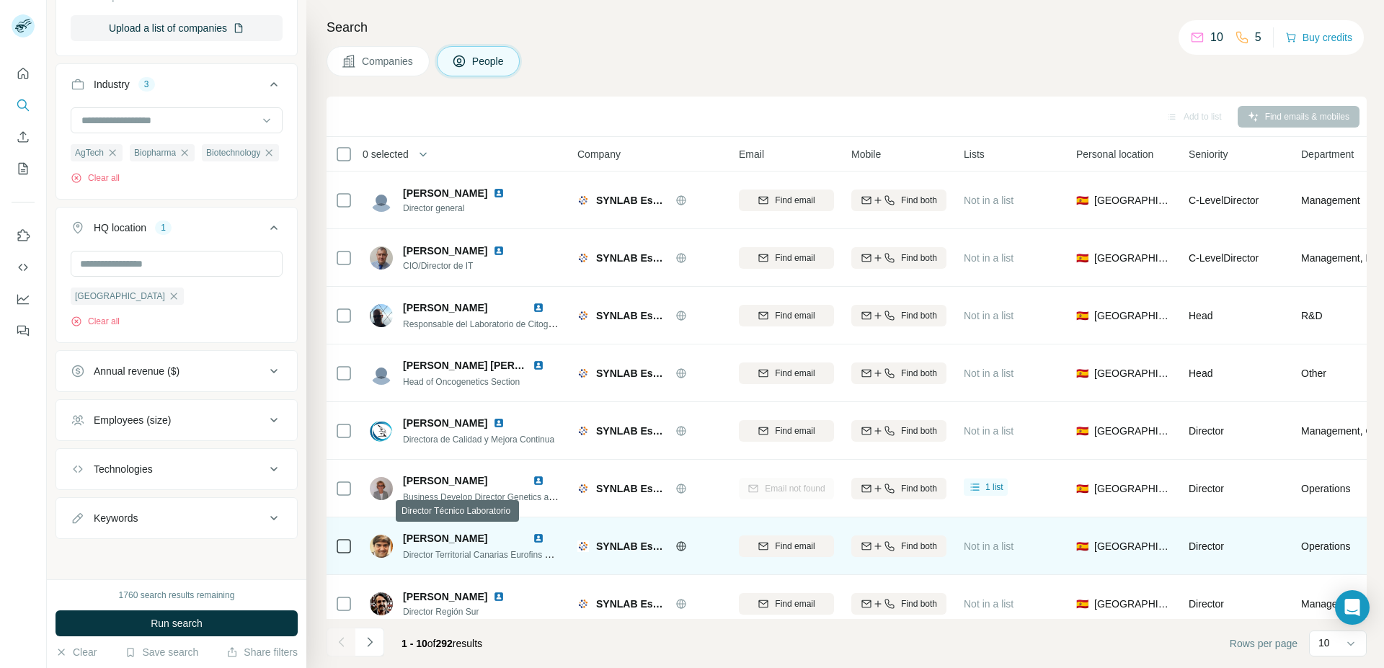
scroll to position [0, 0]
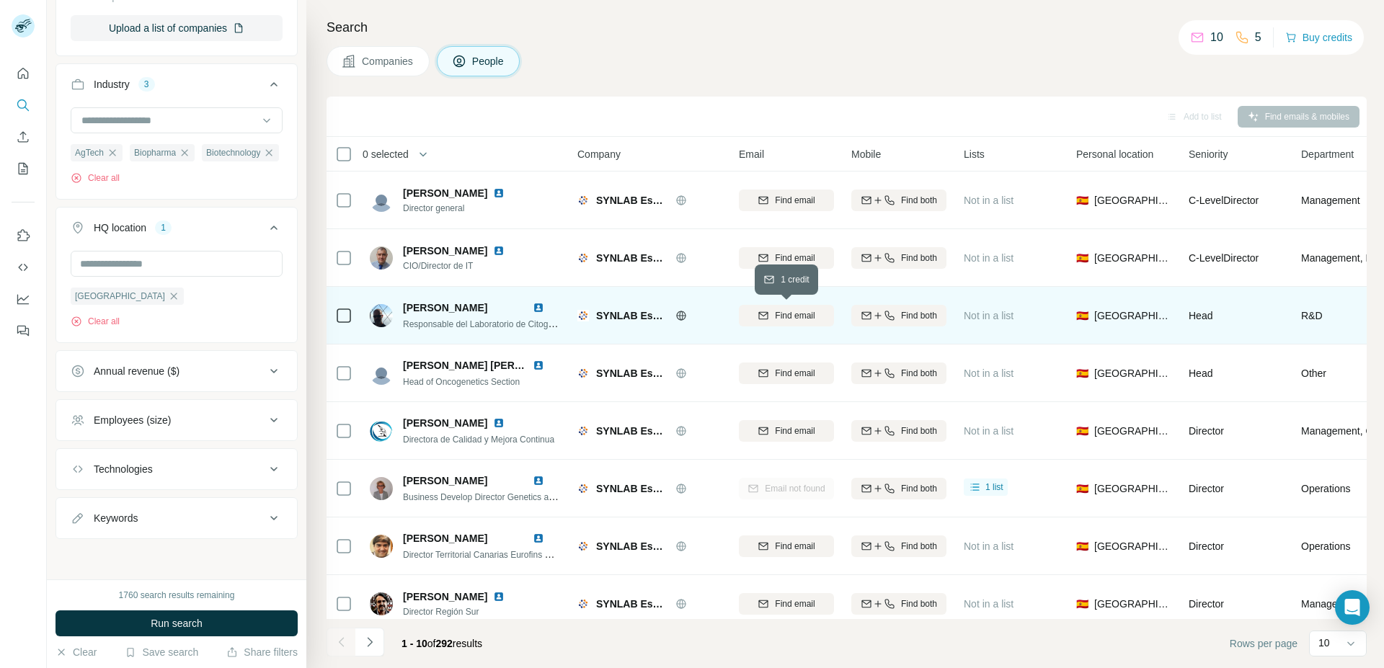
click at [758, 314] on icon "button" at bounding box center [764, 316] width 12 height 12
click at [456, 305] on span "[PERSON_NAME]" at bounding box center [445, 308] width 84 height 12
click at [471, 319] on div "Responsable del Laboratorio de Citogenetica Oncohematologia" at bounding box center [482, 323] width 159 height 14
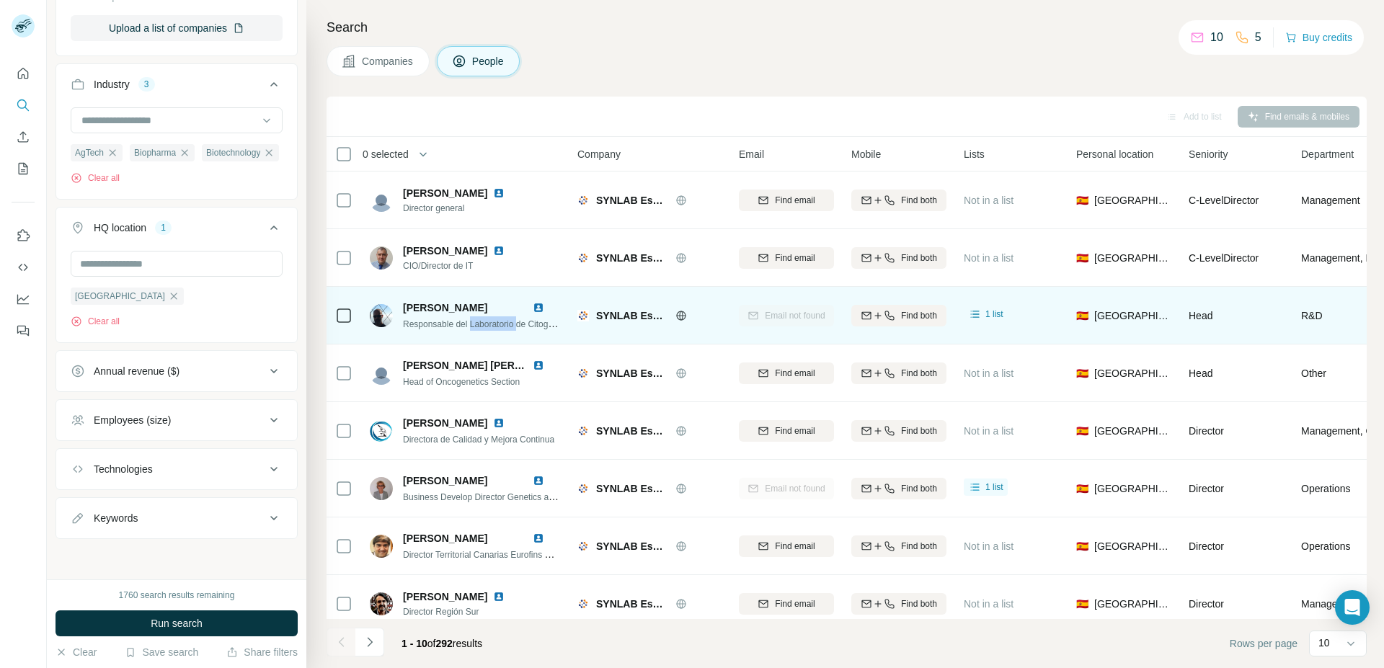
click at [471, 319] on div "Responsable del Laboratorio de Citogenetica Oncohematologia" at bounding box center [482, 323] width 159 height 14
click at [613, 314] on span "SYNLAB España" at bounding box center [632, 316] width 72 height 14
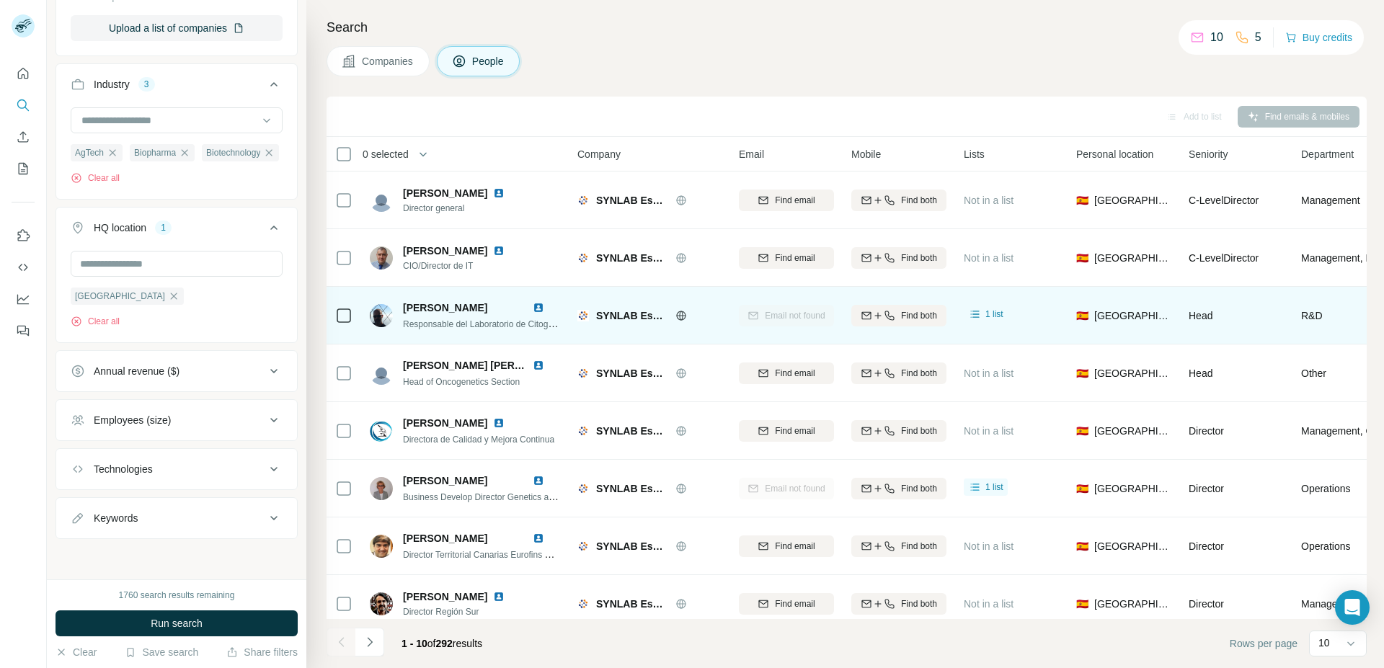
click at [539, 307] on img at bounding box center [539, 308] width 12 height 12
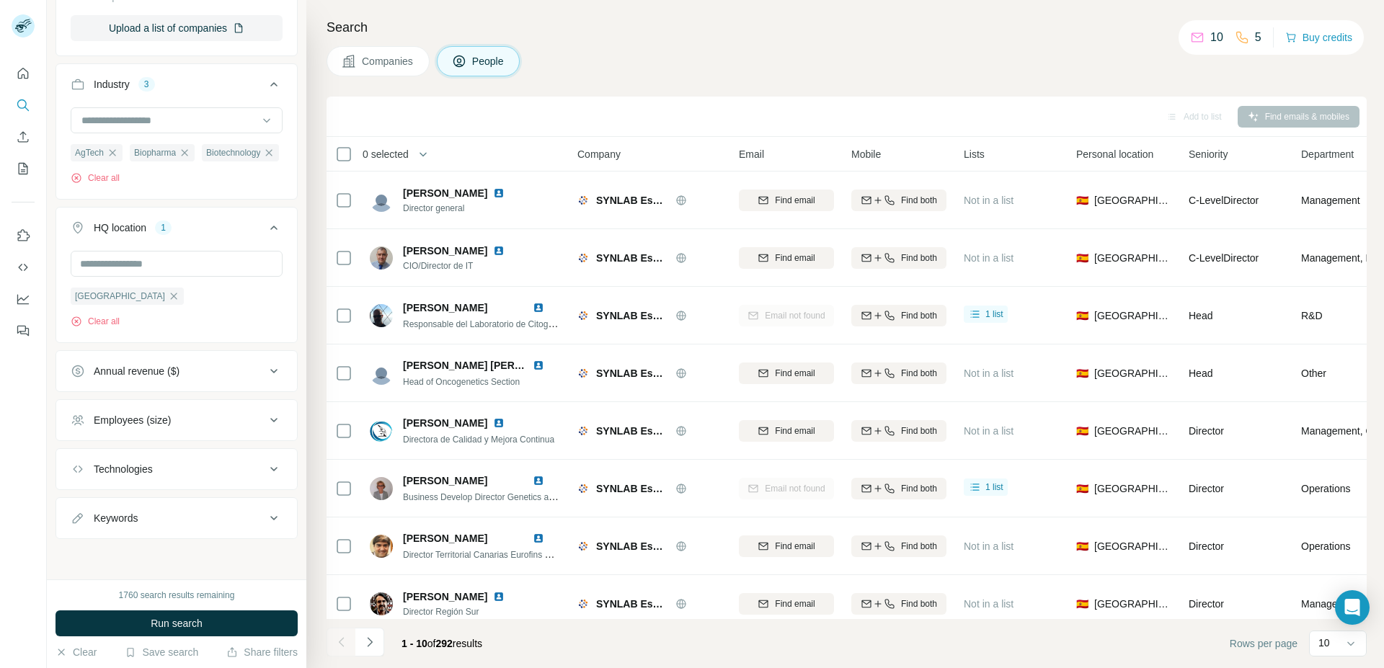
click at [391, 65] on span "Companies" at bounding box center [388, 61] width 53 height 14
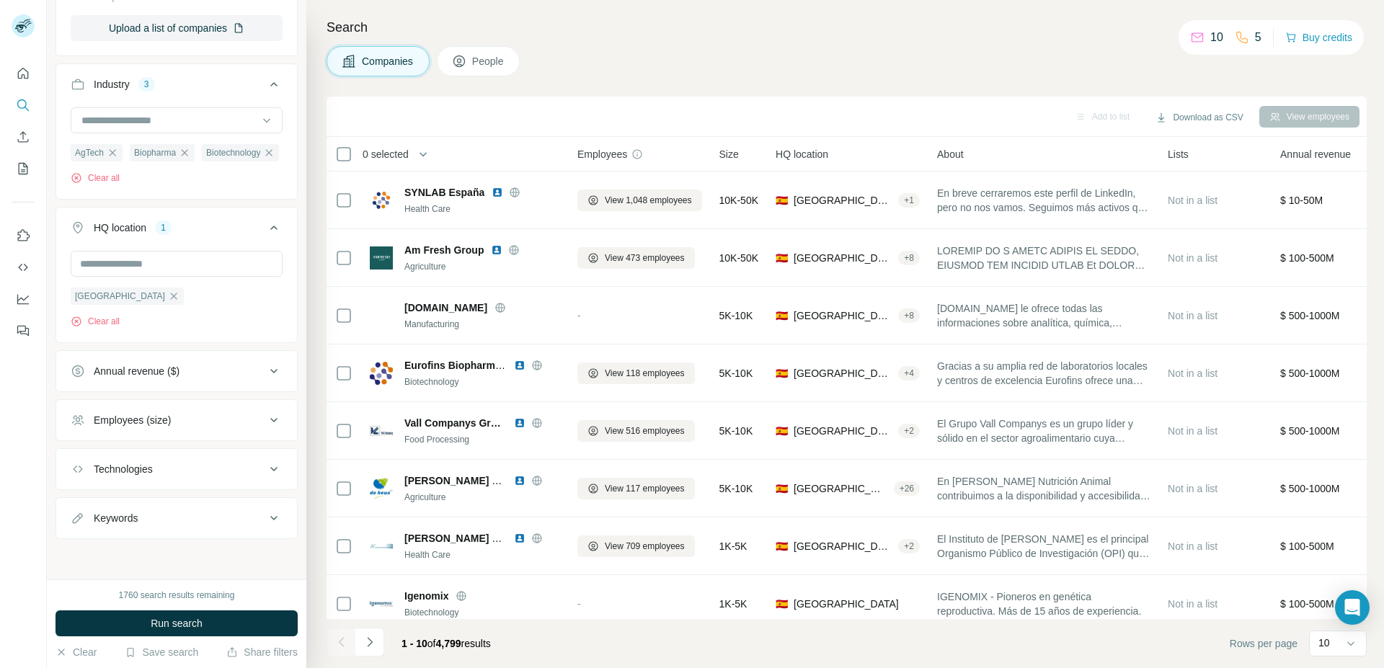
scroll to position [352, 0]
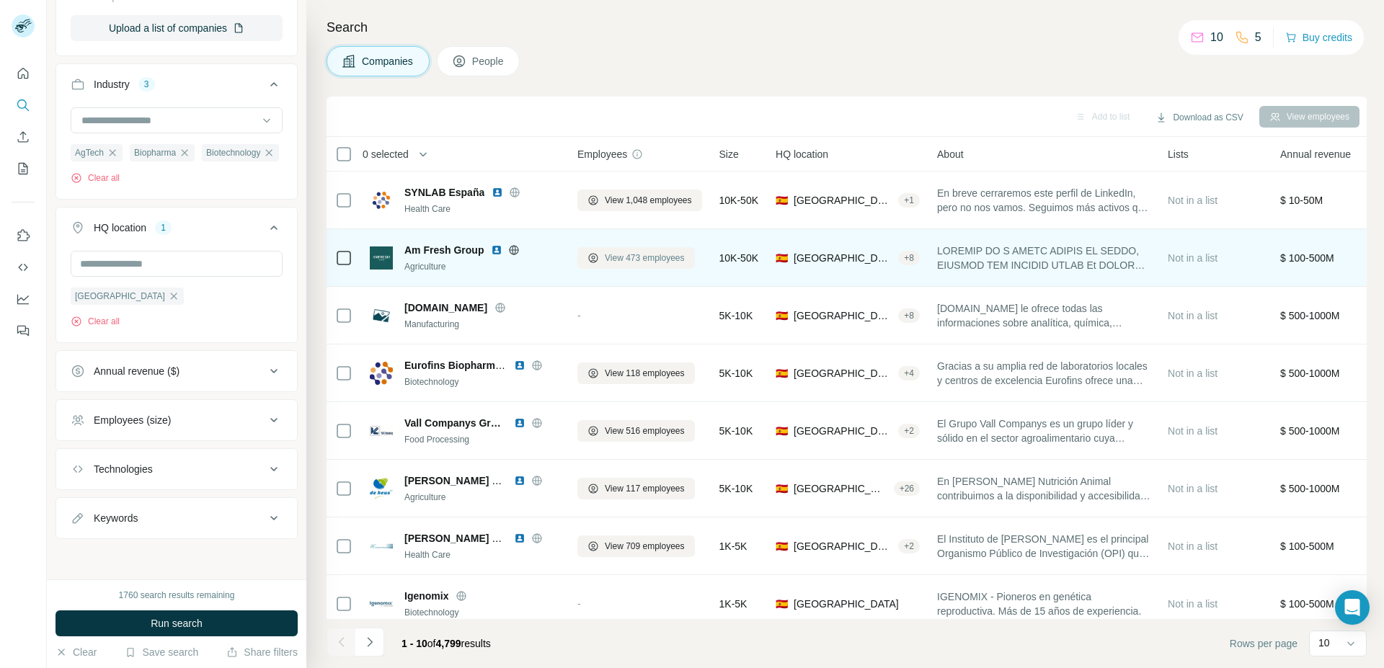
click at [641, 257] on span "View 473 employees" at bounding box center [645, 258] width 80 height 13
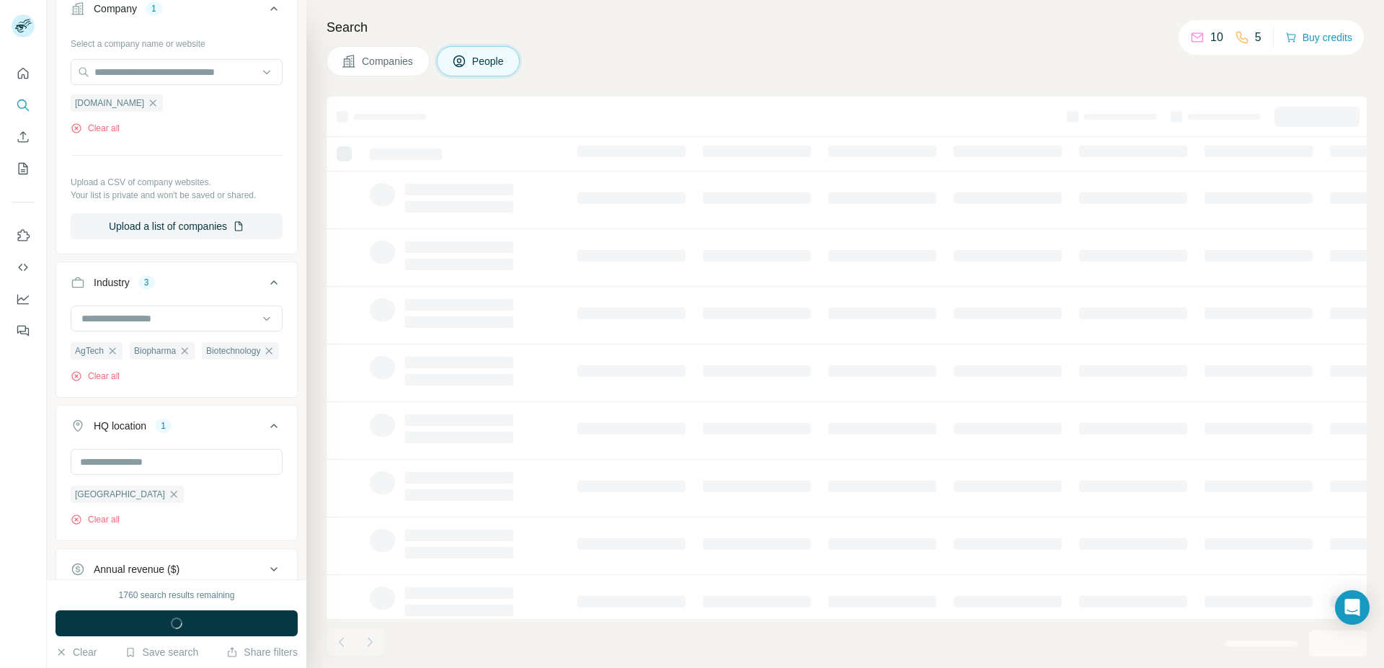
scroll to position [577, 0]
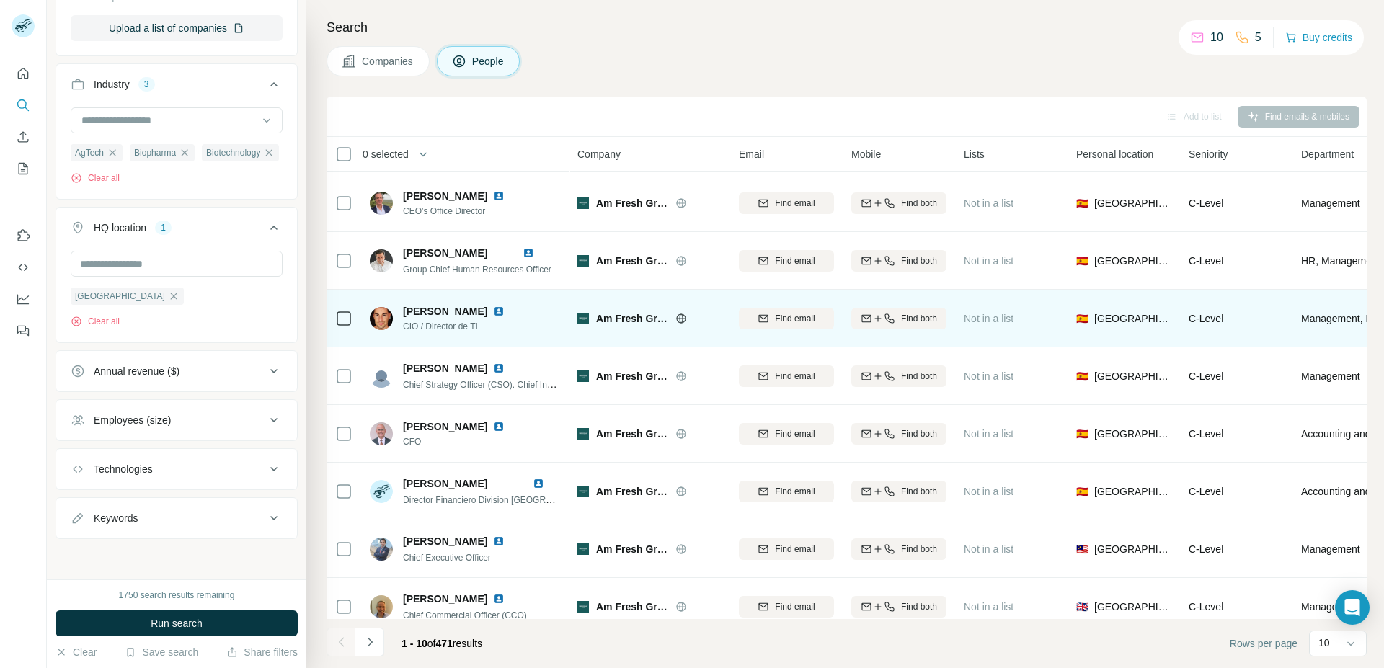
scroll to position [135, 0]
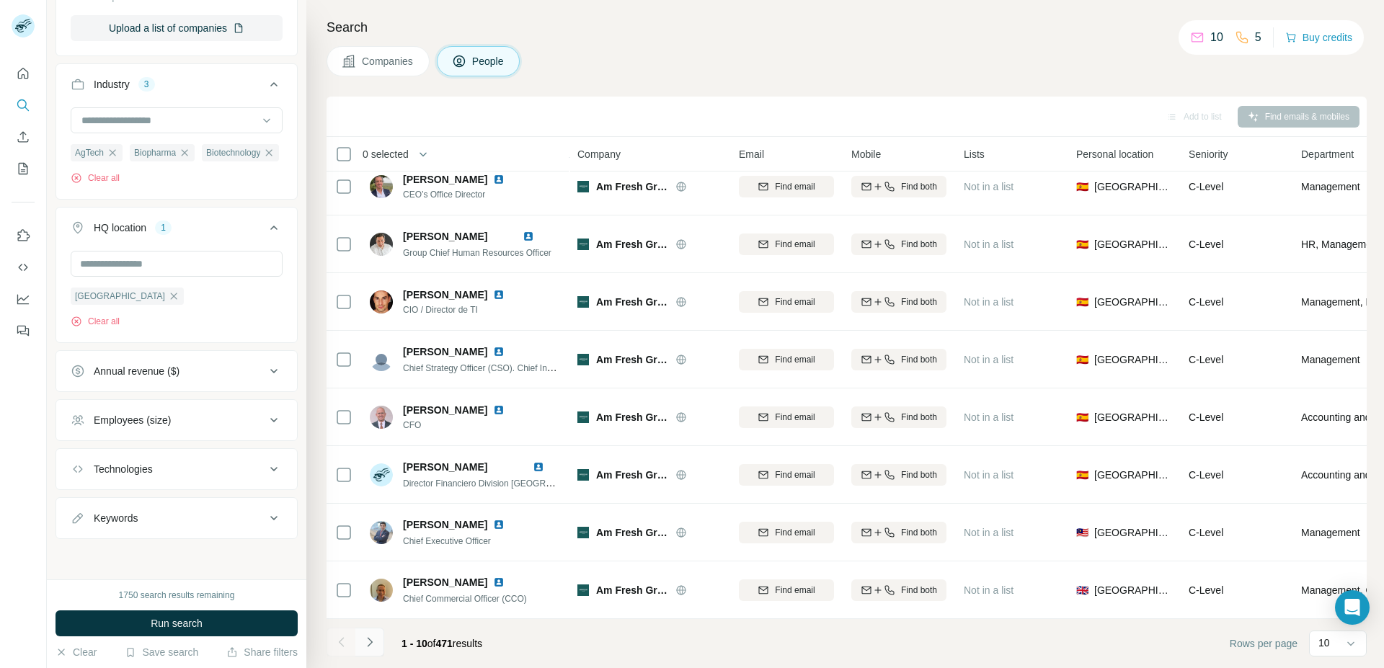
click at [369, 644] on icon "Navigate to next page" at bounding box center [370, 642] width 14 height 14
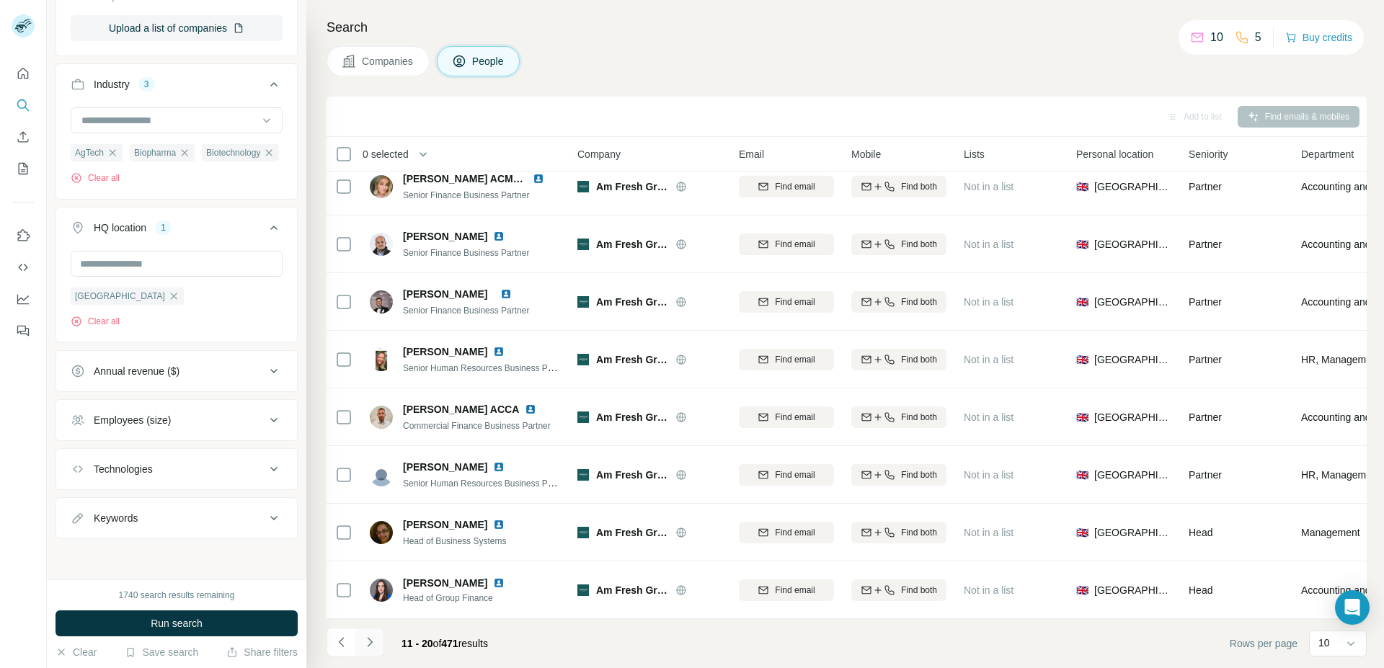
click at [370, 642] on icon "Navigate to next page" at bounding box center [370, 642] width 14 height 14
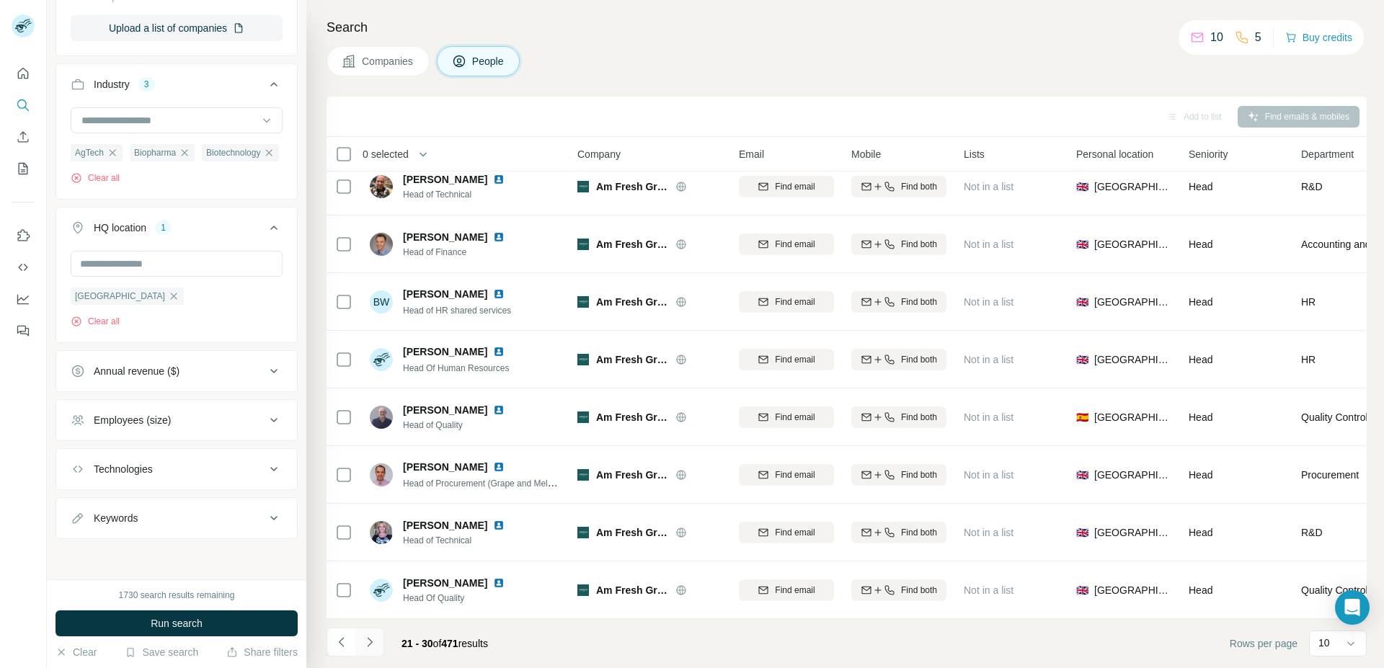
click at [373, 641] on icon "Navigate to next page" at bounding box center [370, 642] width 14 height 14
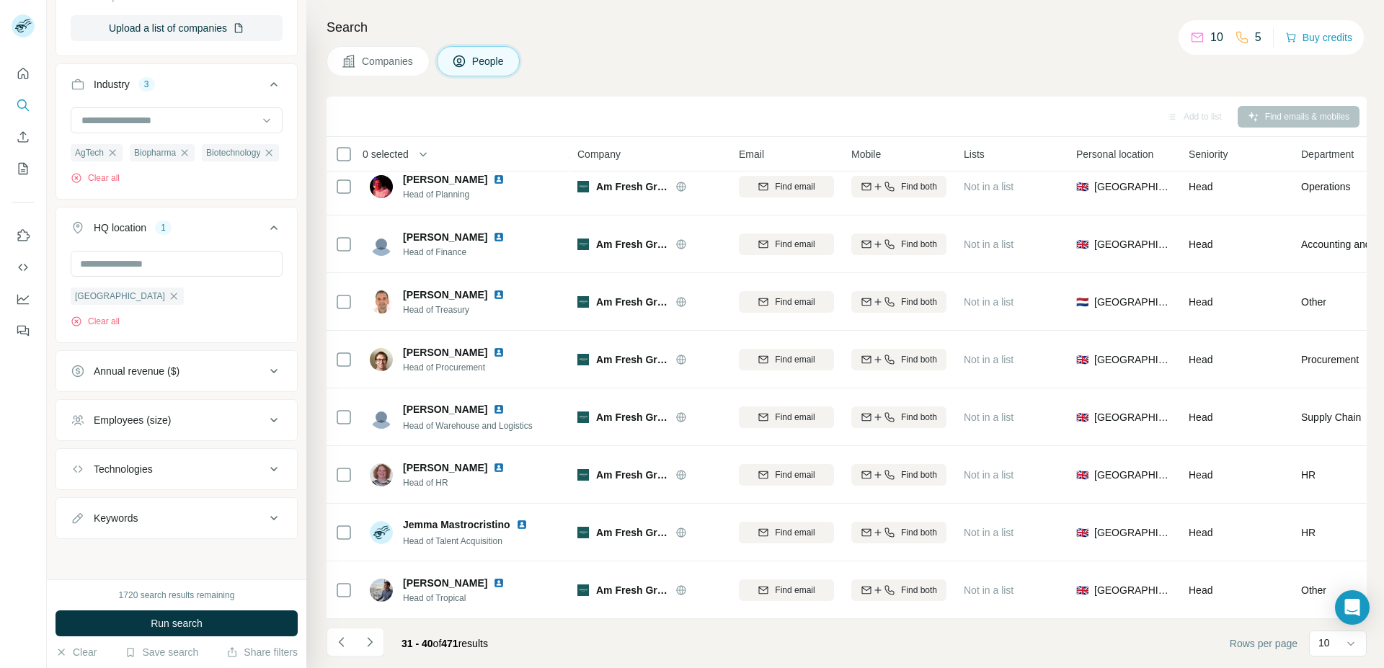
click at [389, 66] on span "Companies" at bounding box center [388, 61] width 53 height 14
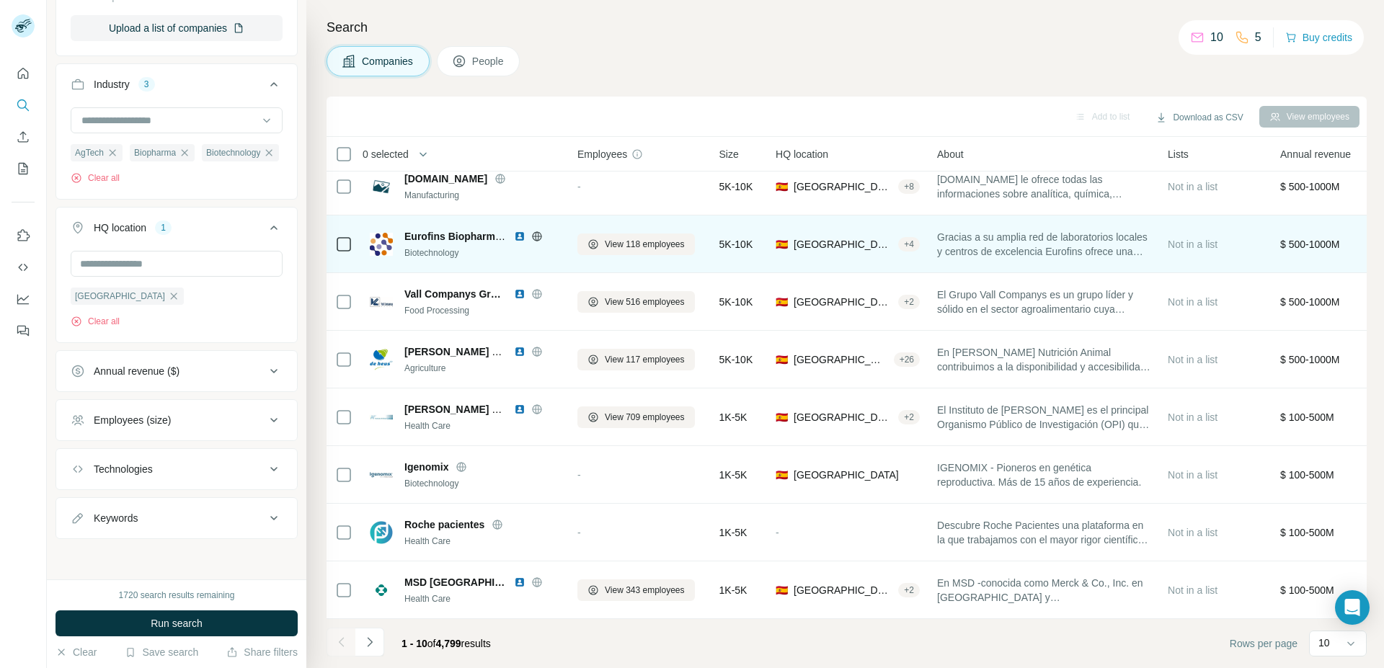
scroll to position [352, 0]
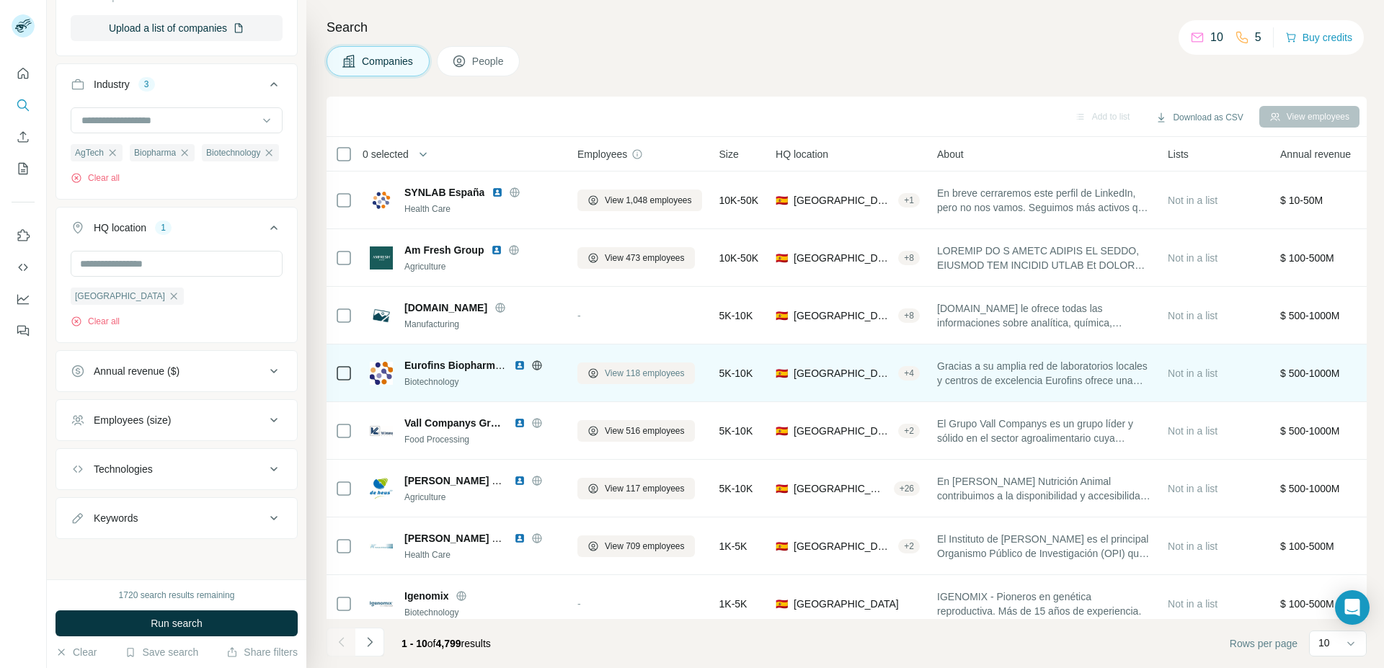
click at [634, 374] on span "View 118 employees" at bounding box center [645, 373] width 80 height 13
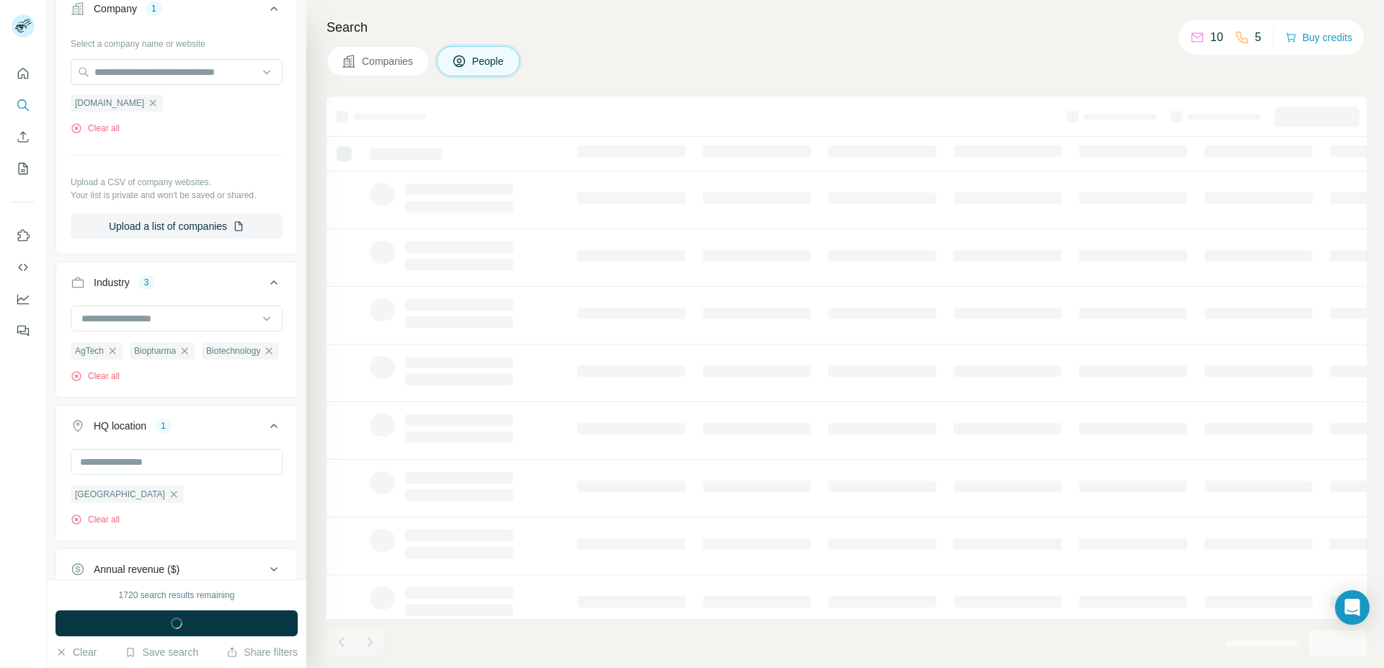
scroll to position [577, 0]
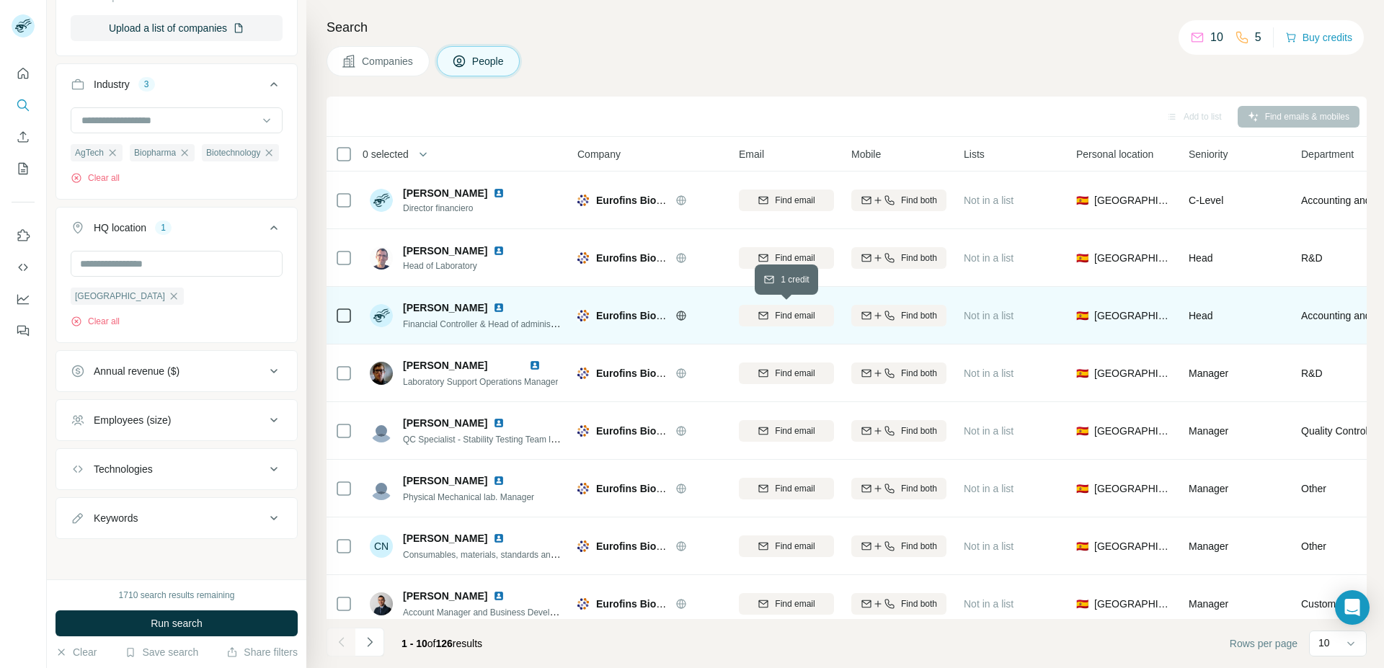
click at [777, 306] on button "Find email" at bounding box center [786, 316] width 95 height 22
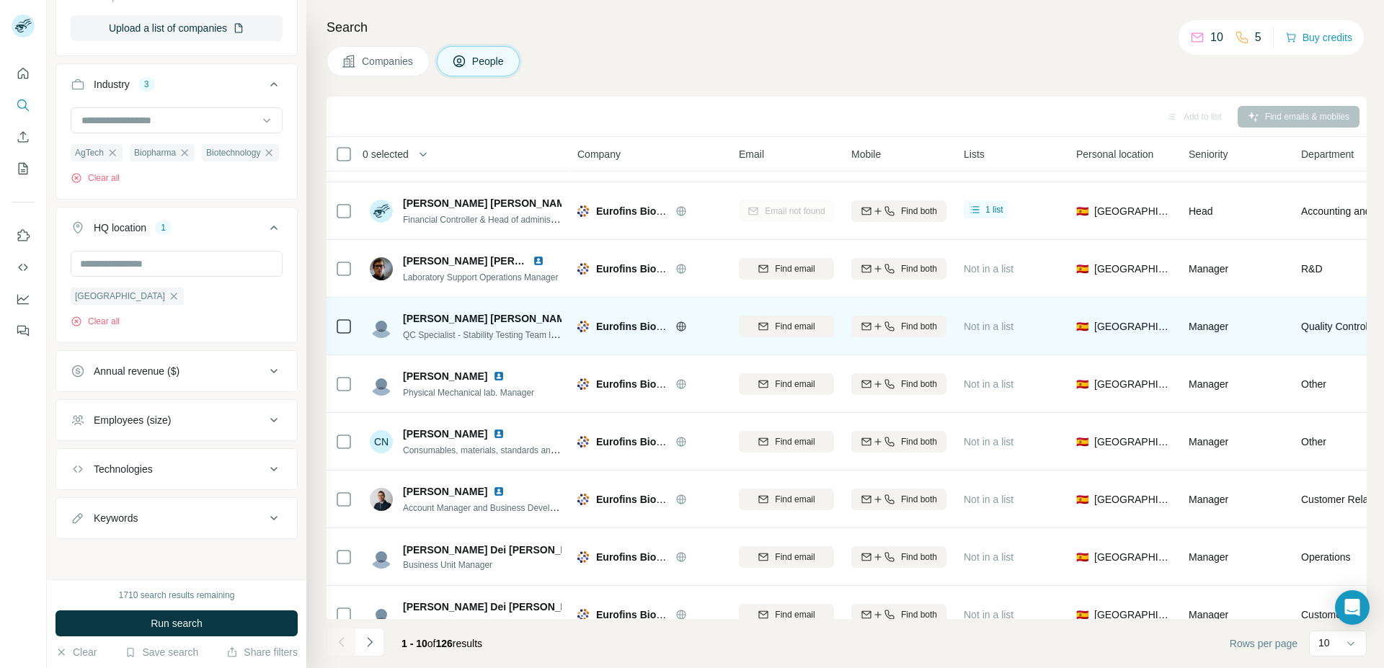
scroll to position [135, 0]
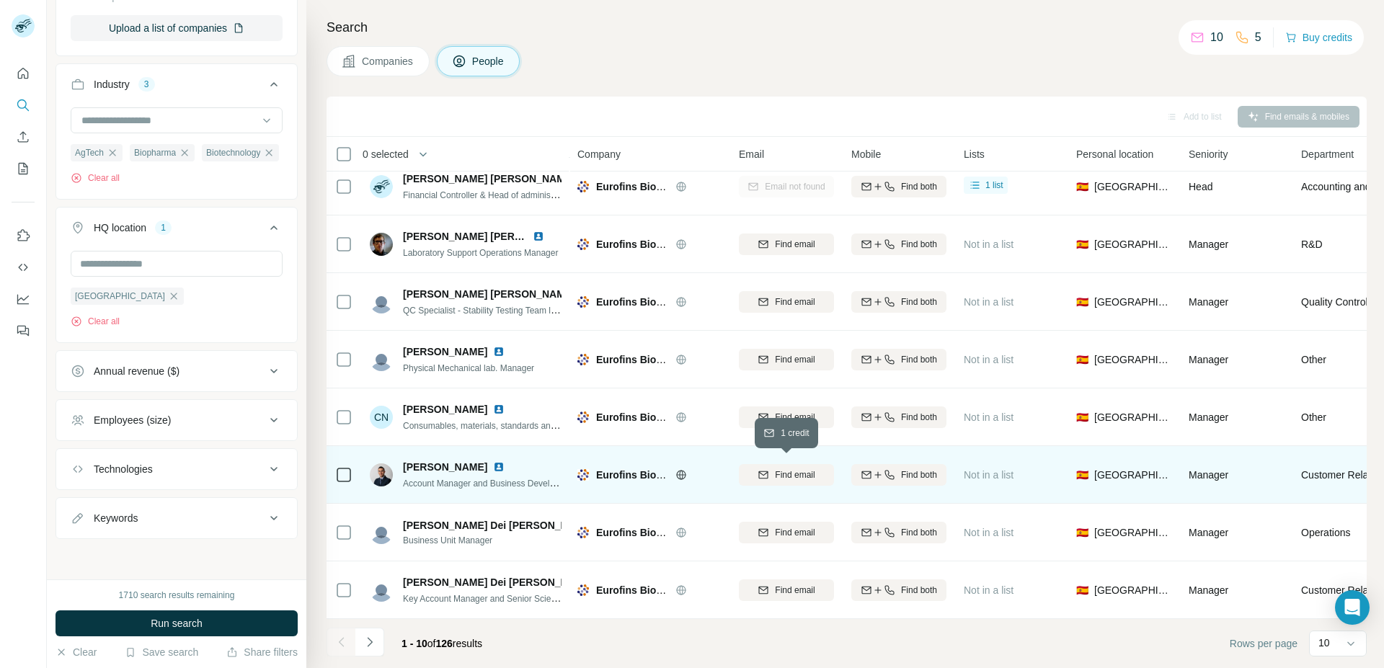
click at [807, 471] on span "Find email" at bounding box center [795, 475] width 40 height 13
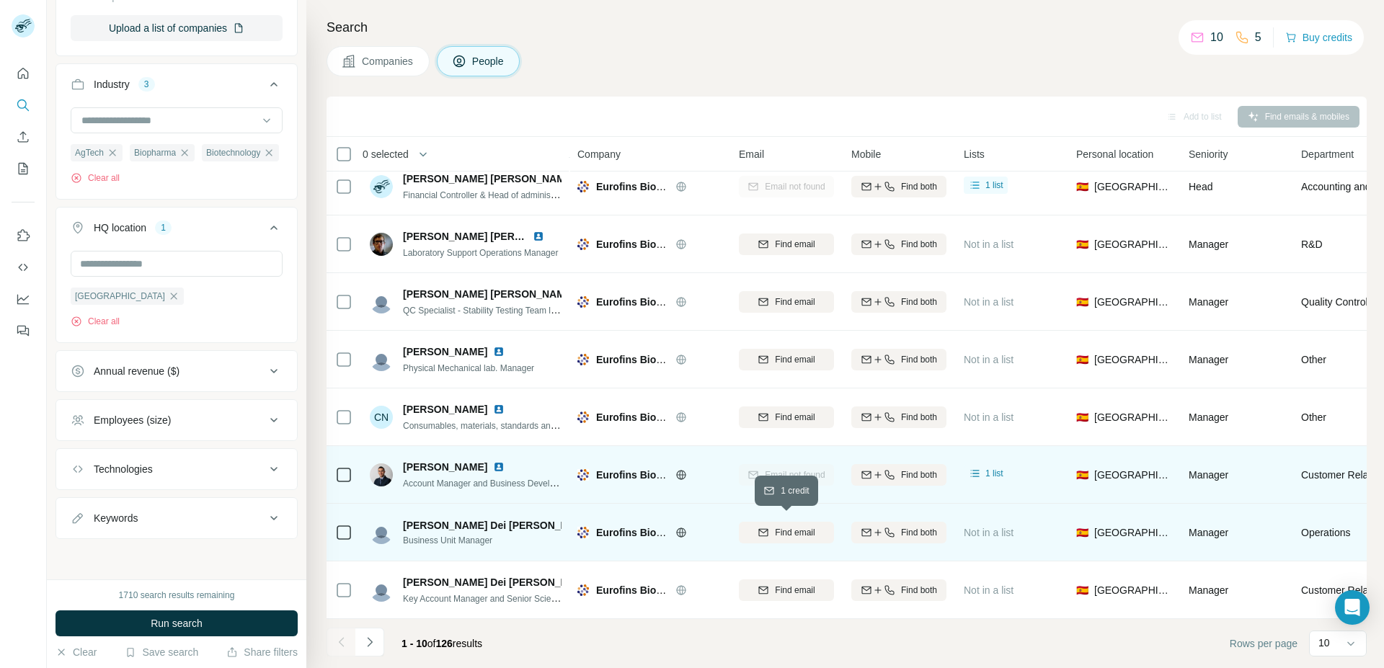
click at [759, 528] on icon "button" at bounding box center [763, 531] width 9 height 7
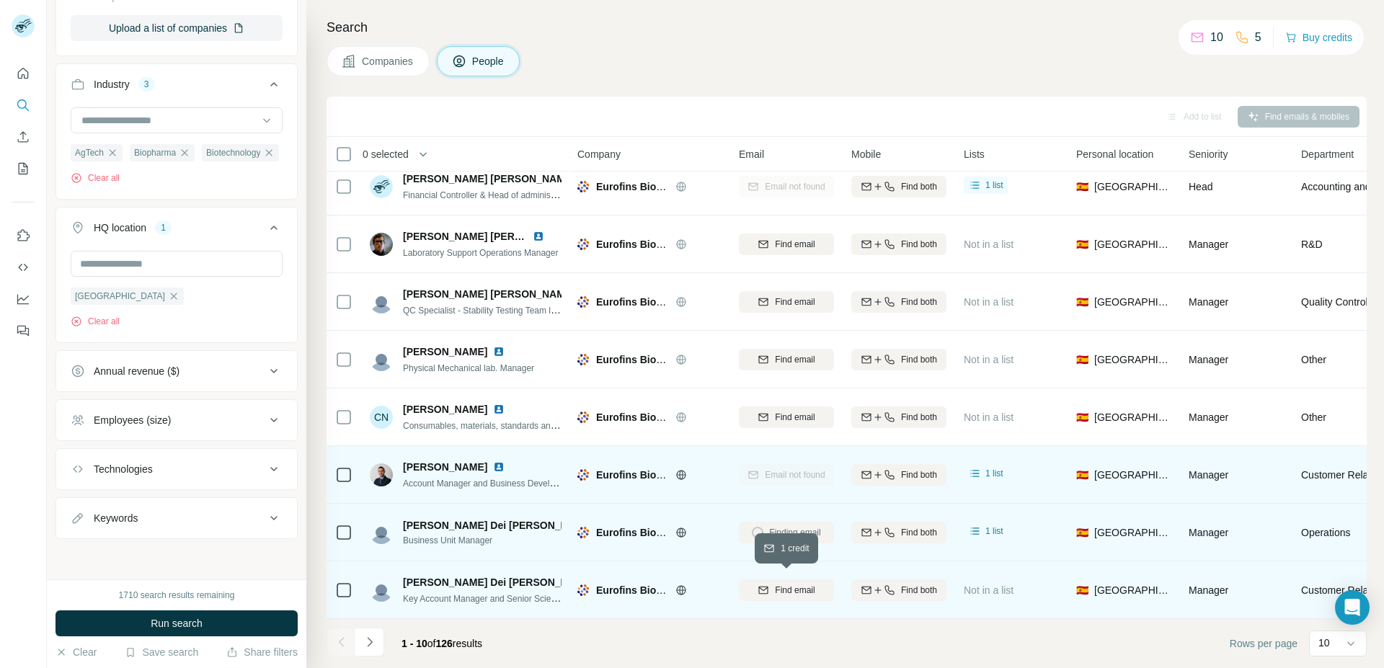
click at [776, 584] on span "Find email" at bounding box center [795, 590] width 40 height 13
click at [368, 643] on icon "Navigate to next page" at bounding box center [370, 642] width 14 height 14
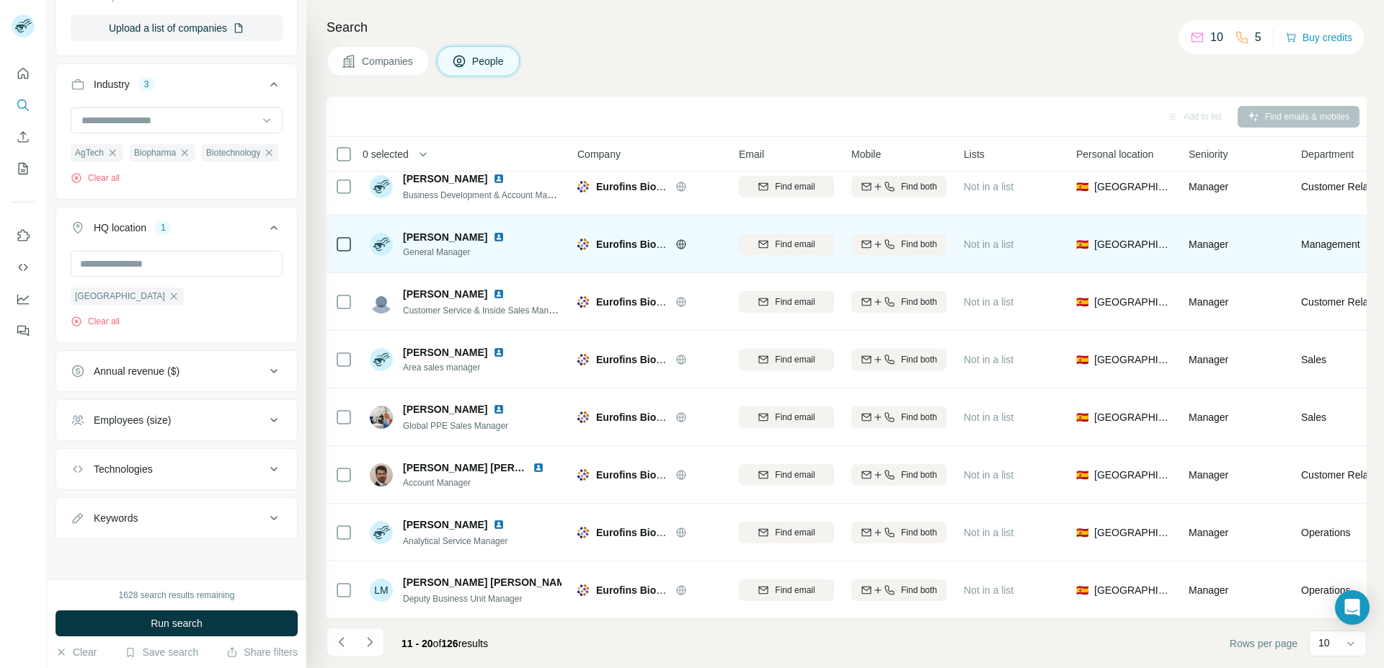
scroll to position [0, 0]
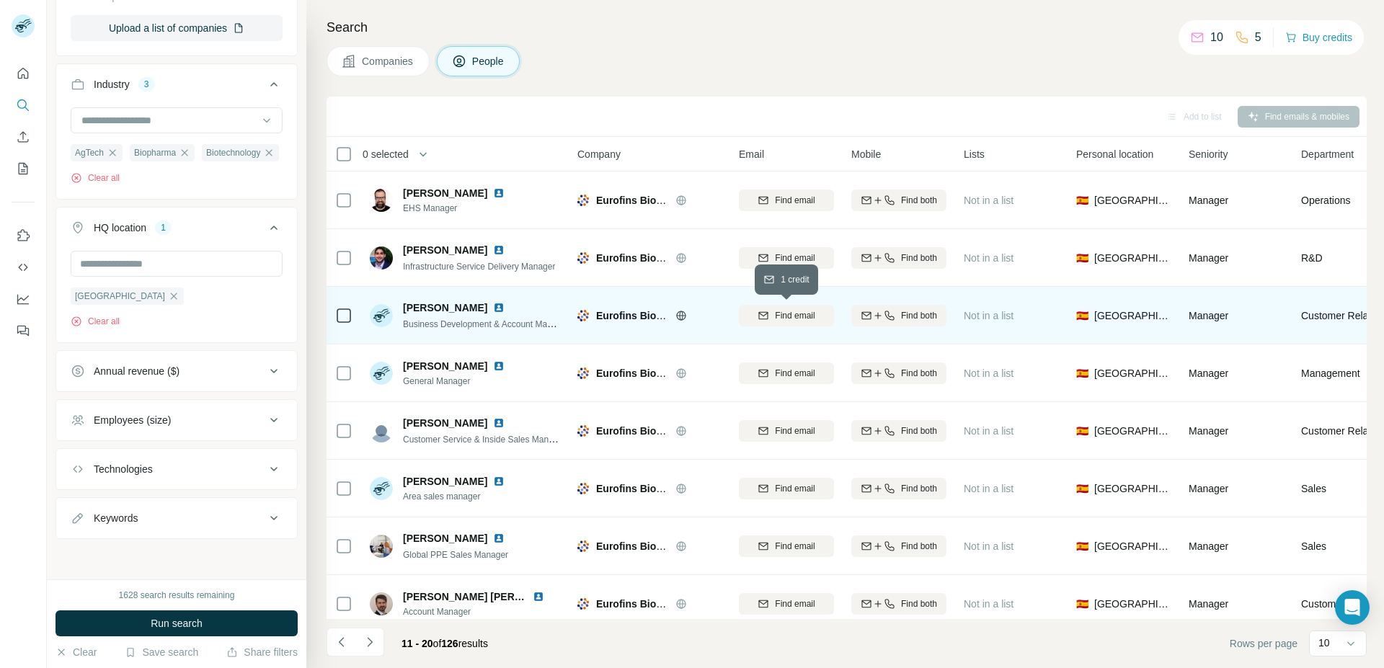
click at [776, 307] on button "Find email" at bounding box center [786, 316] width 95 height 22
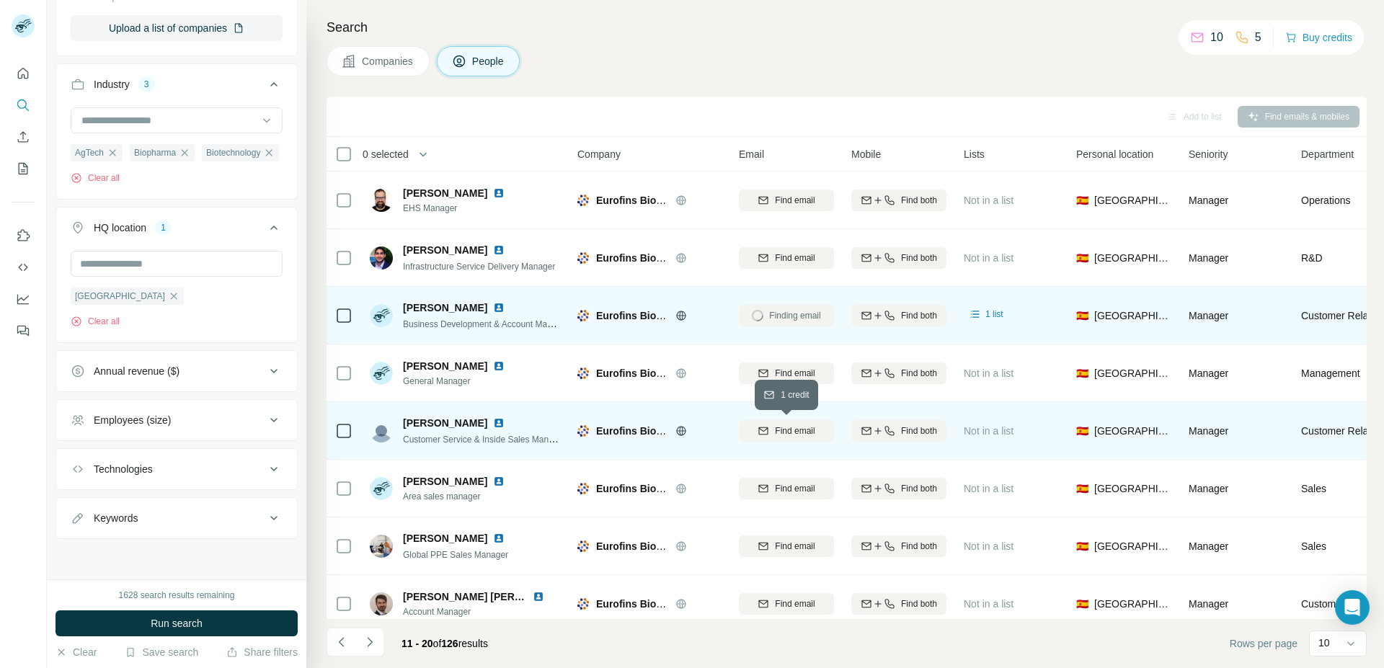
click at [786, 432] on span "Find email" at bounding box center [795, 431] width 40 height 13
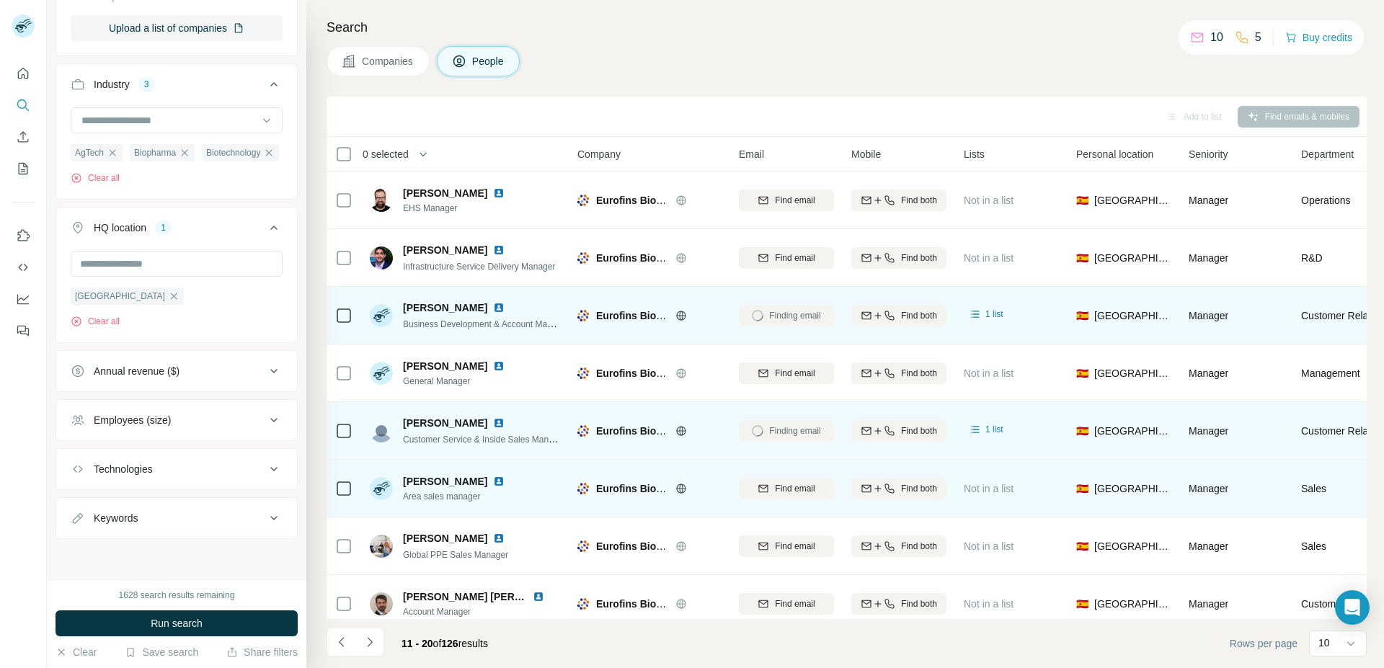
scroll to position [135, 0]
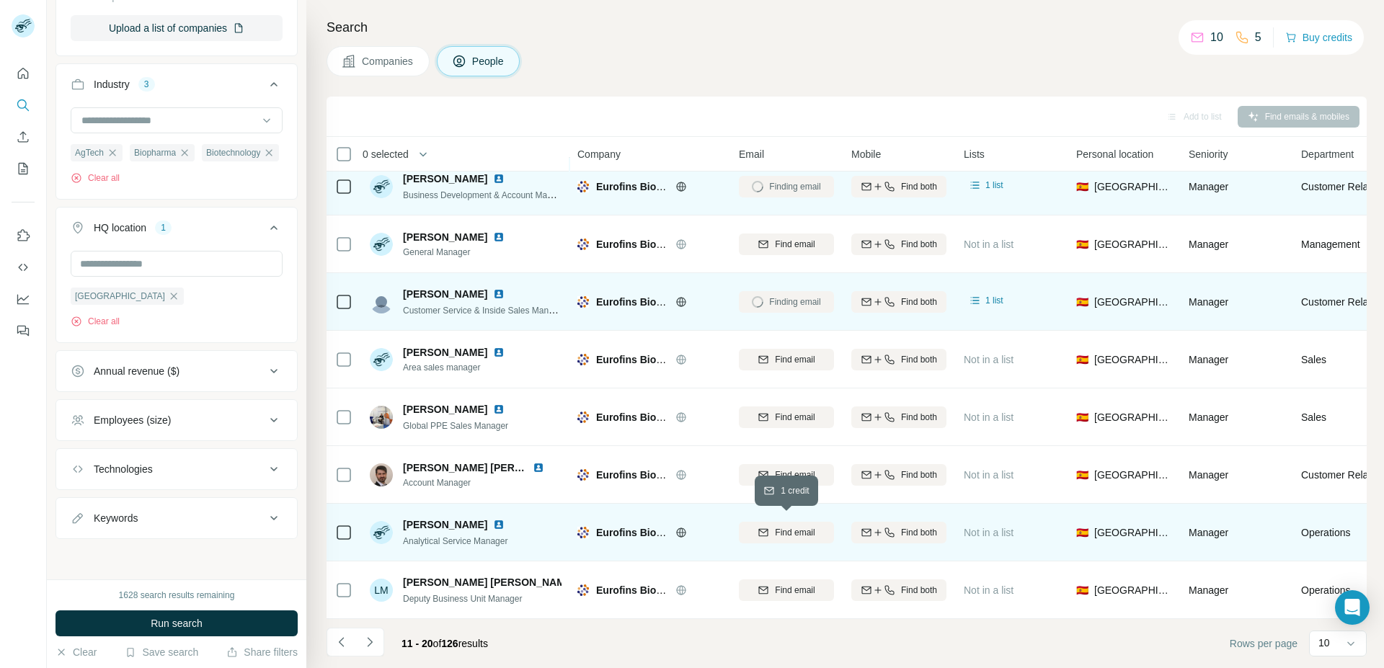
click at [762, 531] on icon "button" at bounding box center [764, 533] width 12 height 12
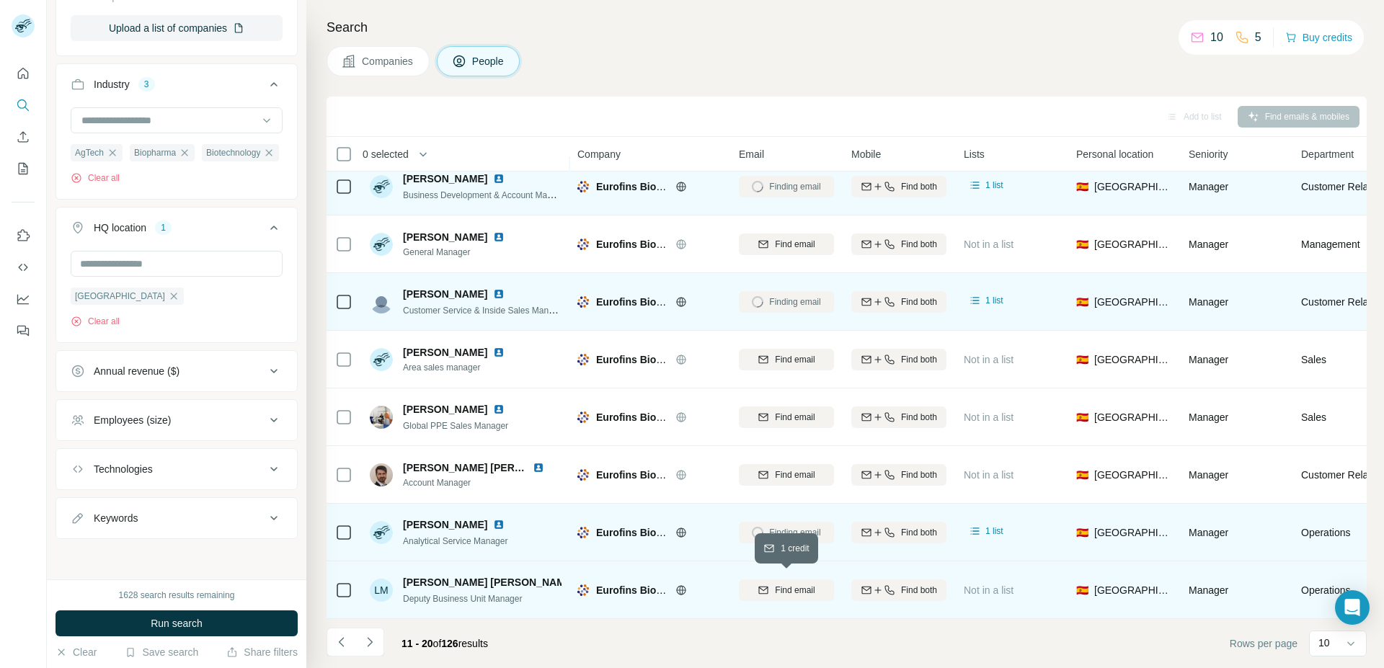
click at [766, 585] on icon "button" at bounding box center [764, 591] width 12 height 12
click at [469, 288] on span "Federico Guglielmini" at bounding box center [445, 294] width 84 height 14
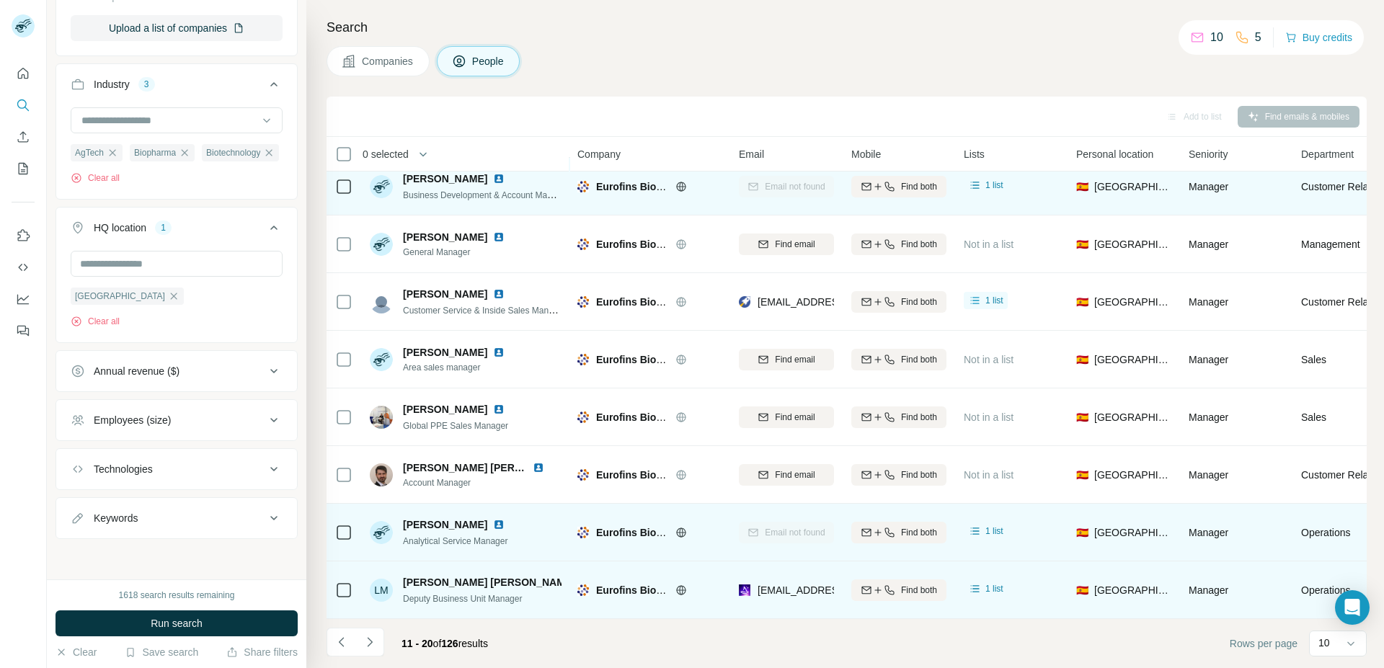
click at [468, 575] on span "Luis Miralles Esteve" at bounding box center [489, 582] width 172 height 14
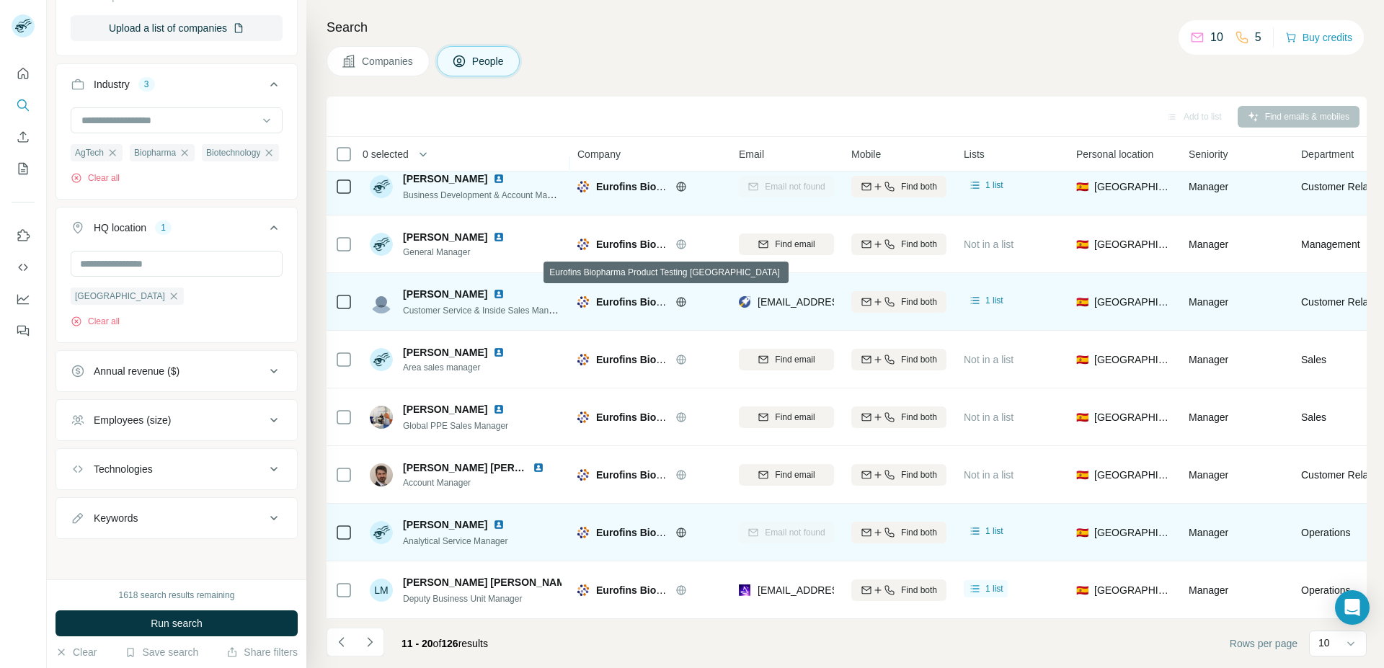
click at [616, 296] on span "Eurofins Biopharma Product Testing [GEOGRAPHIC_DATA]" at bounding box center [739, 302] width 286 height 12
click at [624, 313] on div "Eurofins Biopharma Product Testing [GEOGRAPHIC_DATA]" at bounding box center [649, 302] width 144 height 40
click at [628, 297] on span "Eurofins Biopharma Product Testing [GEOGRAPHIC_DATA]" at bounding box center [739, 302] width 286 height 12
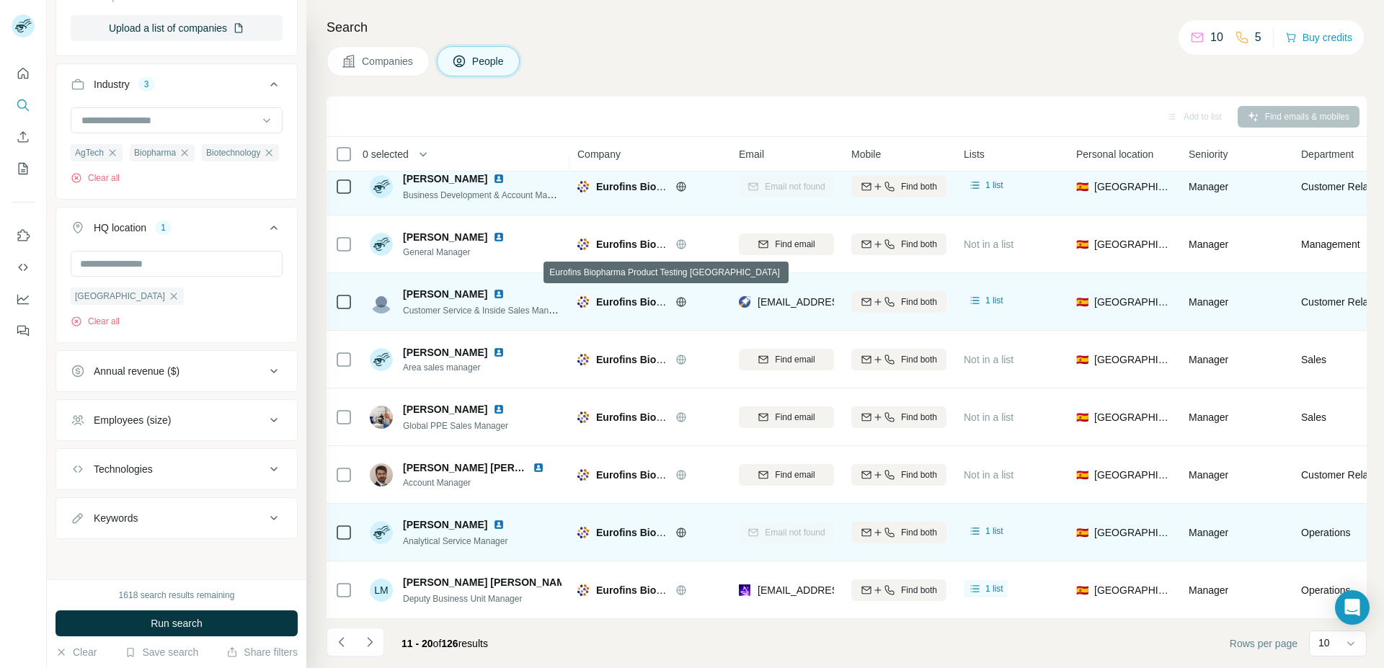
click at [628, 297] on span "Eurofins Biopharma Product Testing [GEOGRAPHIC_DATA]" at bounding box center [739, 302] width 286 height 12
click at [480, 304] on span "Customer Service & Inside Sales Manager" at bounding box center [484, 310] width 163 height 12
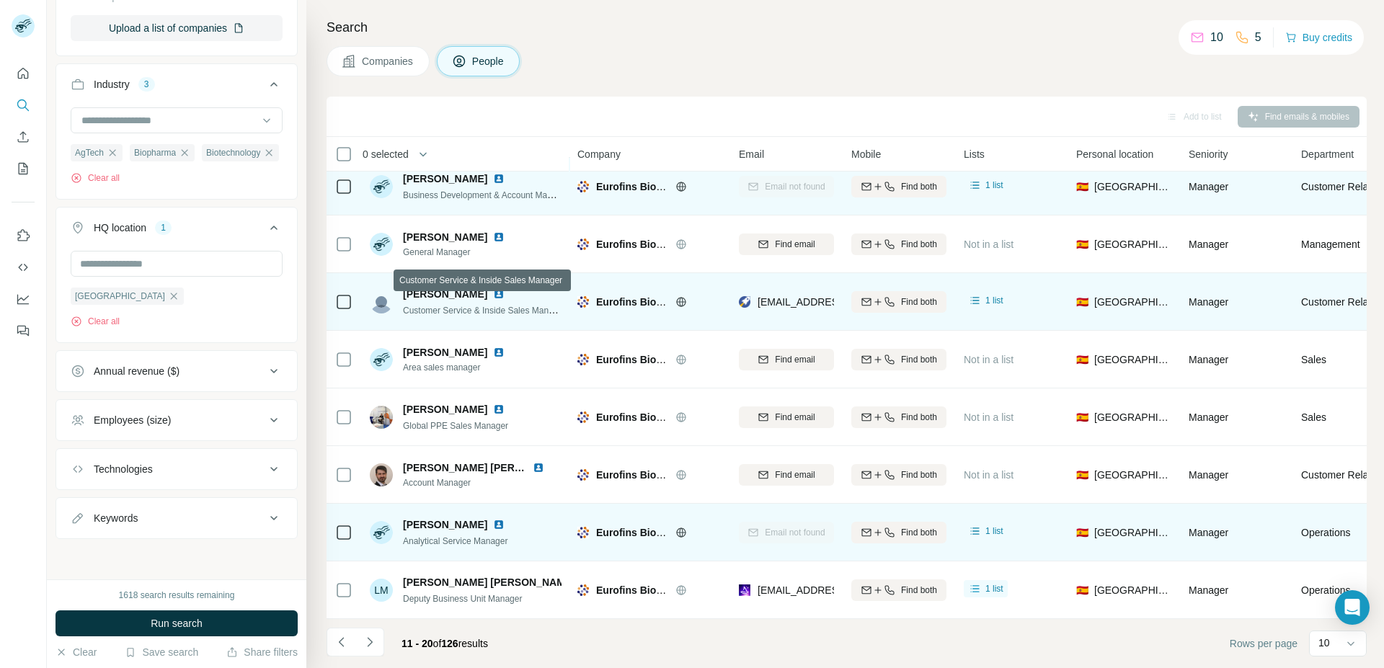
click at [480, 304] on span "Customer Service & Inside Sales Manager" at bounding box center [484, 310] width 163 height 12
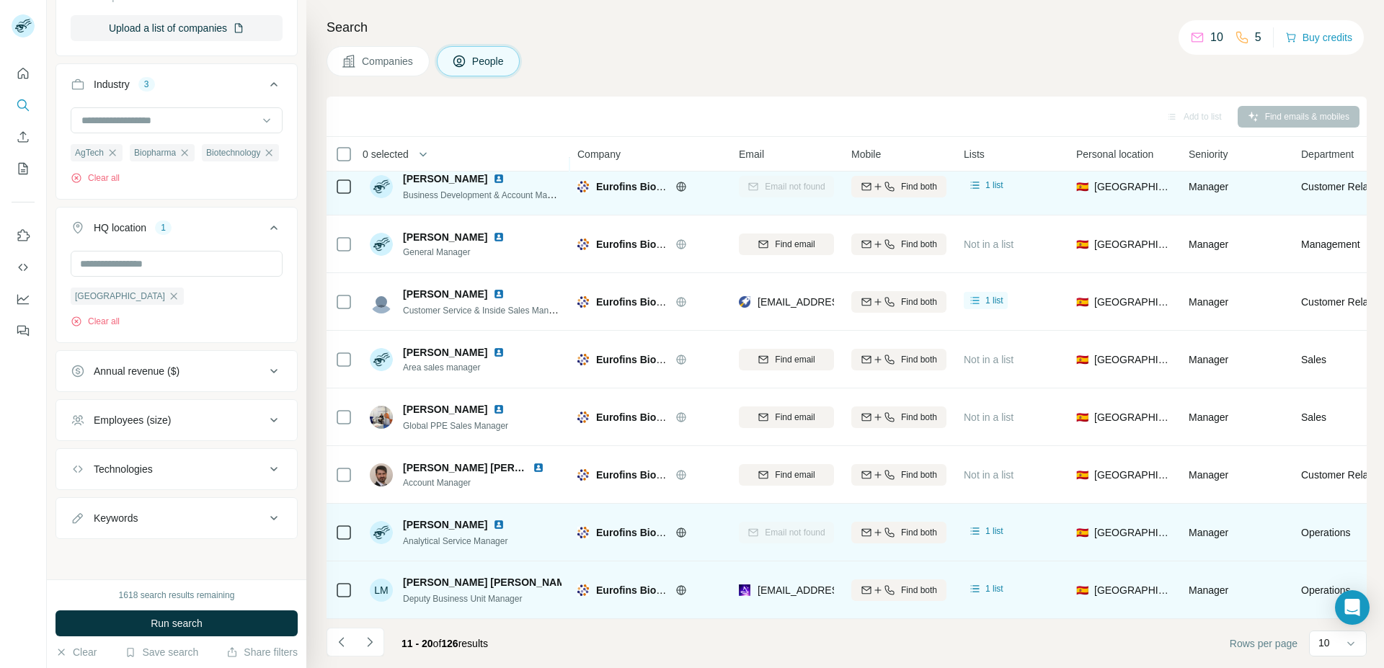
click at [462, 594] on span "Deputy Business Unit Manager" at bounding box center [462, 599] width 119 height 10
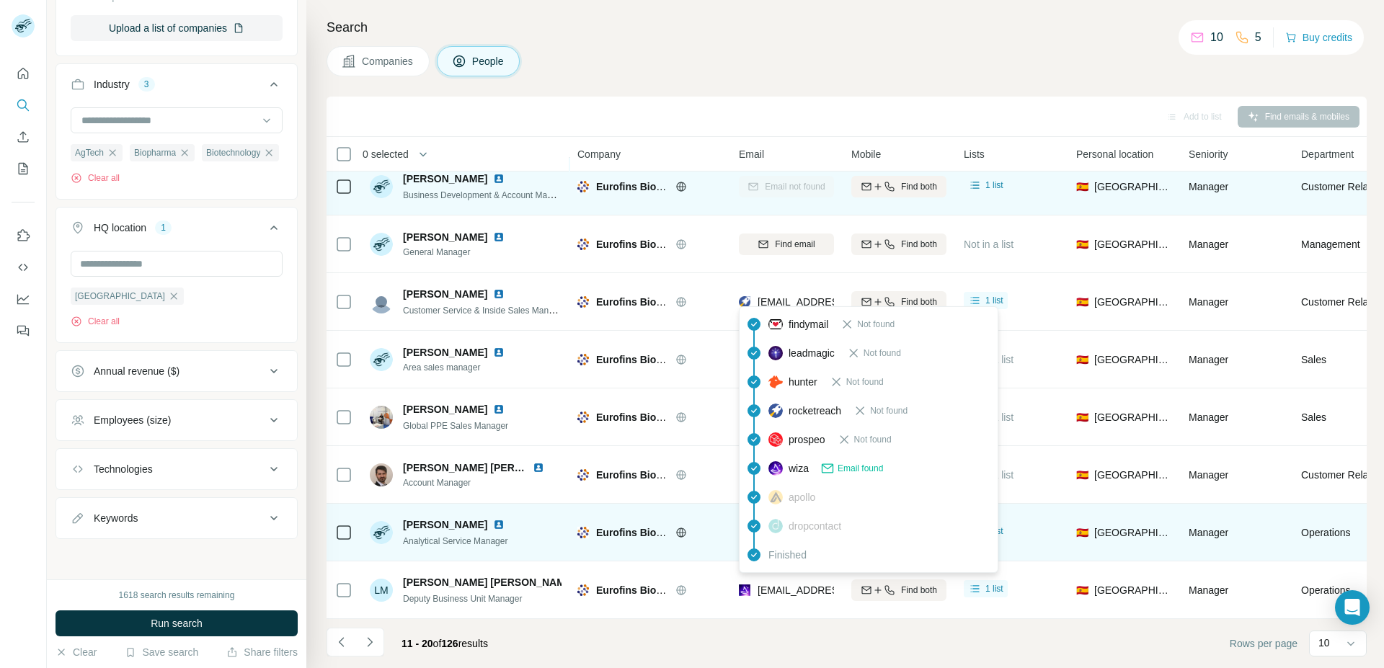
click at [786, 585] on span "el@eurofins.com" at bounding box center [843, 591] width 171 height 12
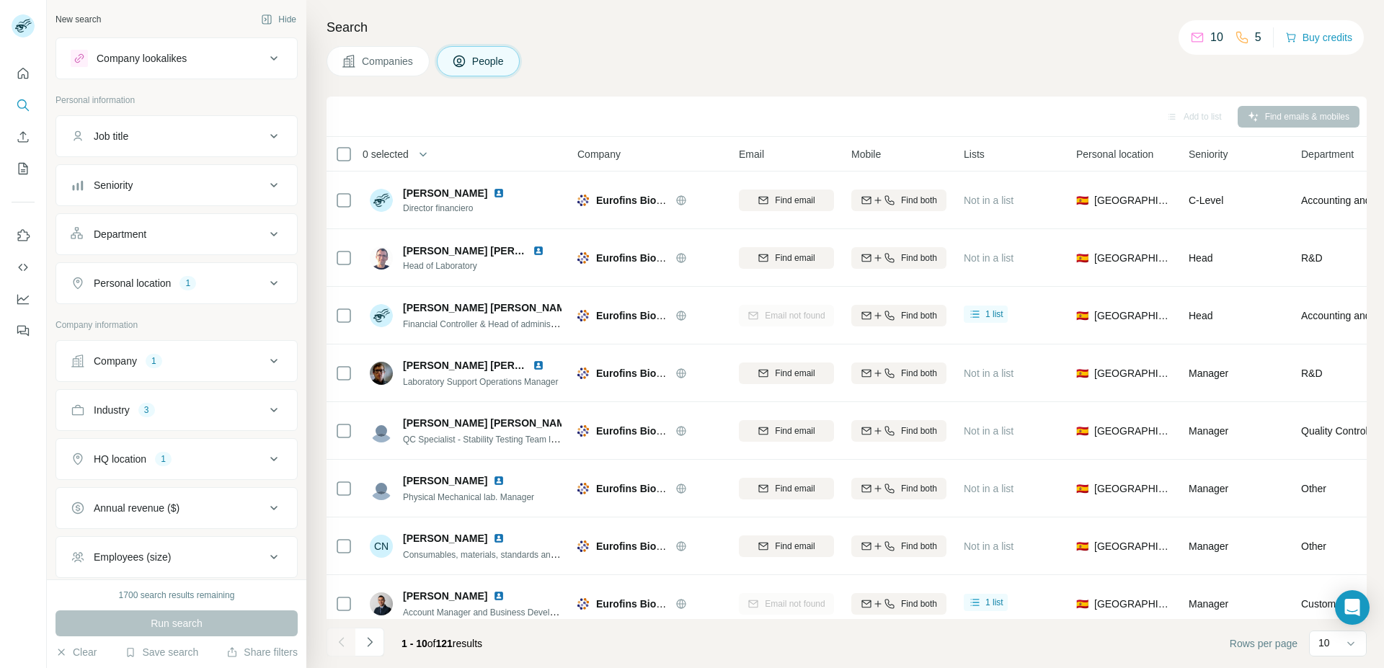
click at [362, 66] on span "Companies" at bounding box center [388, 61] width 53 height 14
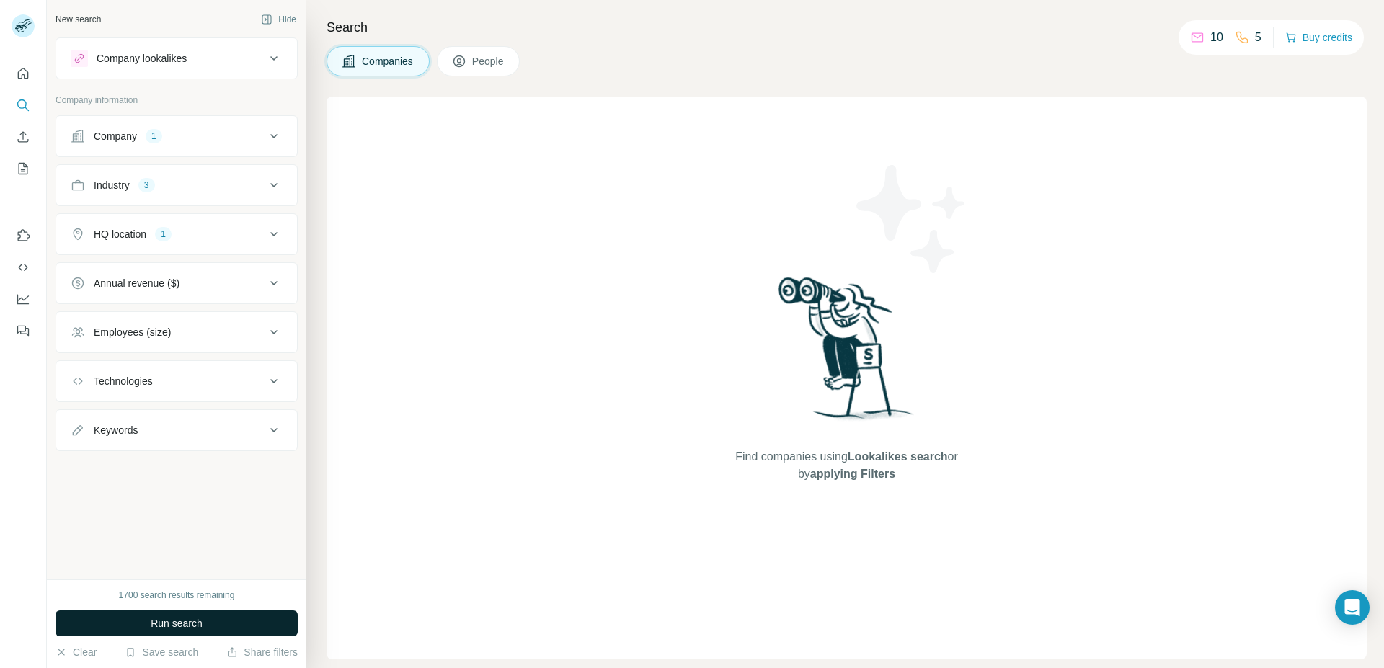
click at [200, 623] on span "Run search" at bounding box center [177, 623] width 52 height 14
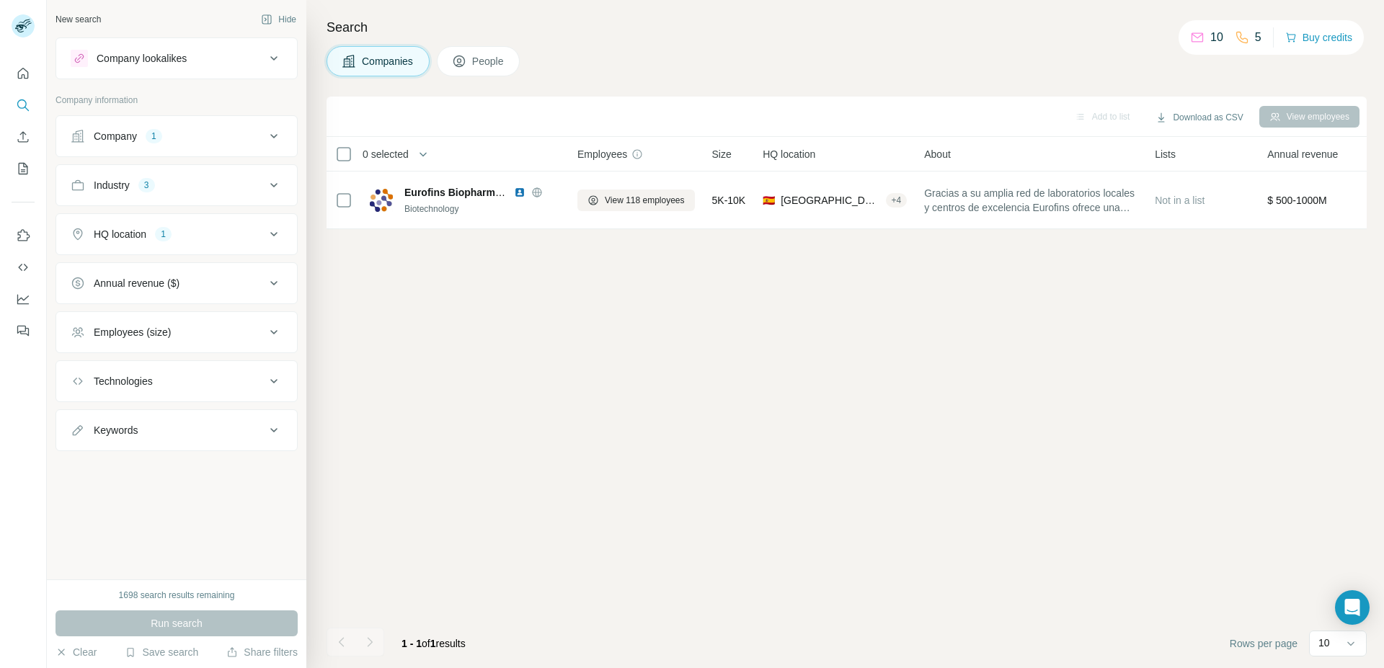
click at [205, 135] on div "Company 1" at bounding box center [168, 136] width 195 height 14
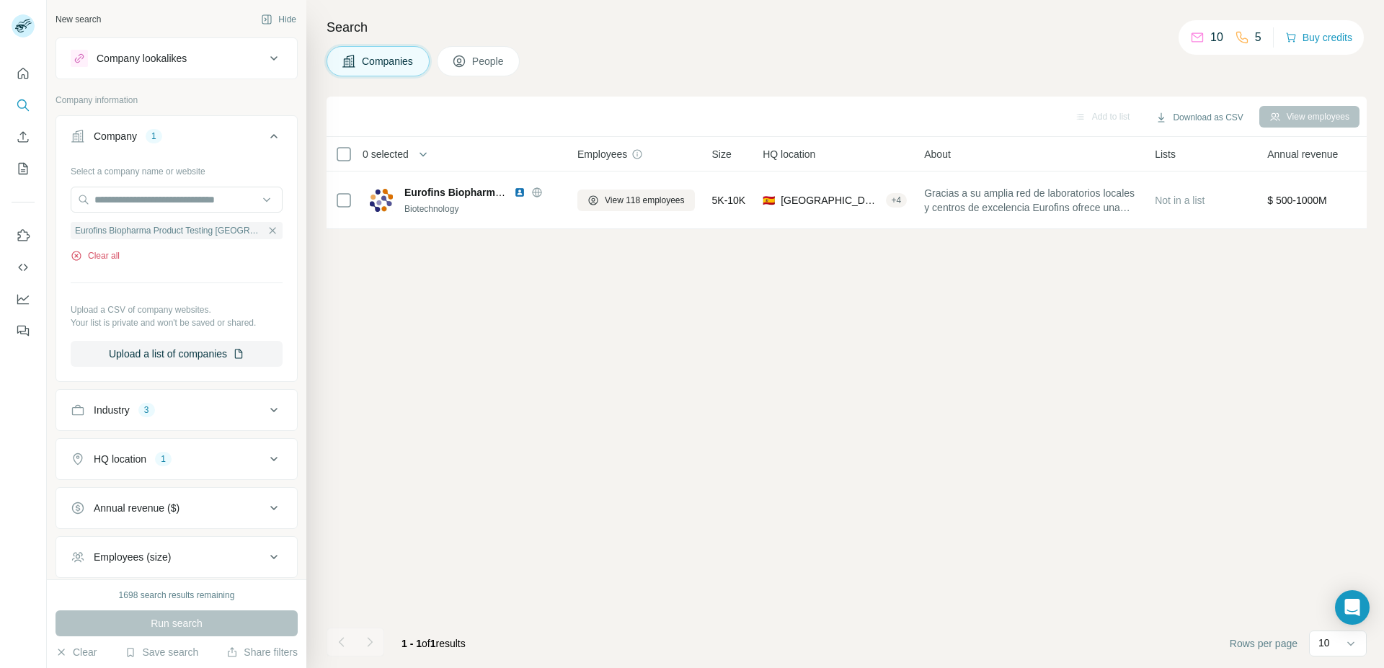
click at [76, 259] on icon "button" at bounding box center [77, 256] width 12 height 12
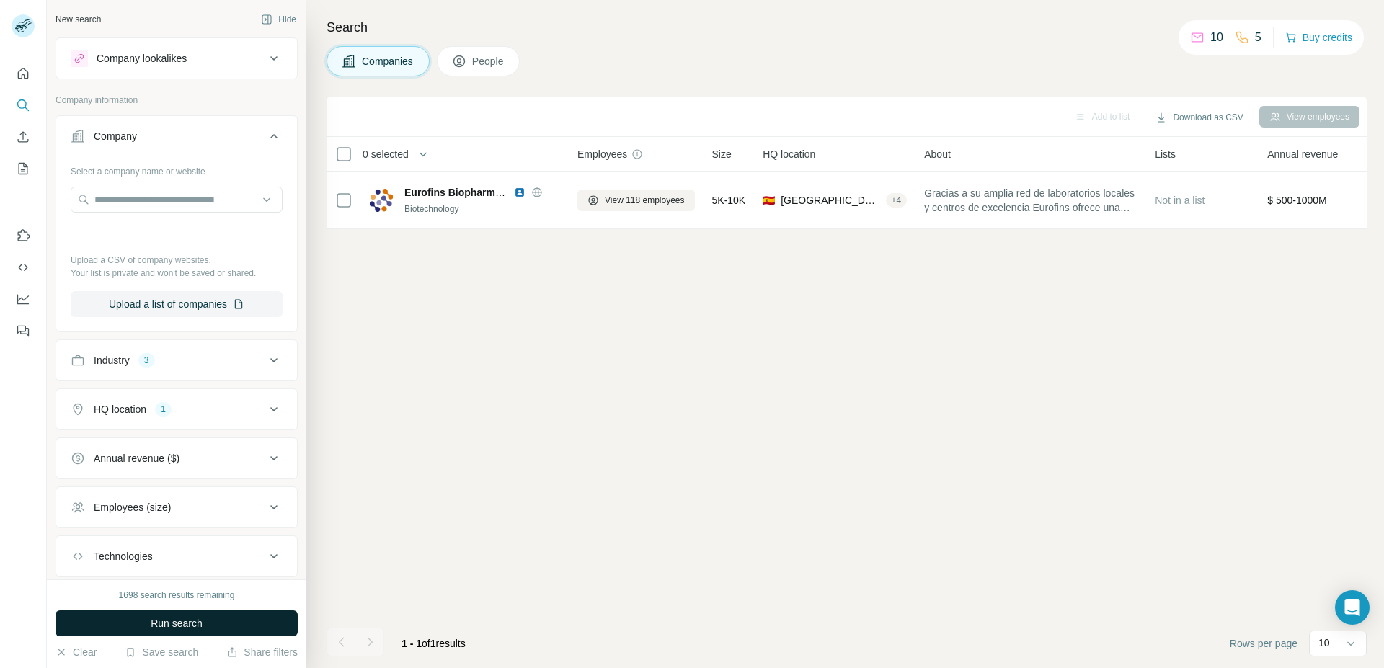
click at [196, 618] on span "Run search" at bounding box center [177, 623] width 52 height 14
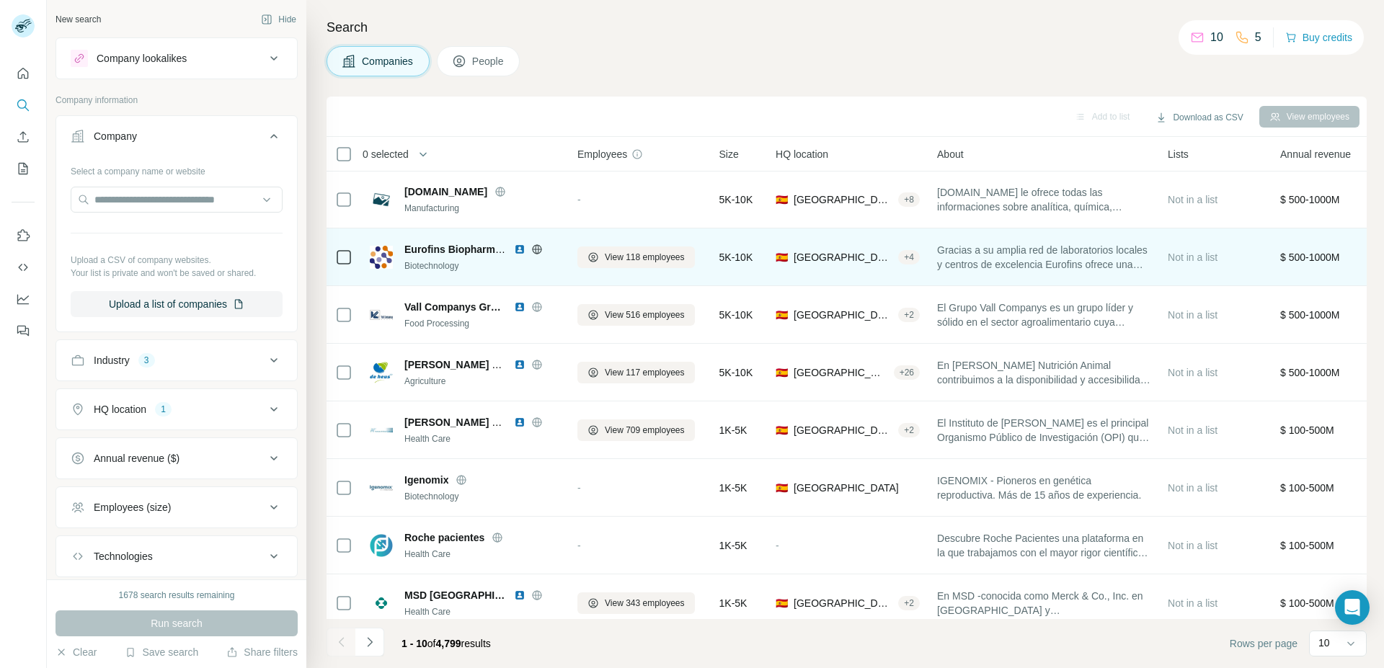
scroll to position [135, 0]
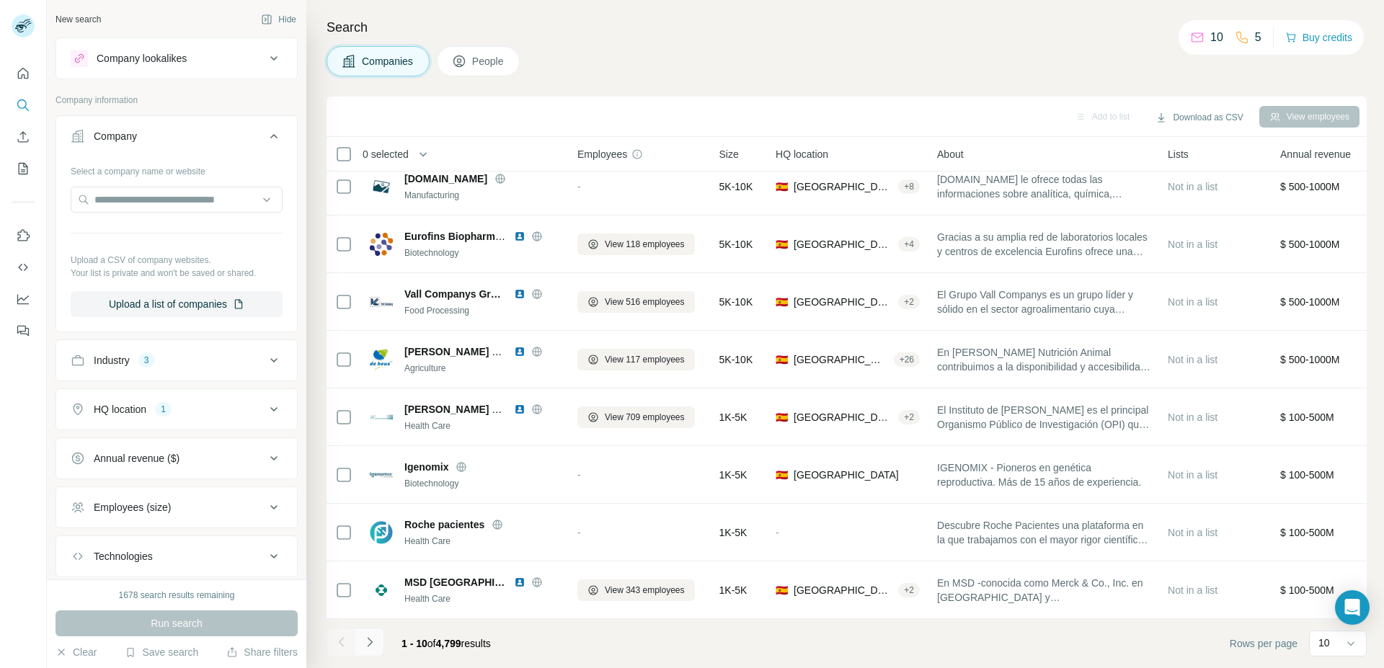
click at [368, 642] on icon "Navigate to next page" at bounding box center [370, 642] width 14 height 14
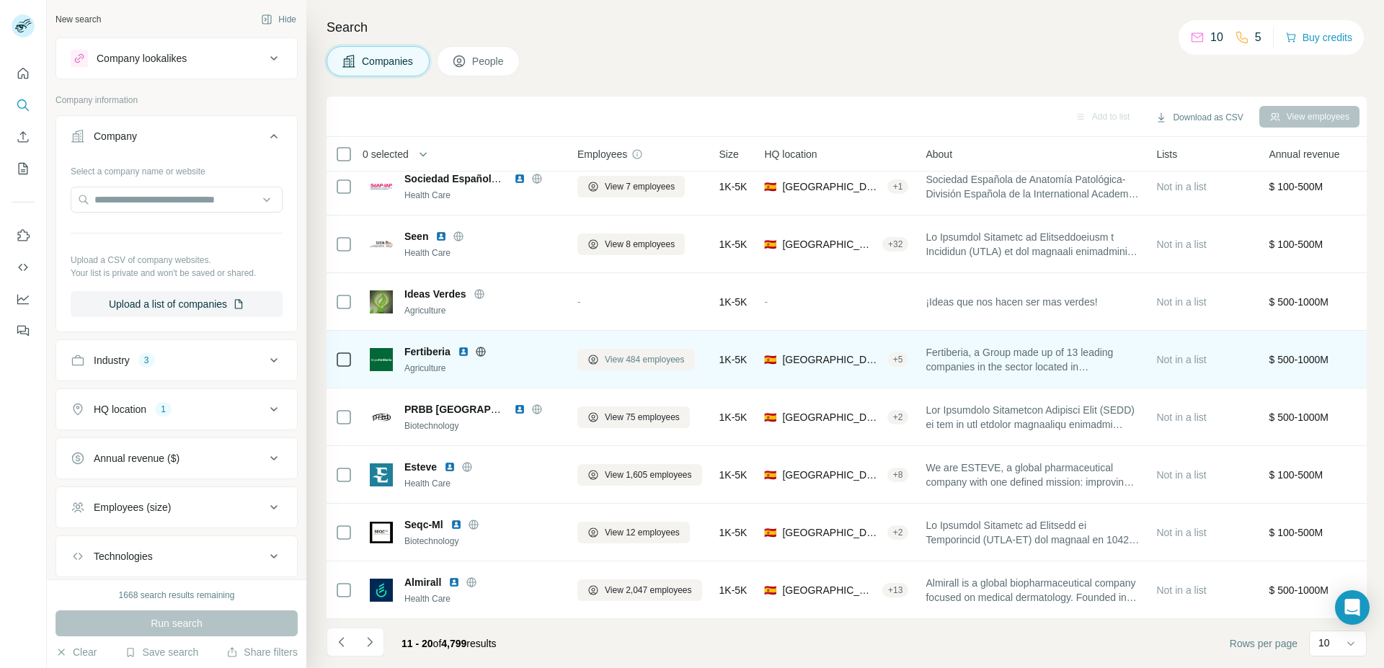
click at [642, 353] on span "View 484 employees" at bounding box center [645, 359] width 80 height 13
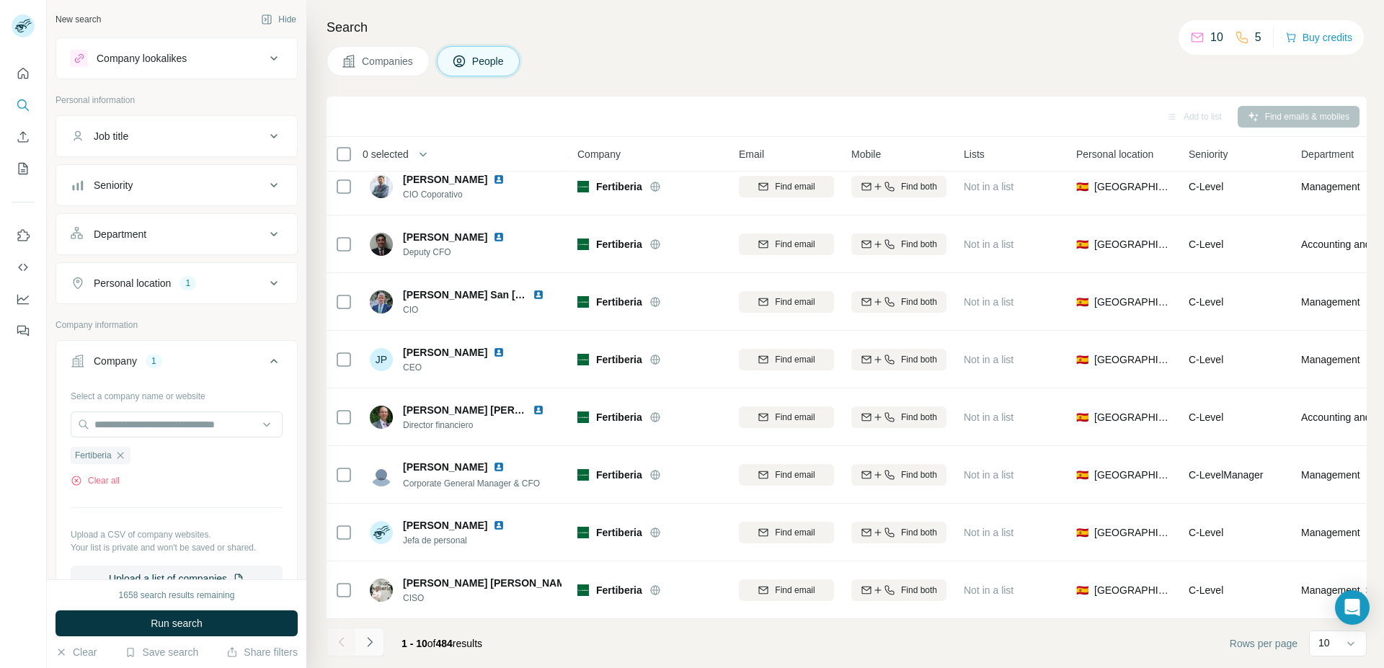
click at [376, 643] on icon "Navigate to next page" at bounding box center [370, 642] width 14 height 14
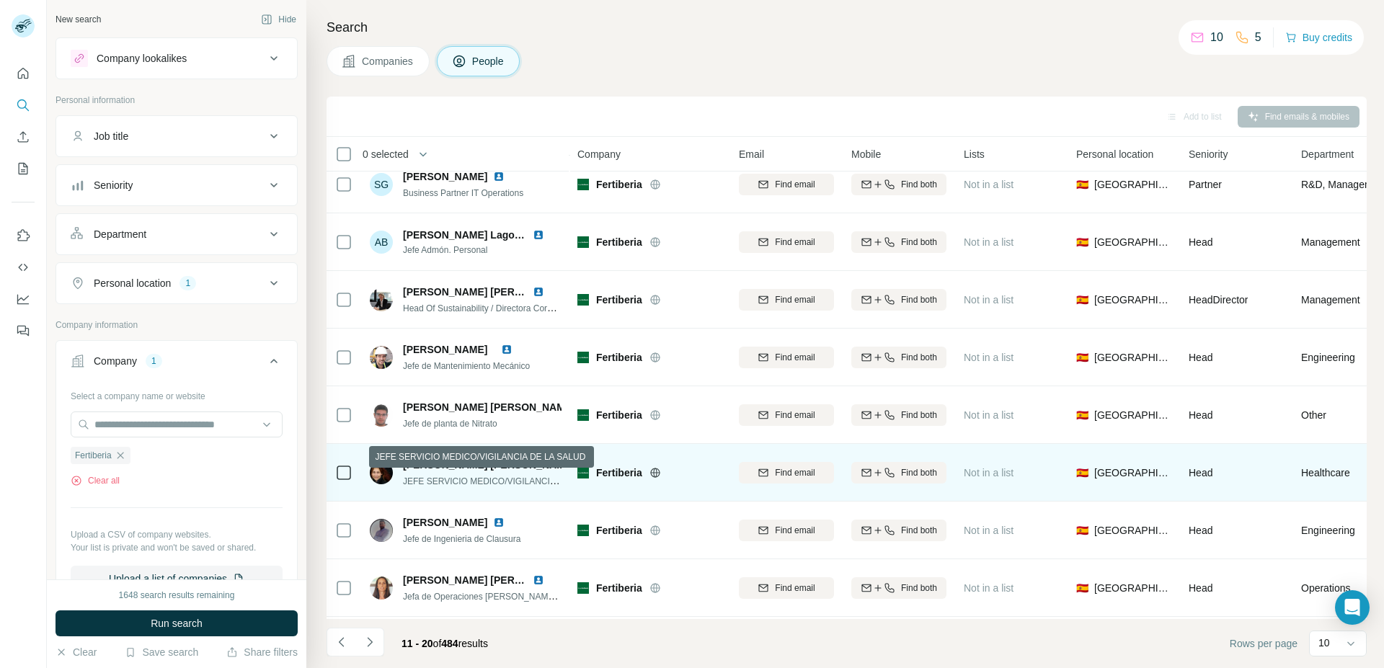
scroll to position [135, 0]
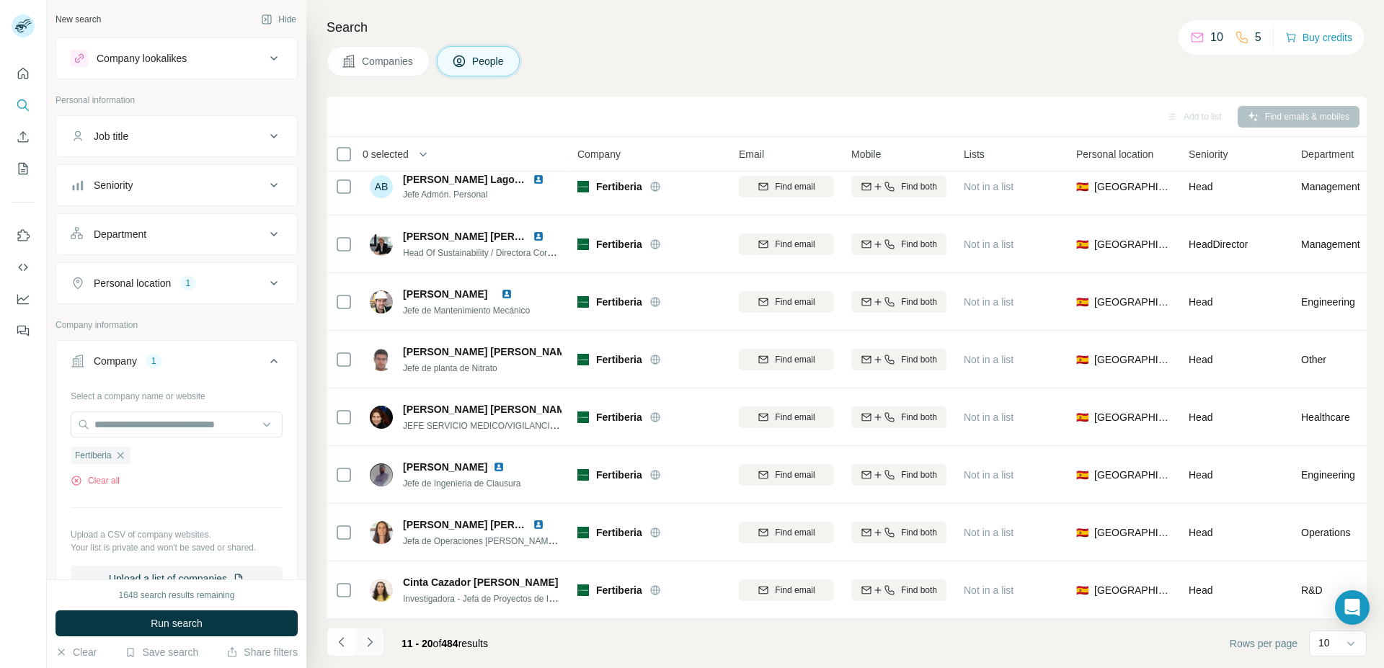
click at [372, 642] on icon "Navigate to next page" at bounding box center [369, 641] width 5 height 9
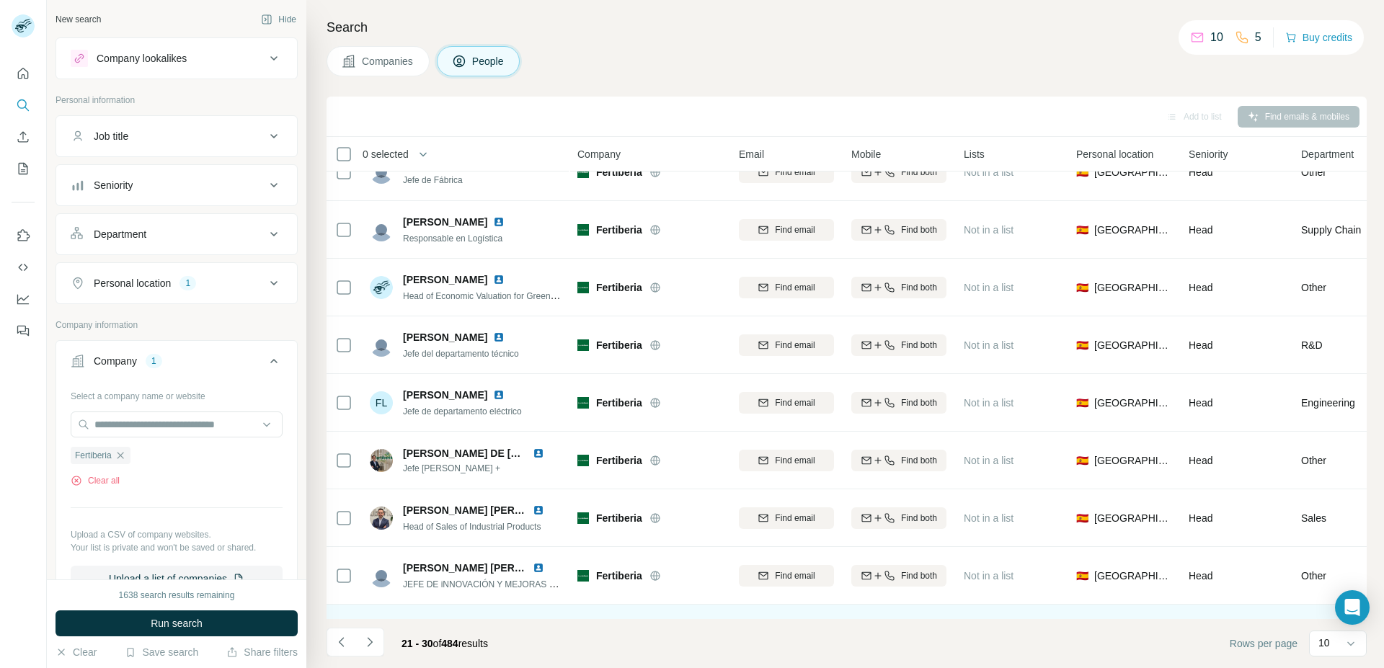
scroll to position [0, 0]
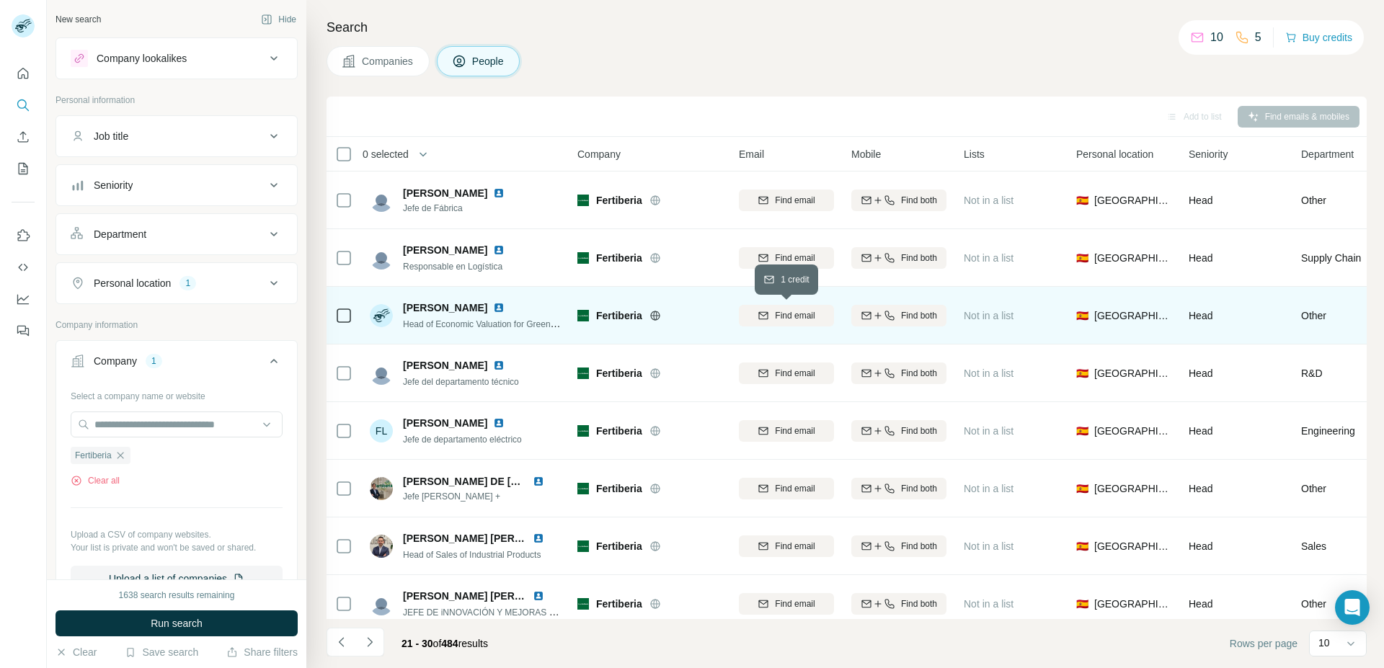
click at [760, 313] on icon "button" at bounding box center [764, 316] width 12 height 12
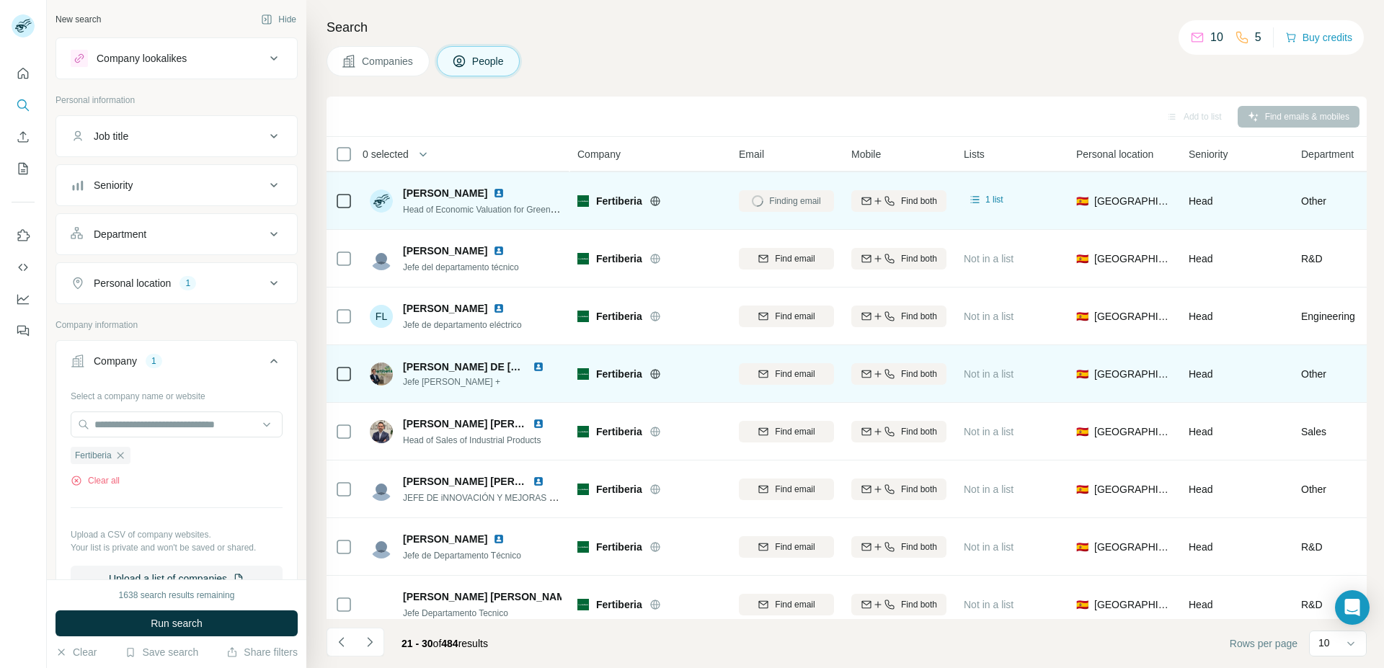
scroll to position [135, 0]
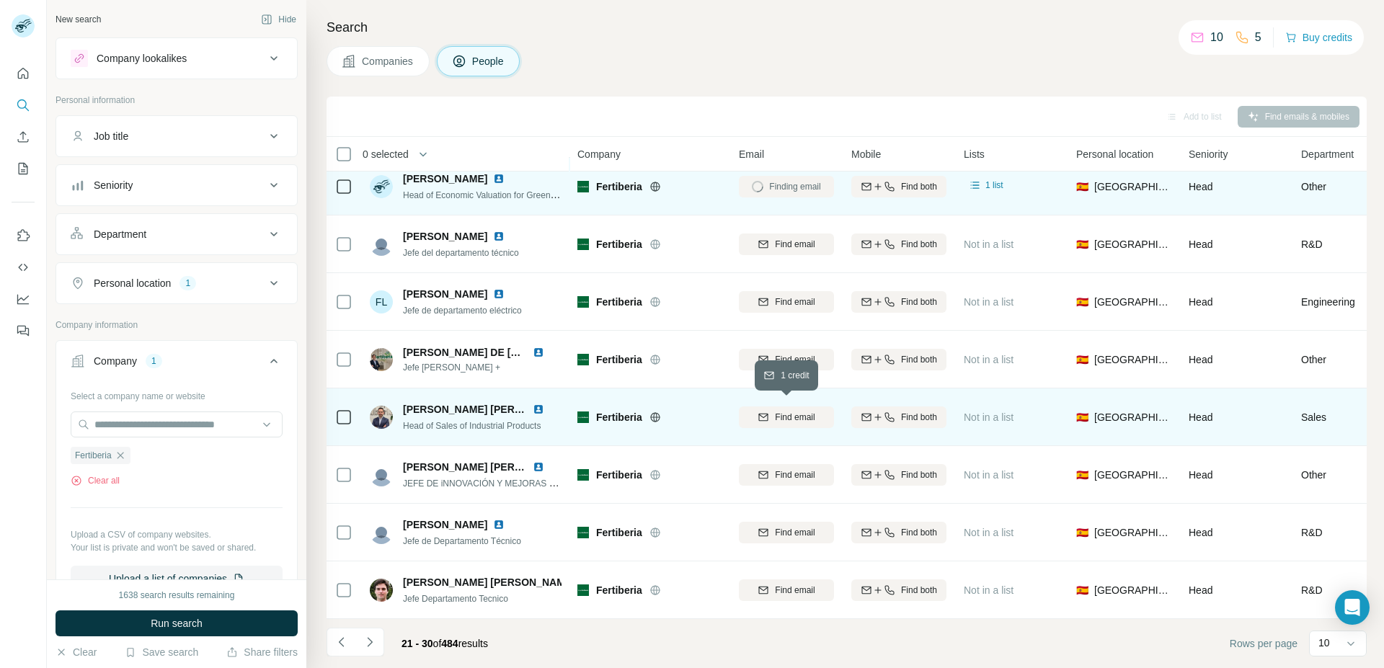
click at [771, 411] on div "Find email" at bounding box center [786, 417] width 95 height 13
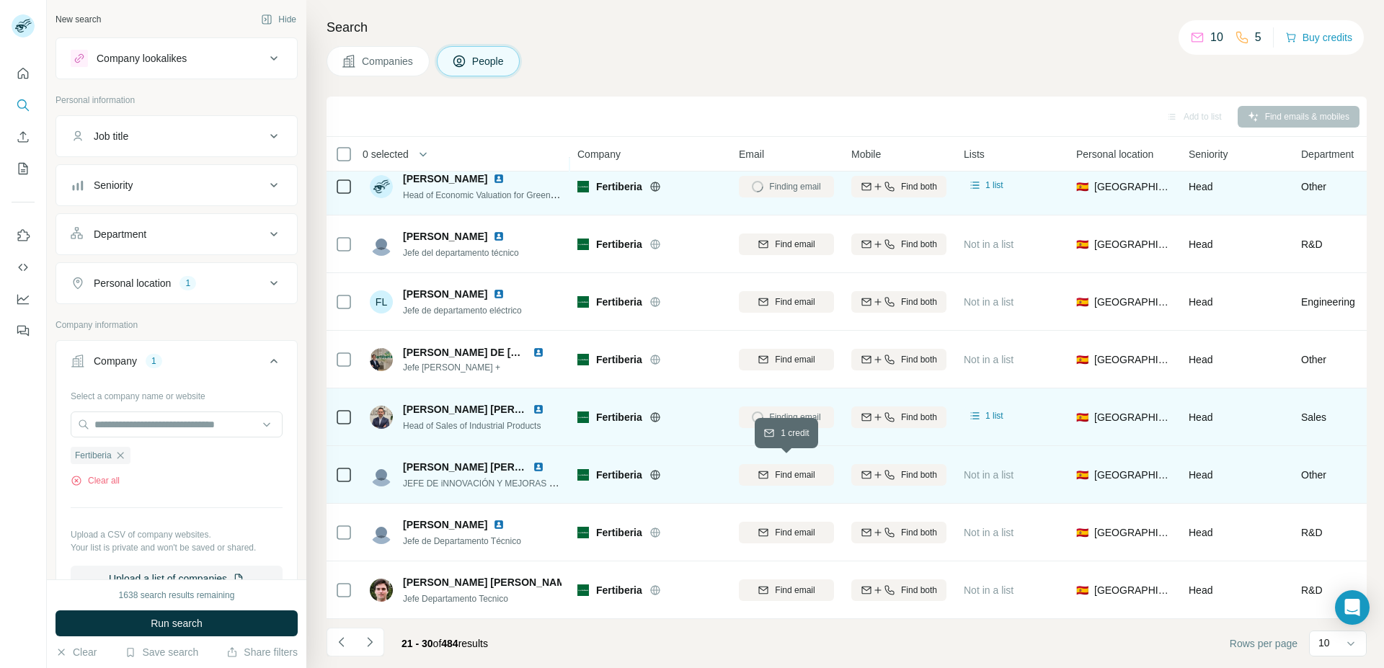
click at [786, 464] on button "Find email" at bounding box center [786, 475] width 95 height 22
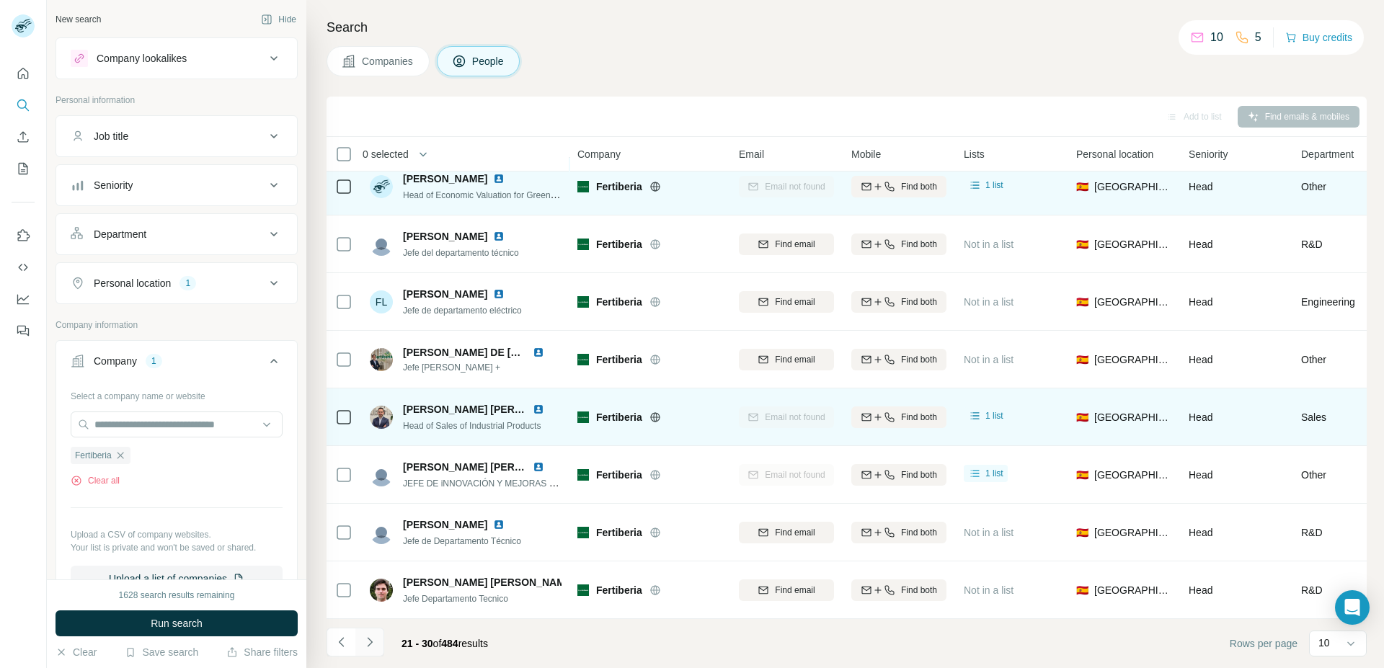
click at [365, 640] on icon "Navigate to next page" at bounding box center [370, 642] width 14 height 14
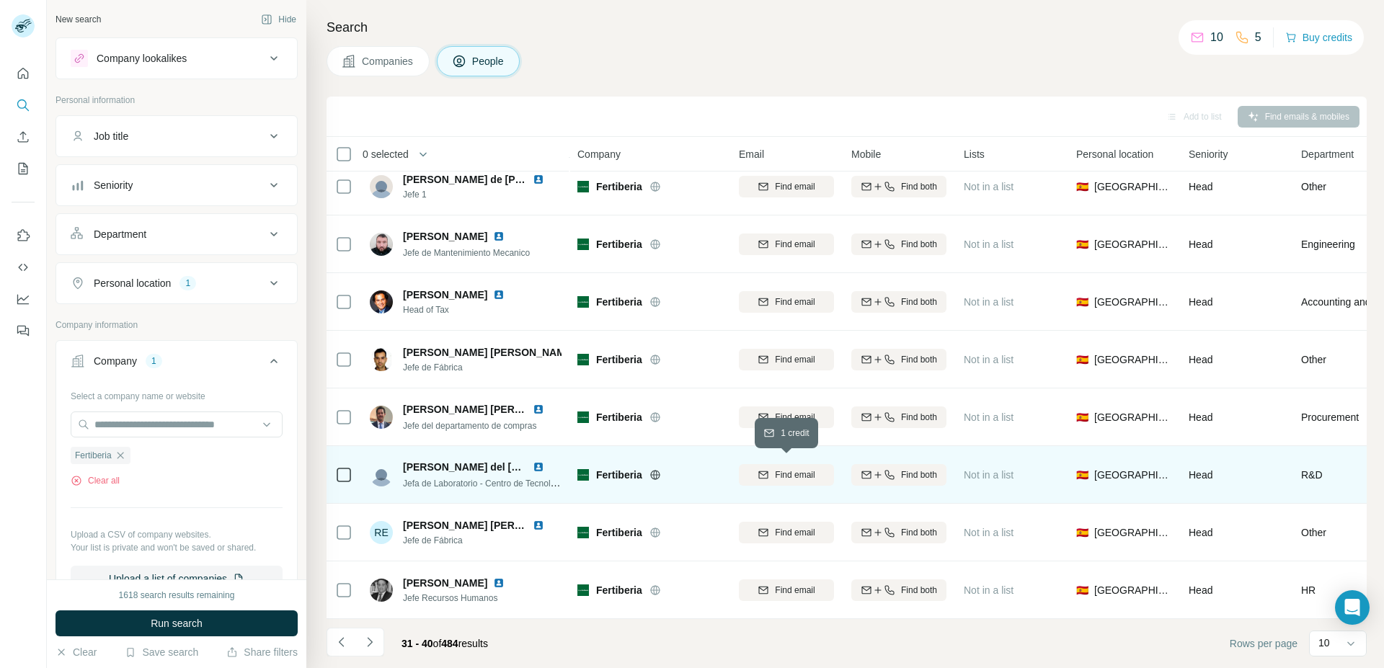
click at [778, 469] on span "Find email" at bounding box center [795, 475] width 40 height 13
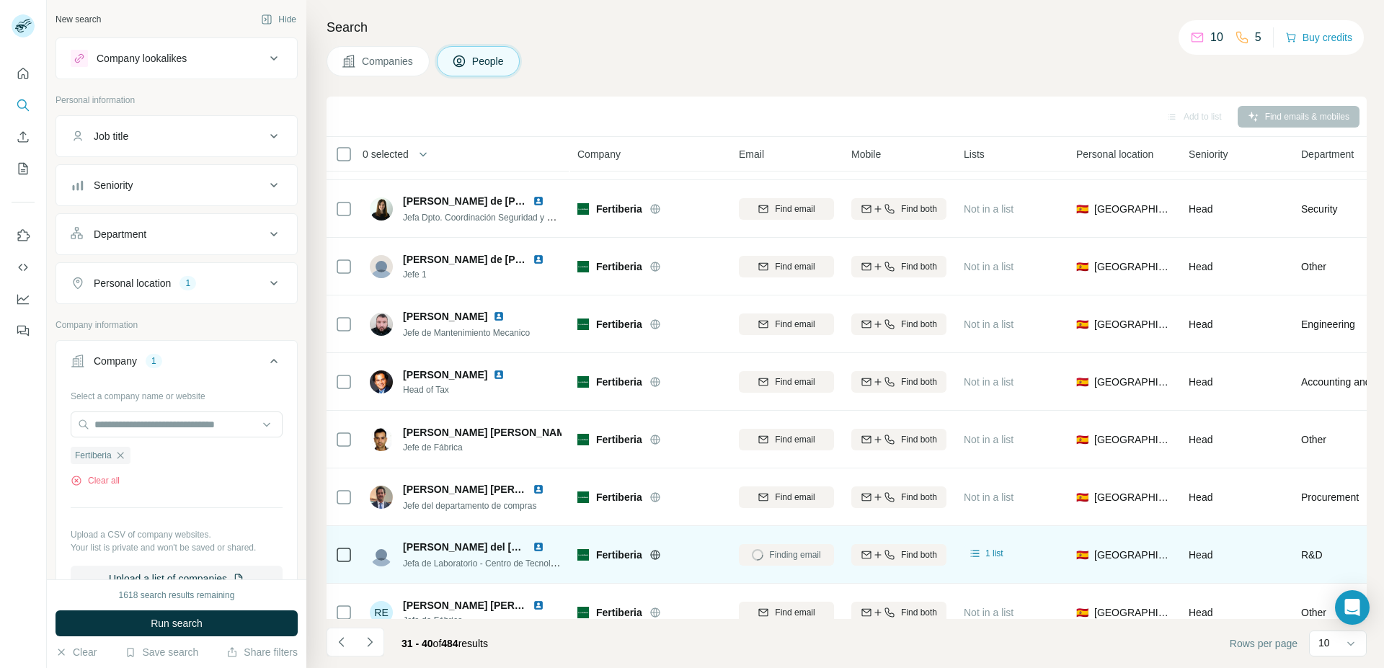
scroll to position [0, 0]
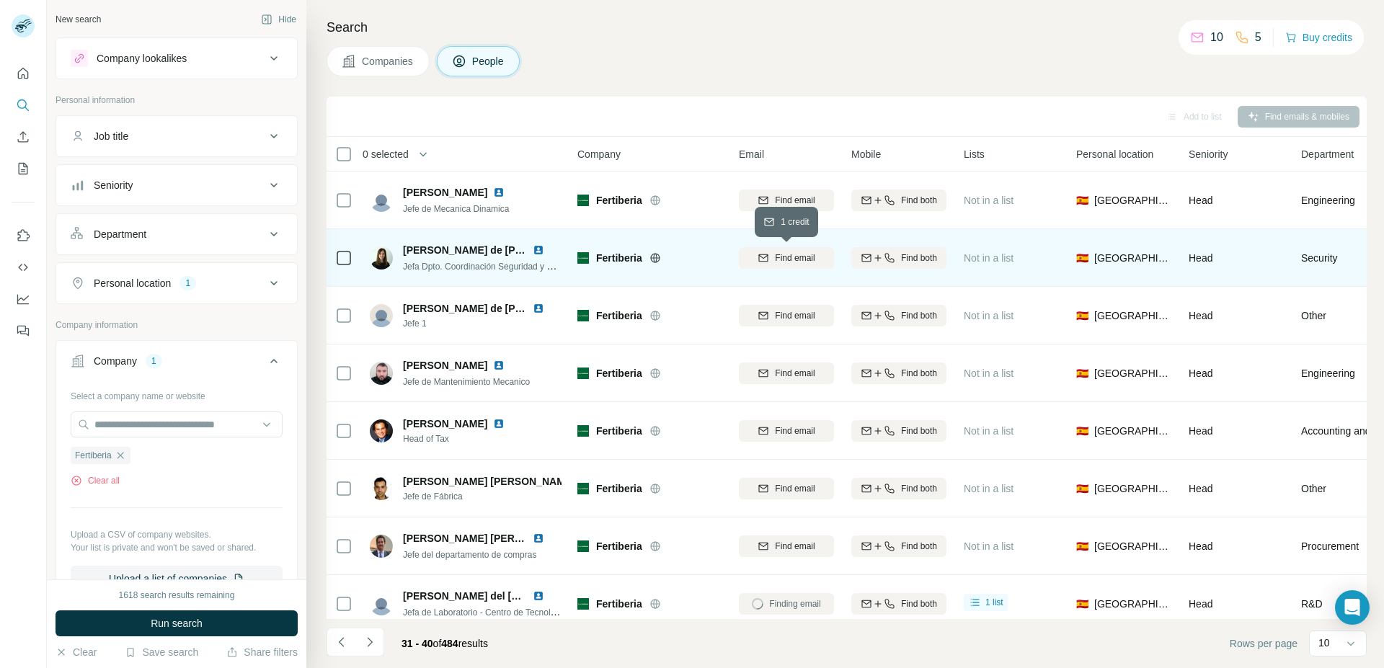
click at [771, 265] on button "Find email" at bounding box center [786, 258] width 95 height 22
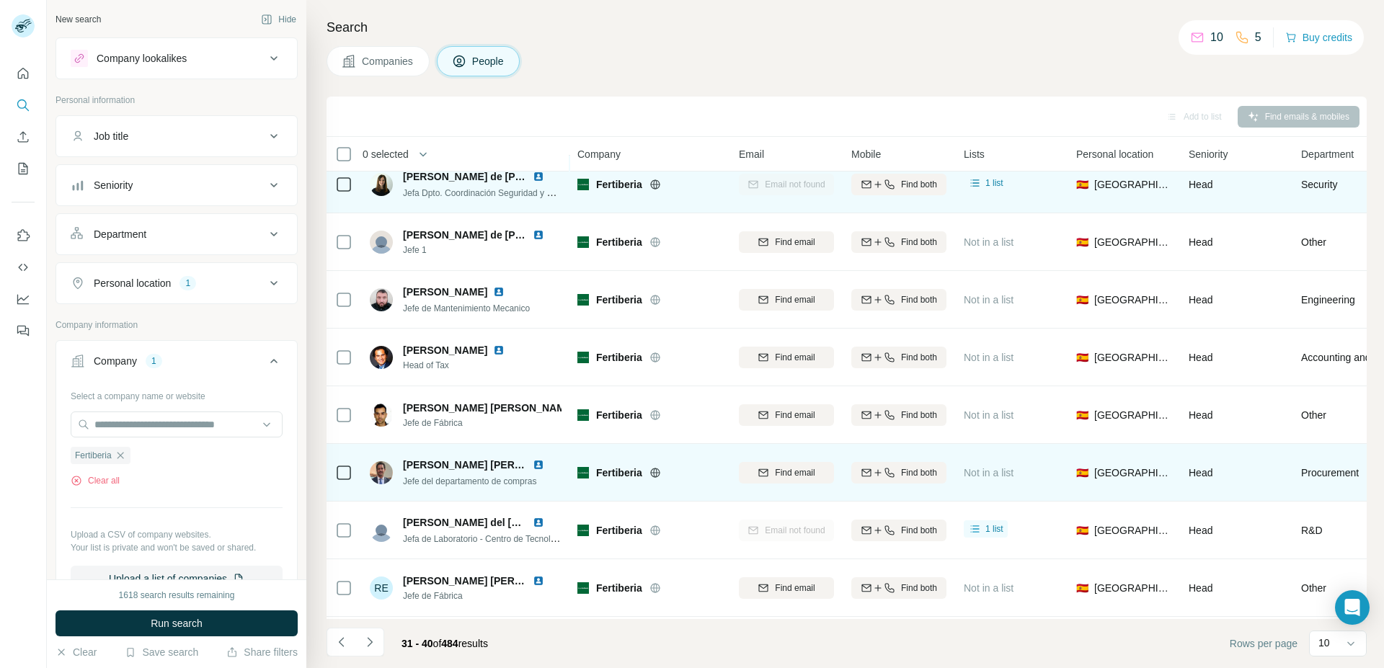
scroll to position [135, 0]
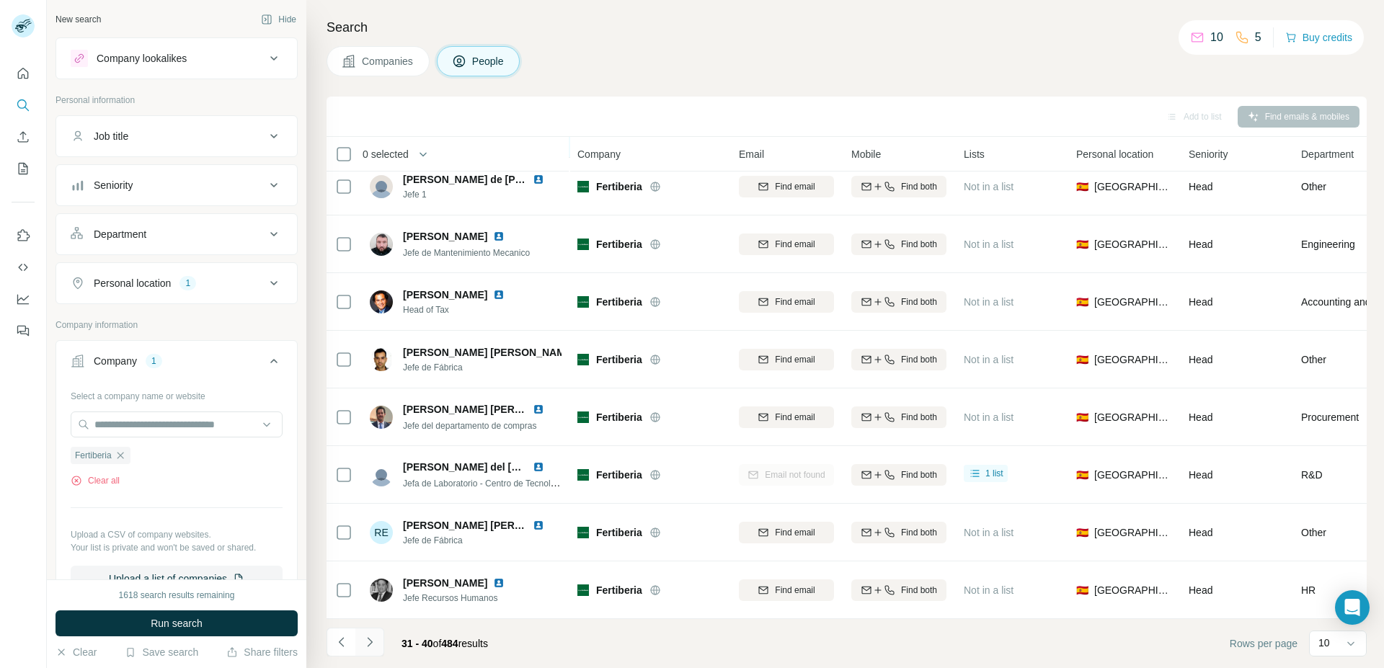
click at [369, 639] on icon "Navigate to next page" at bounding box center [369, 641] width 5 height 9
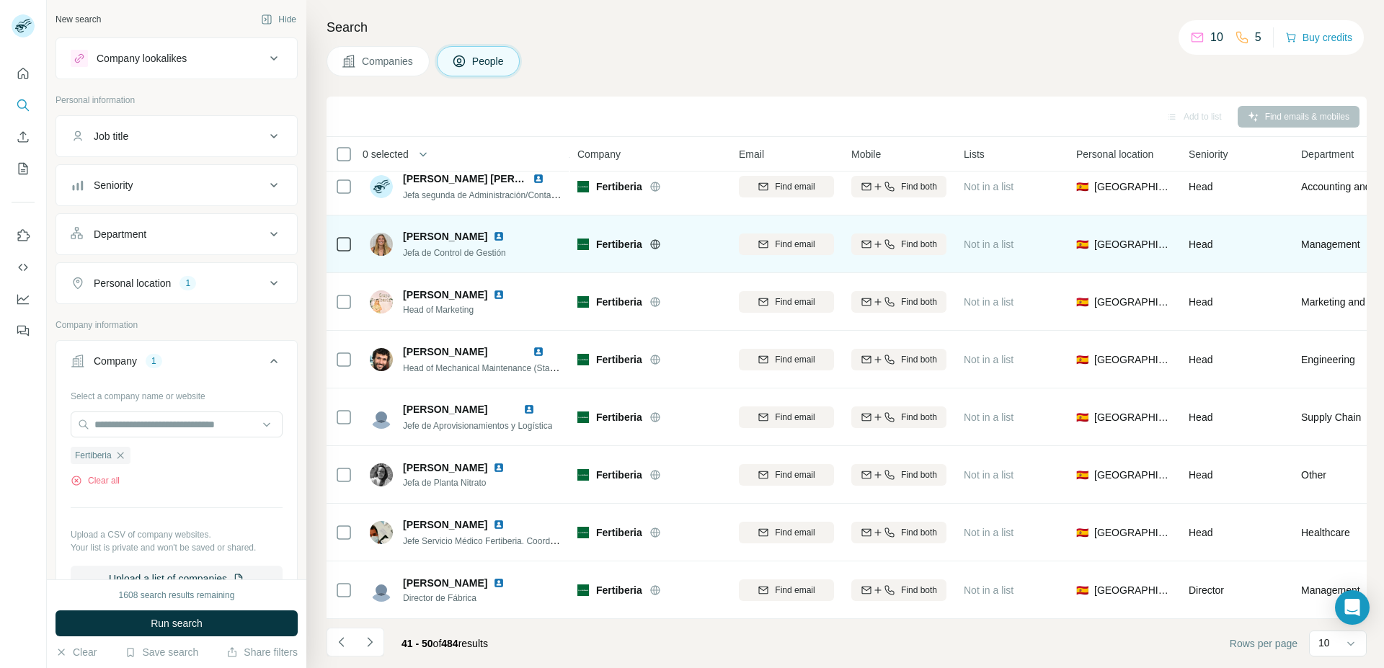
scroll to position [0, 0]
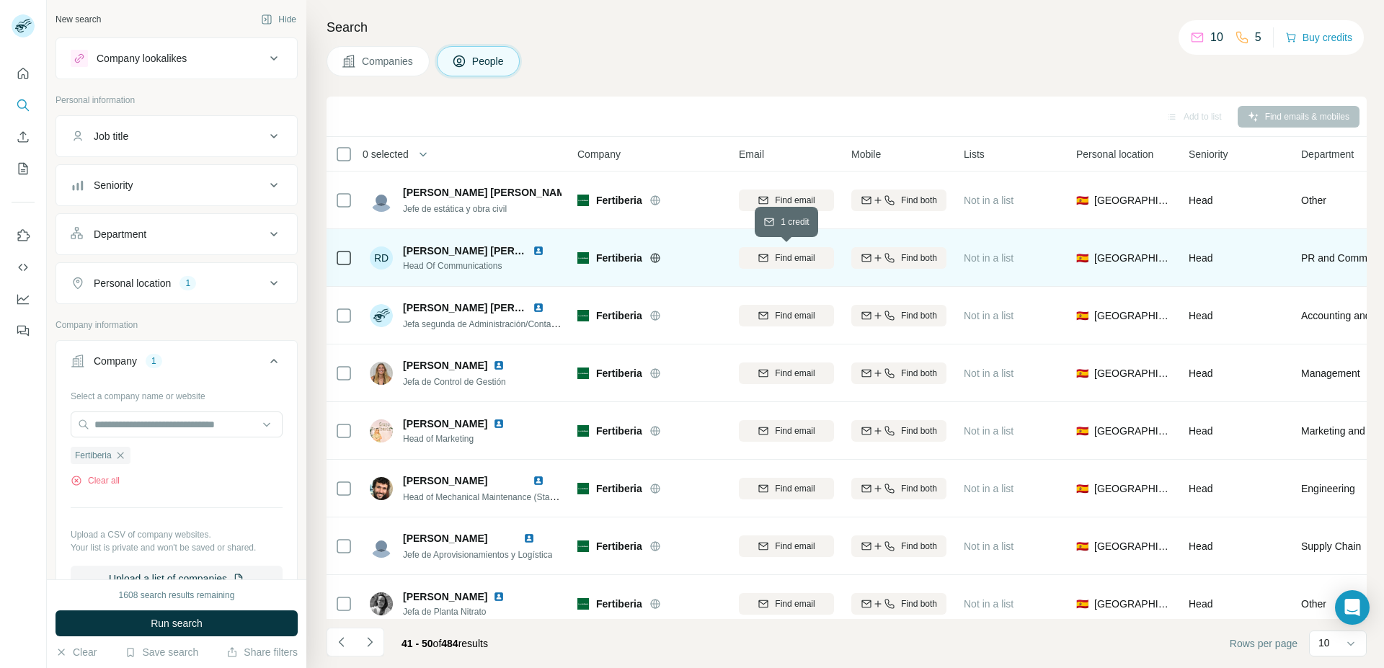
click at [769, 254] on icon "button" at bounding box center [764, 258] width 12 height 12
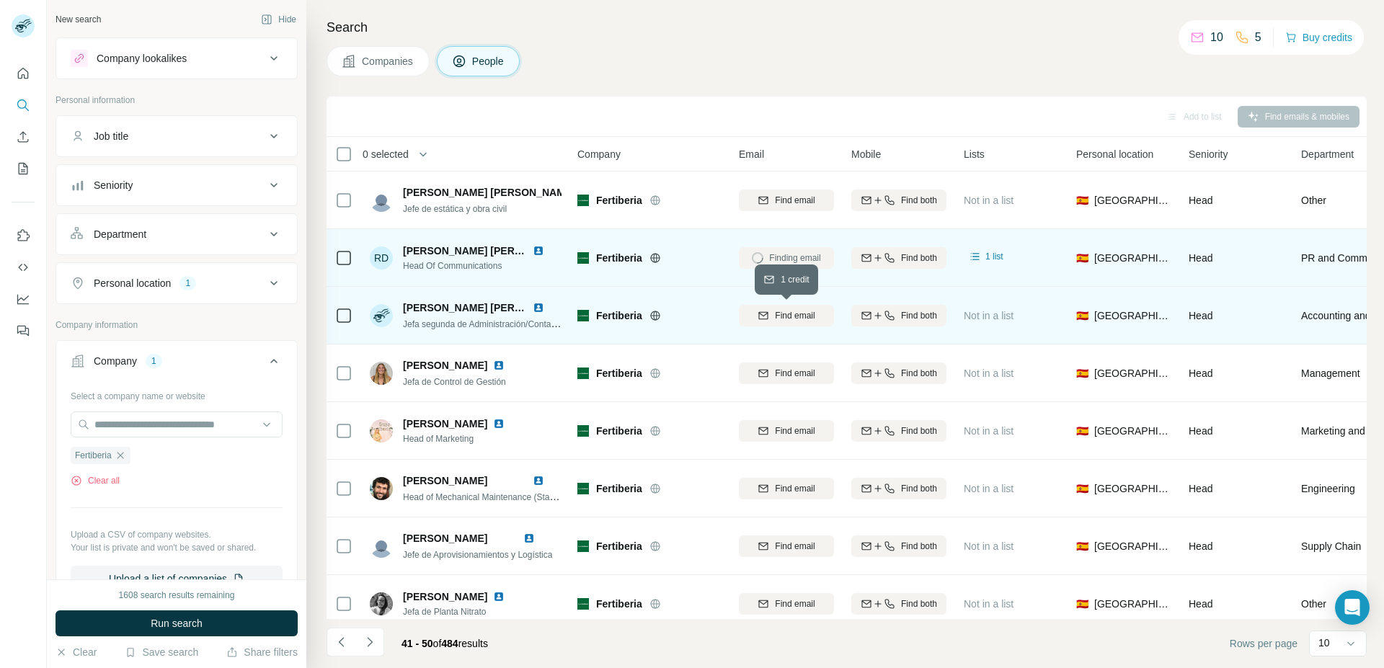
click at [778, 314] on span "Find email" at bounding box center [795, 315] width 40 height 13
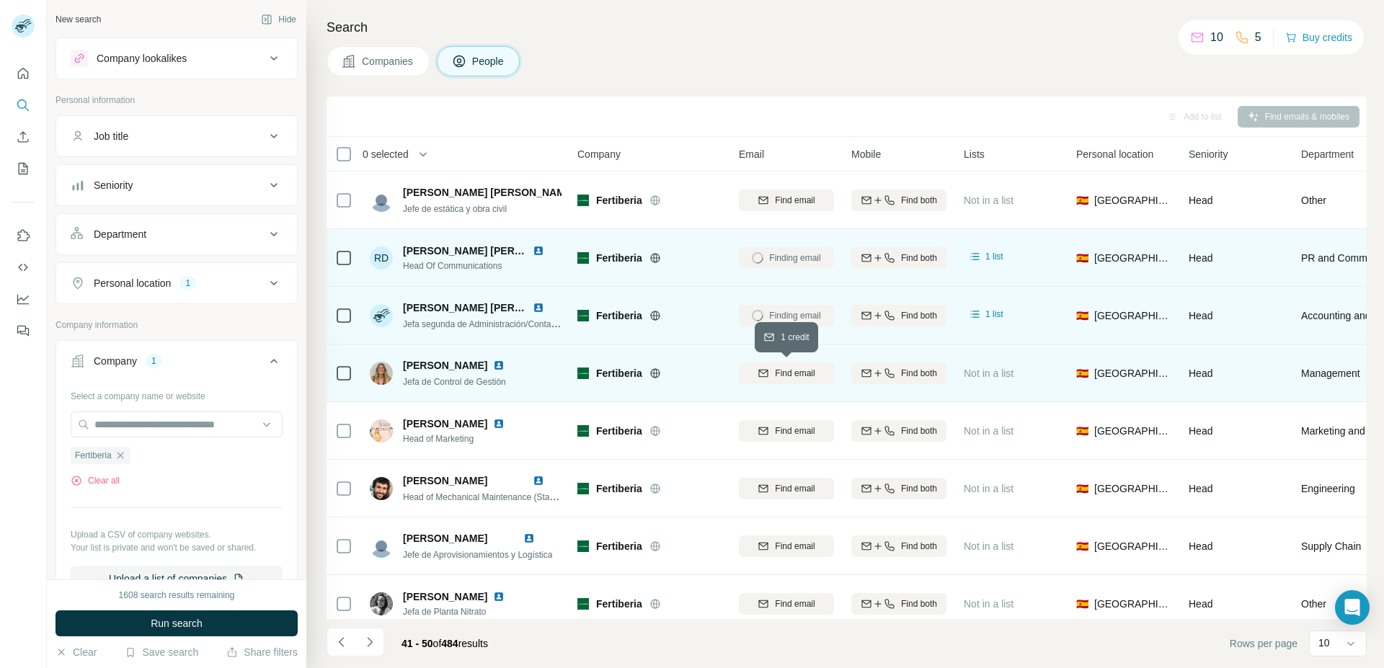
click at [784, 373] on span "Find email" at bounding box center [795, 373] width 40 height 13
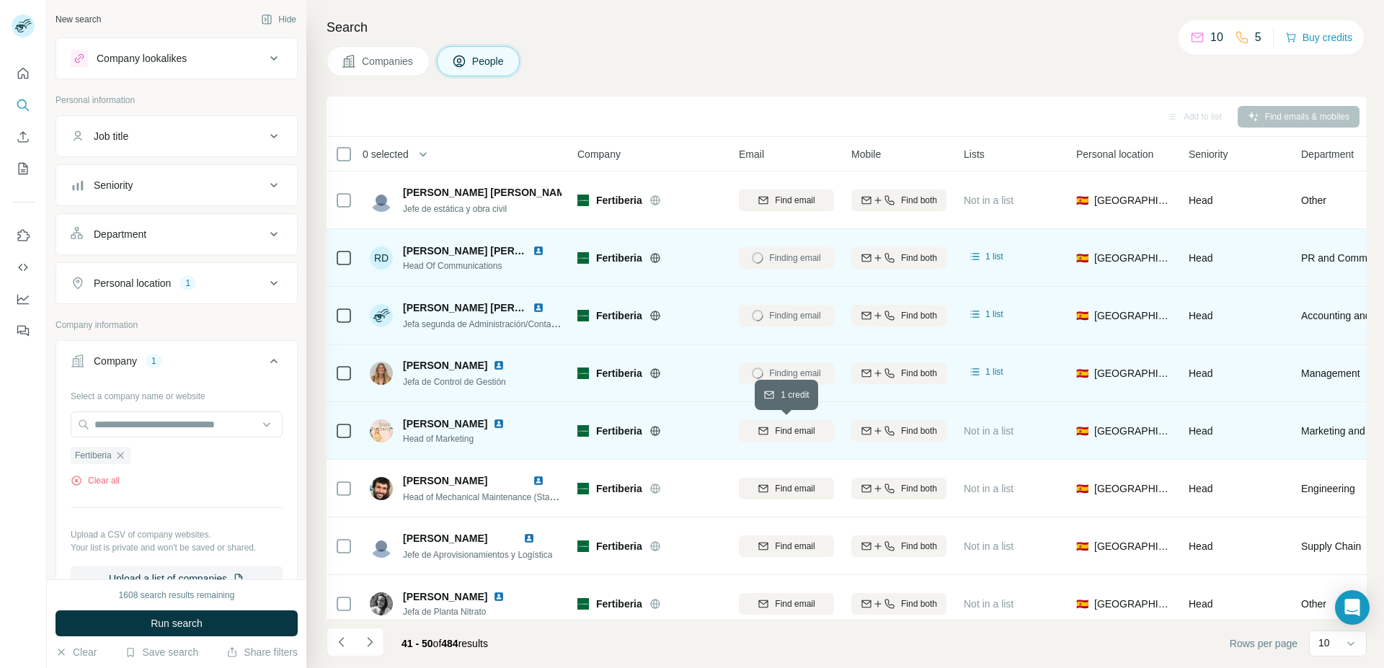
click at [794, 434] on span "Find email" at bounding box center [795, 431] width 40 height 13
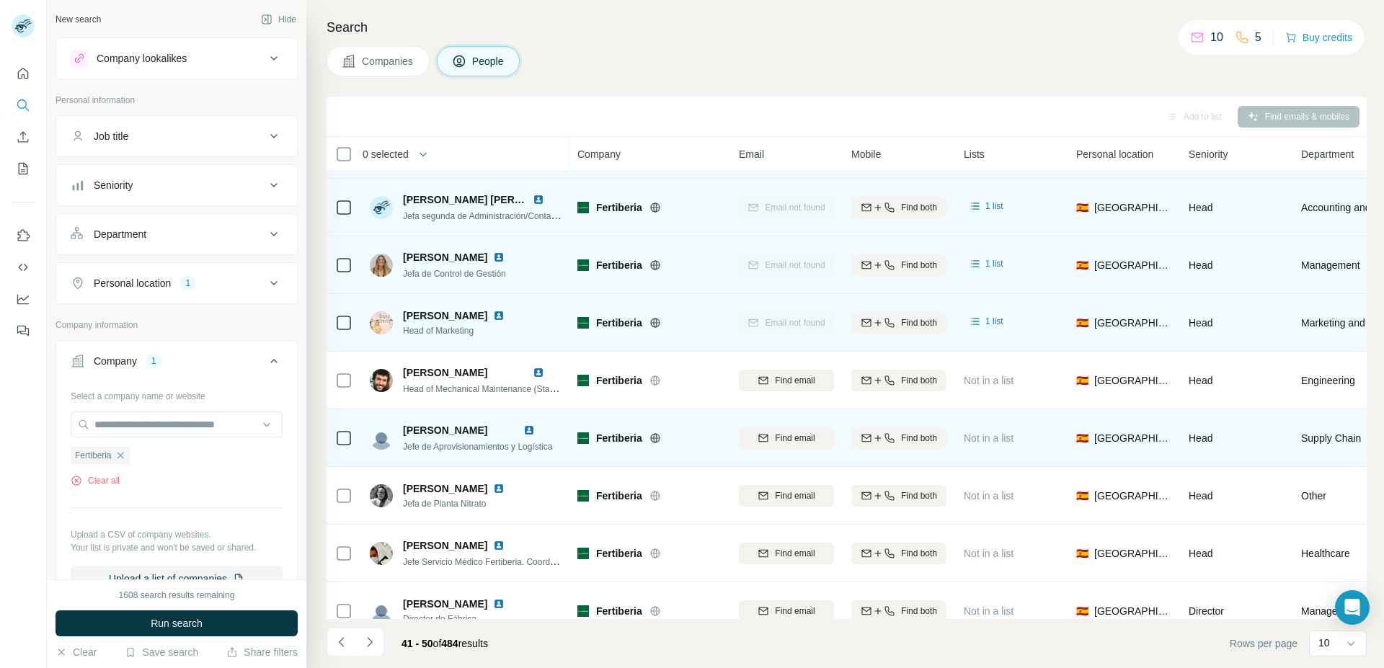
scroll to position [135, 0]
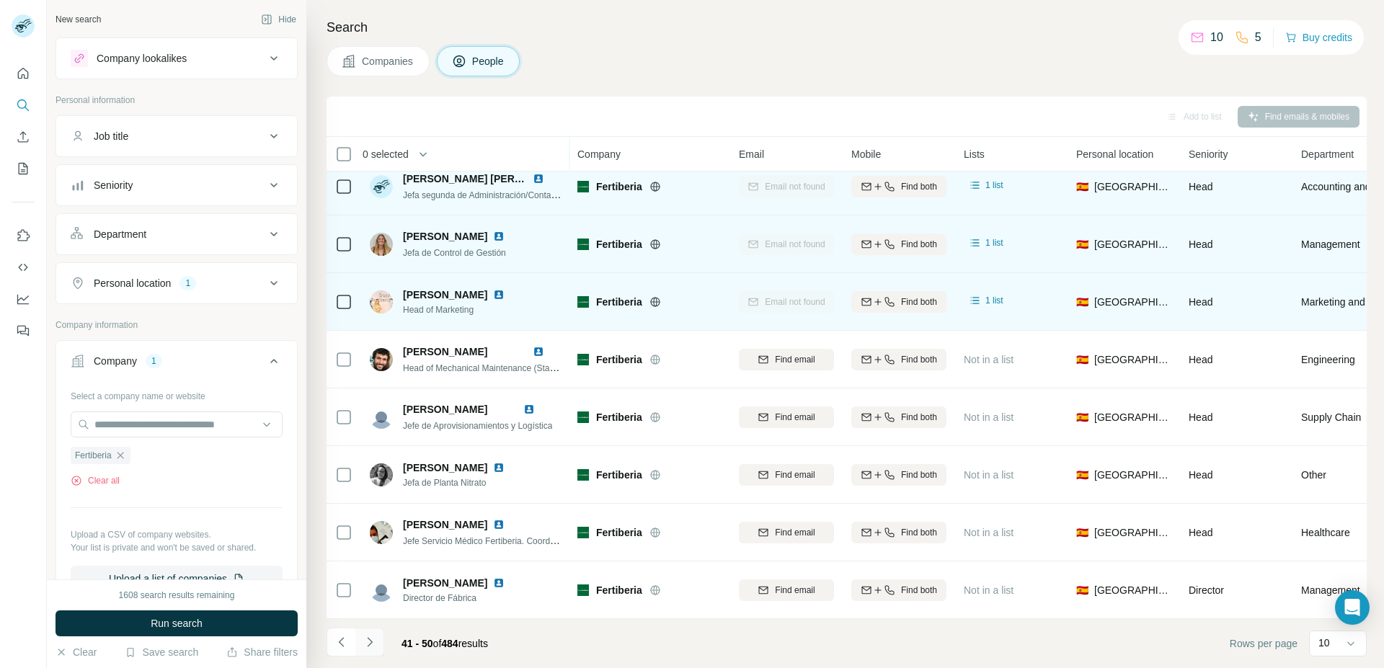
click at [370, 642] on icon "Navigate to next page" at bounding box center [370, 642] width 14 height 14
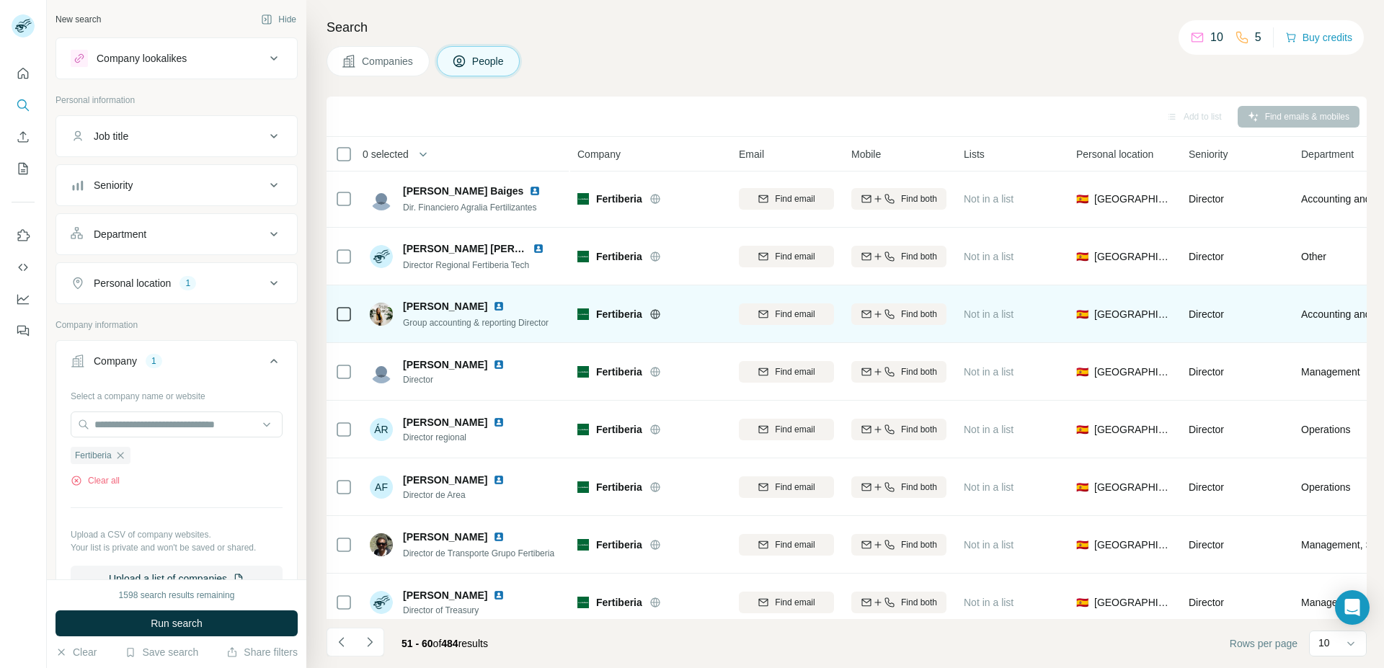
scroll to position [0, 0]
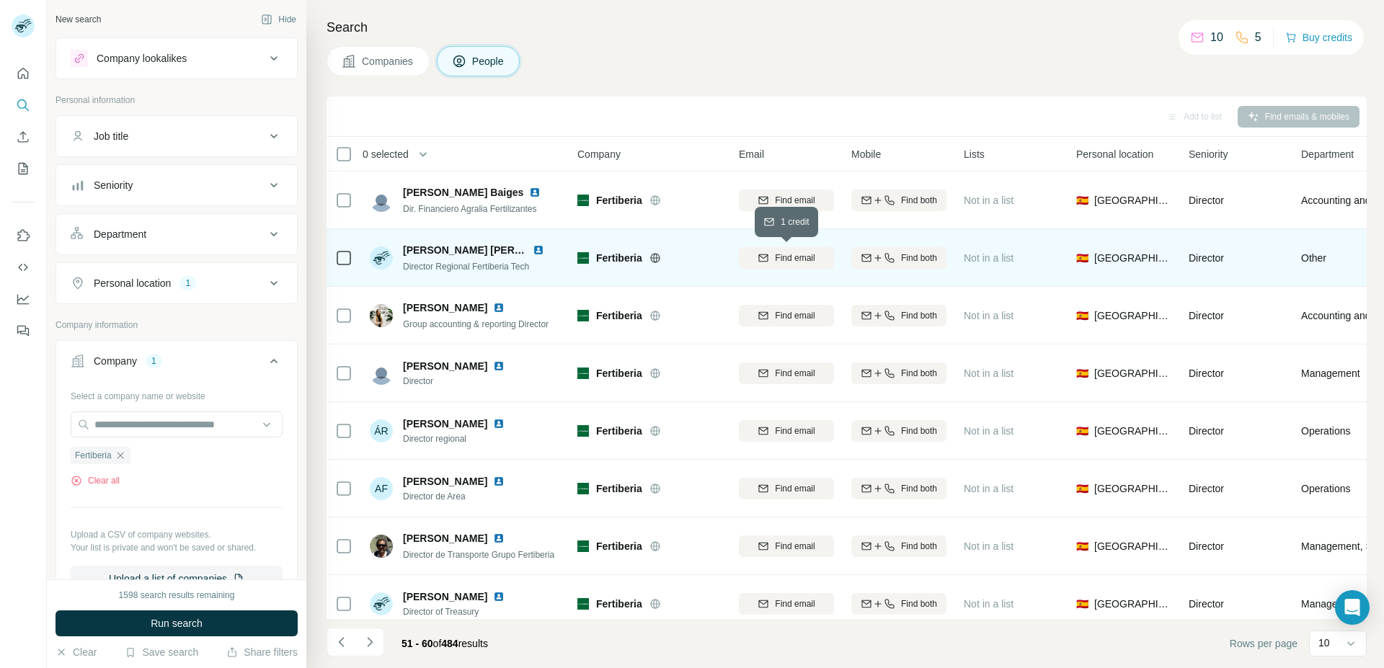
click at [778, 262] on span "Find email" at bounding box center [795, 258] width 40 height 13
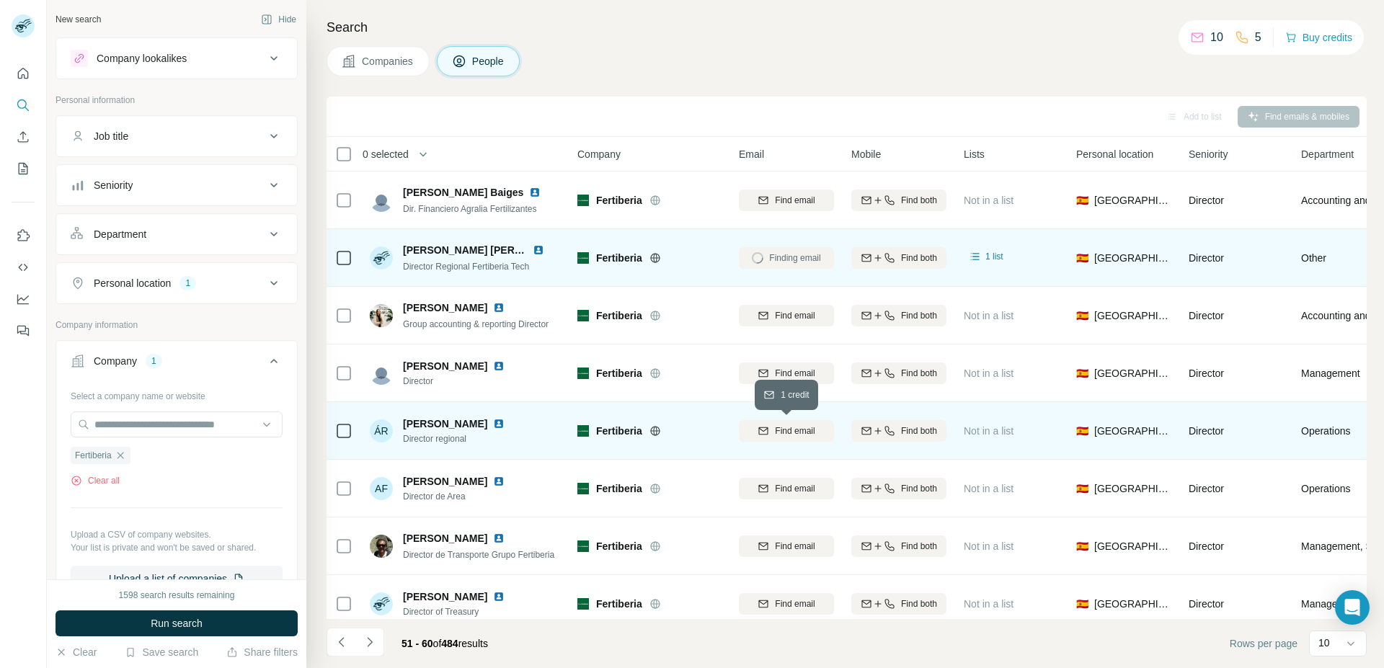
click at [807, 429] on span "Find email" at bounding box center [795, 431] width 40 height 13
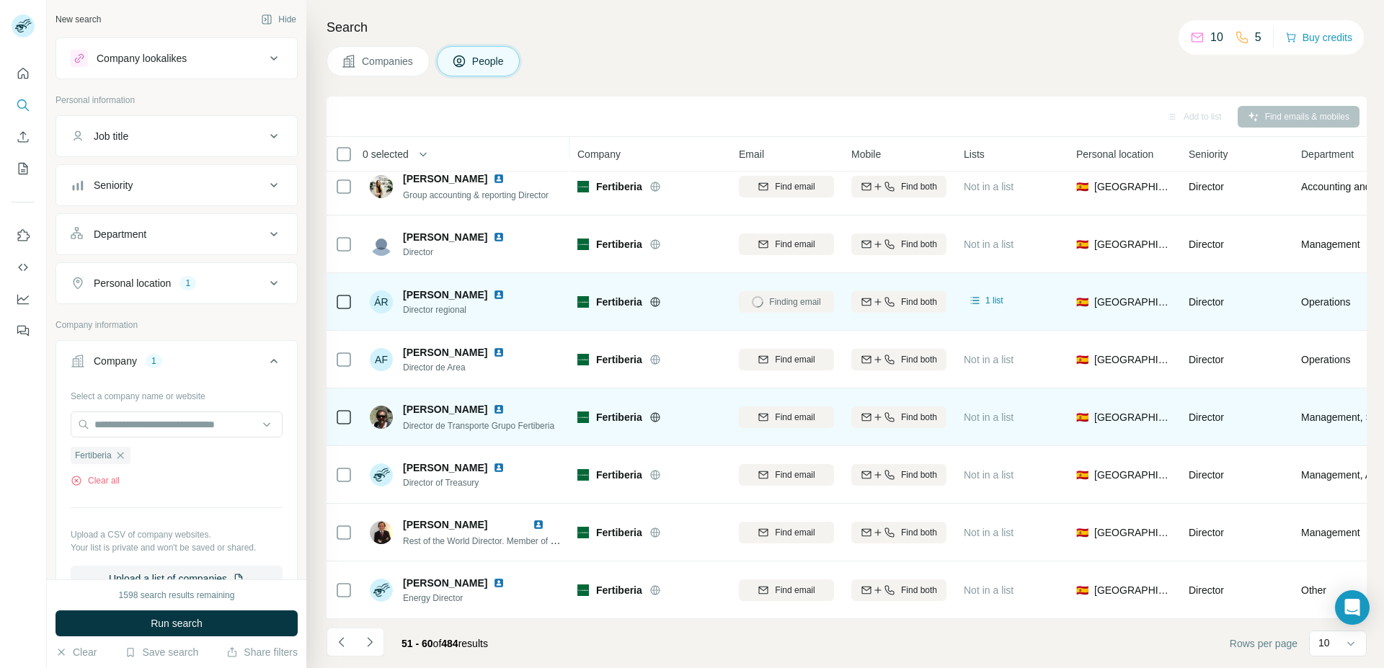
scroll to position [135, 0]
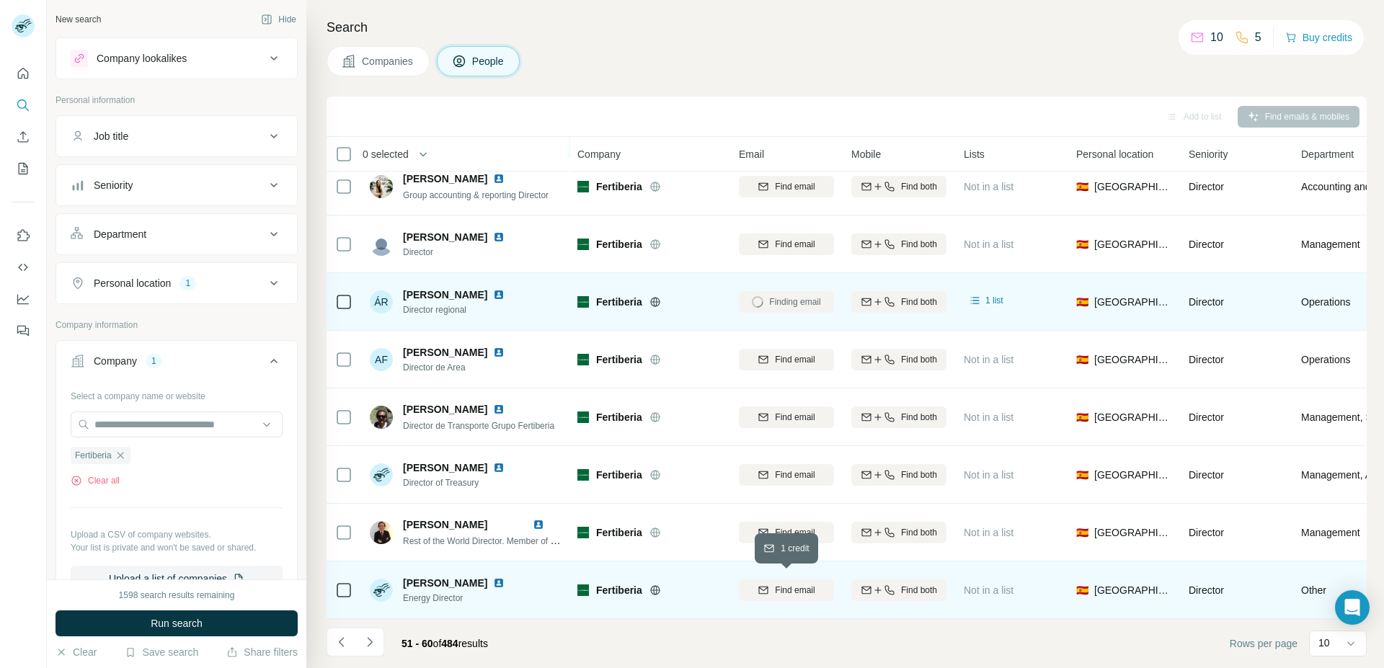
click at [772, 584] on div "Find email" at bounding box center [786, 590] width 95 height 13
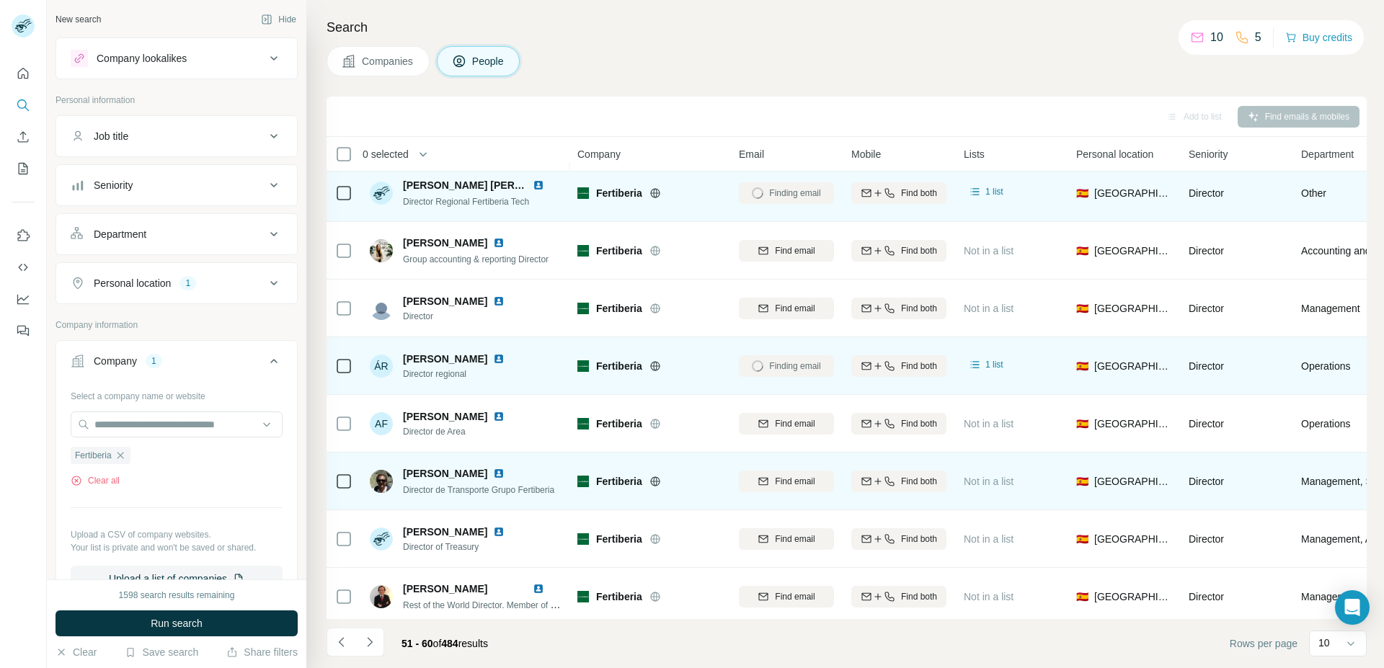
scroll to position [61, 0]
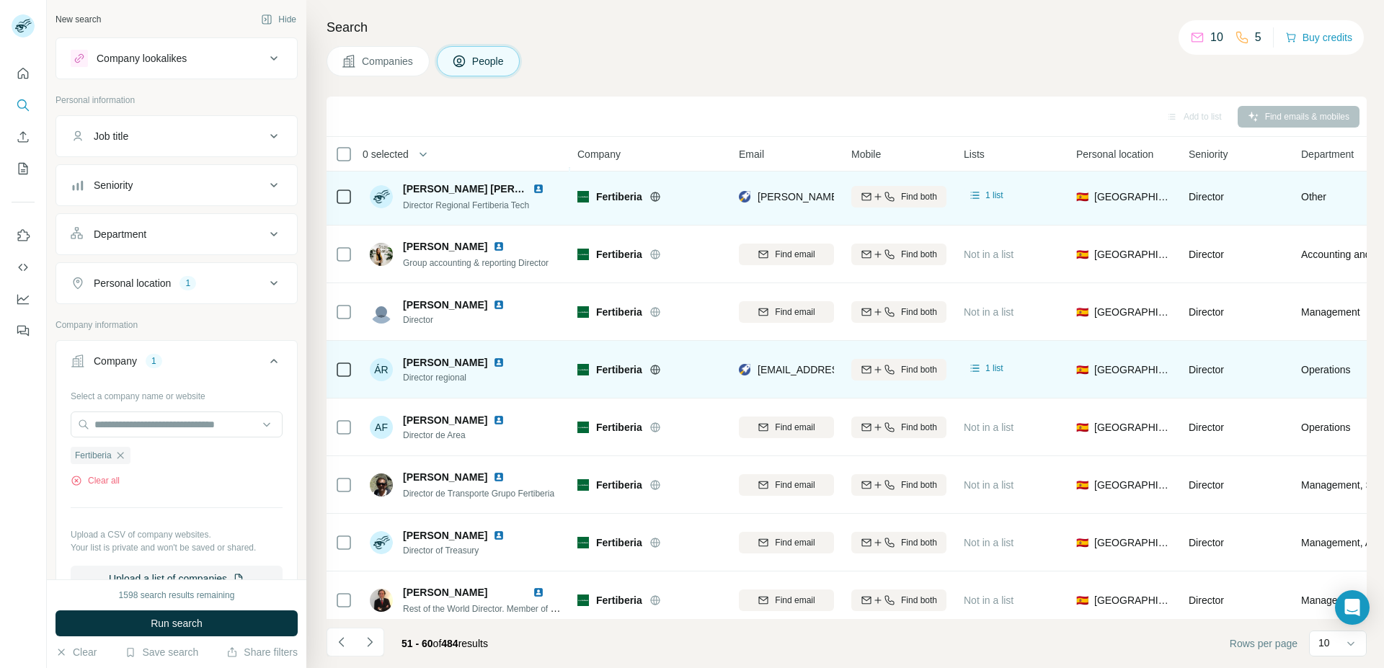
click at [616, 195] on span "Fertiberia" at bounding box center [619, 197] width 46 height 14
copy span "Fertiberia"
click at [481, 186] on span "ALEJANDRO CAMARGO DIANA" at bounding box center [489, 189] width 172 height 12
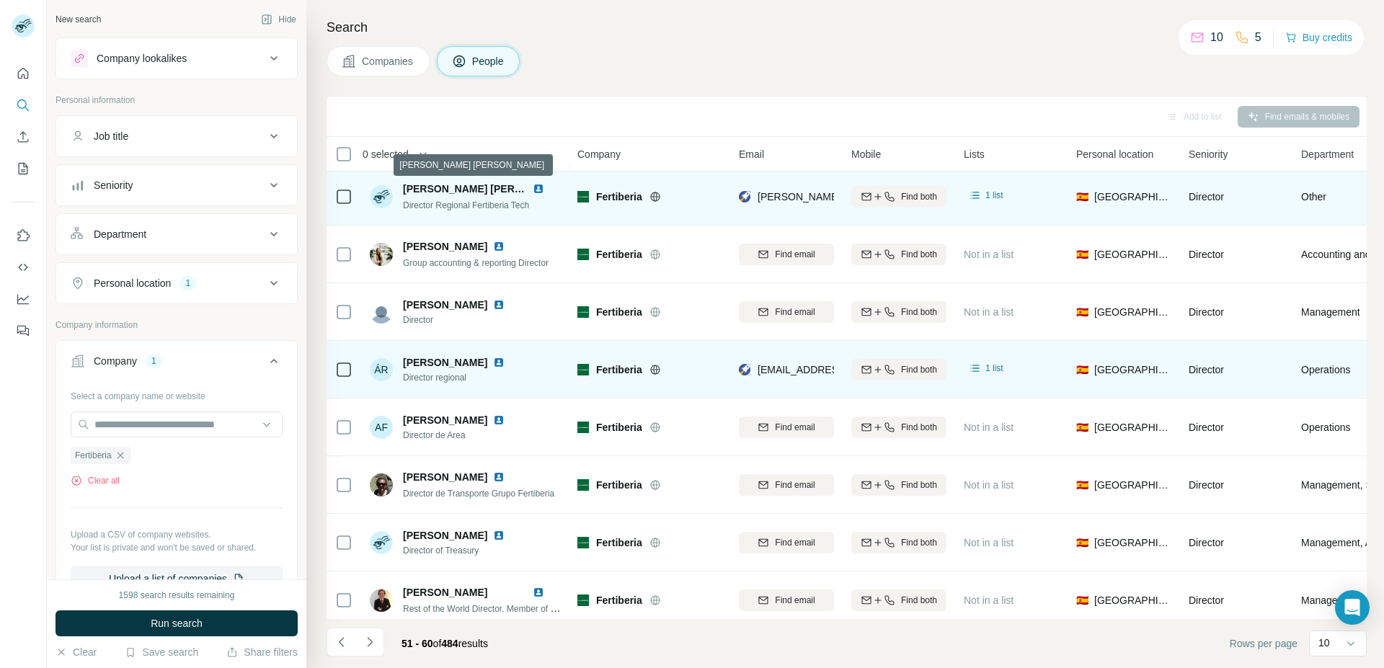
click at [481, 186] on span "ALEJANDRO CAMARGO DIANA" at bounding box center [489, 189] width 172 height 12
click at [503, 207] on span "Director Regional Fertiberia Tech" at bounding box center [466, 205] width 126 height 10
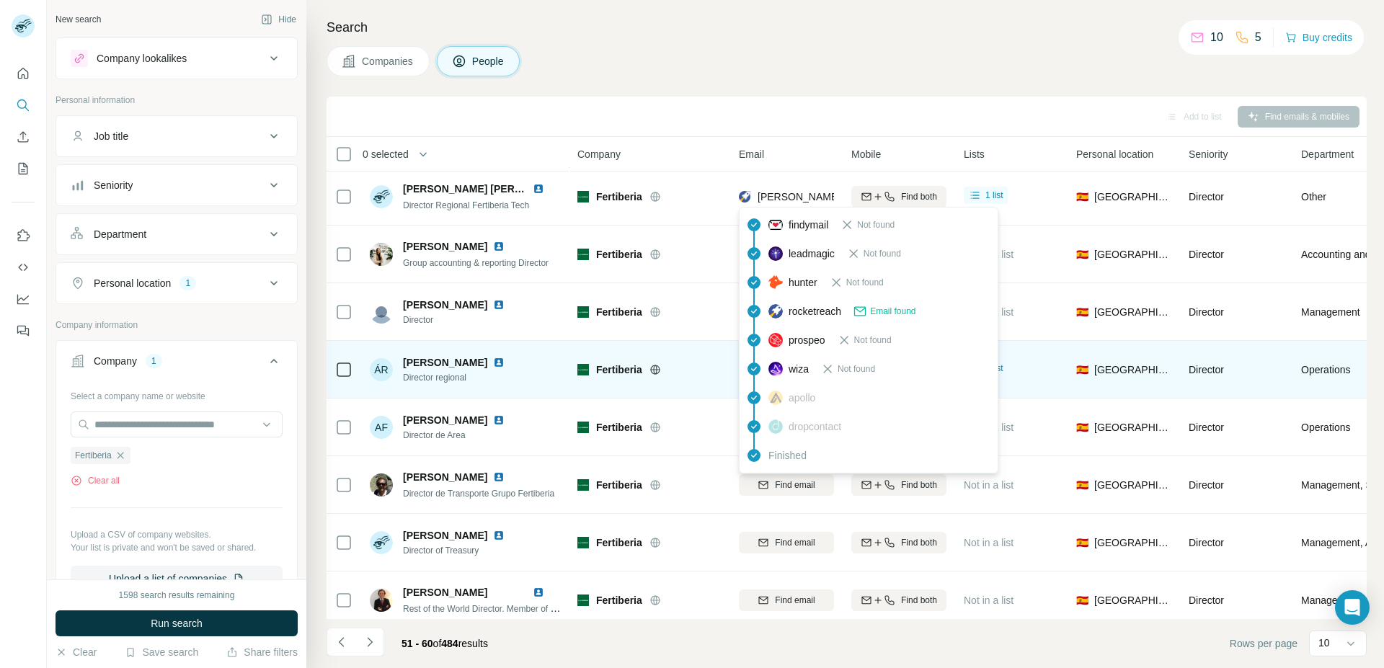
click at [783, 196] on span "alejandro.camargo@intergal.es" at bounding box center [926, 197] width 337 height 12
